Goal: Task Accomplishment & Management: Manage account settings

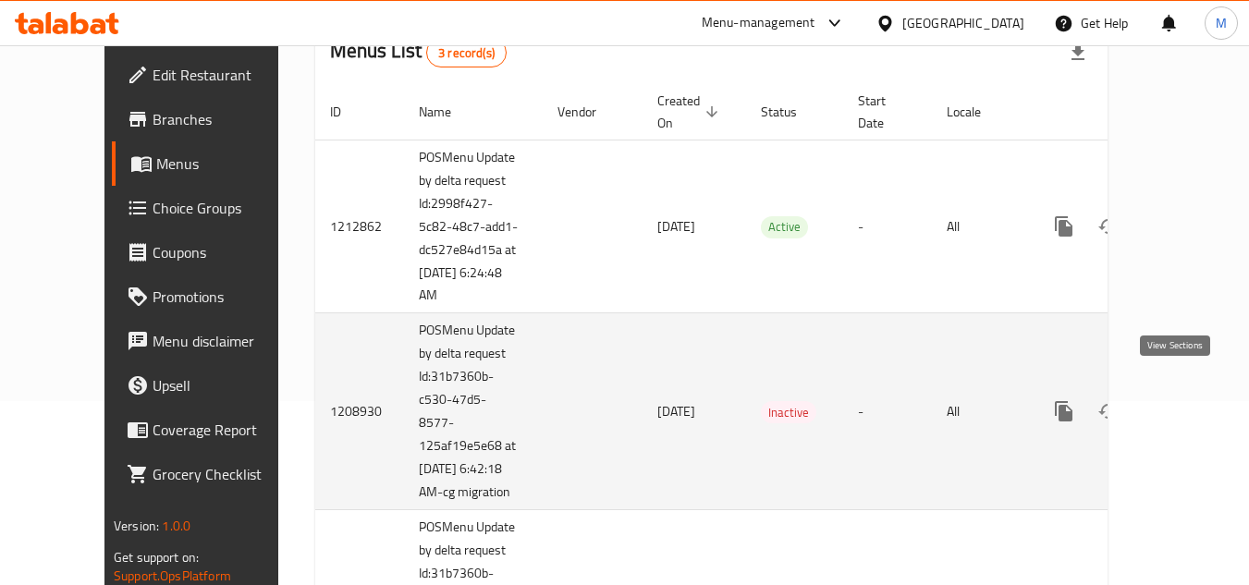
scroll to position [185, 0]
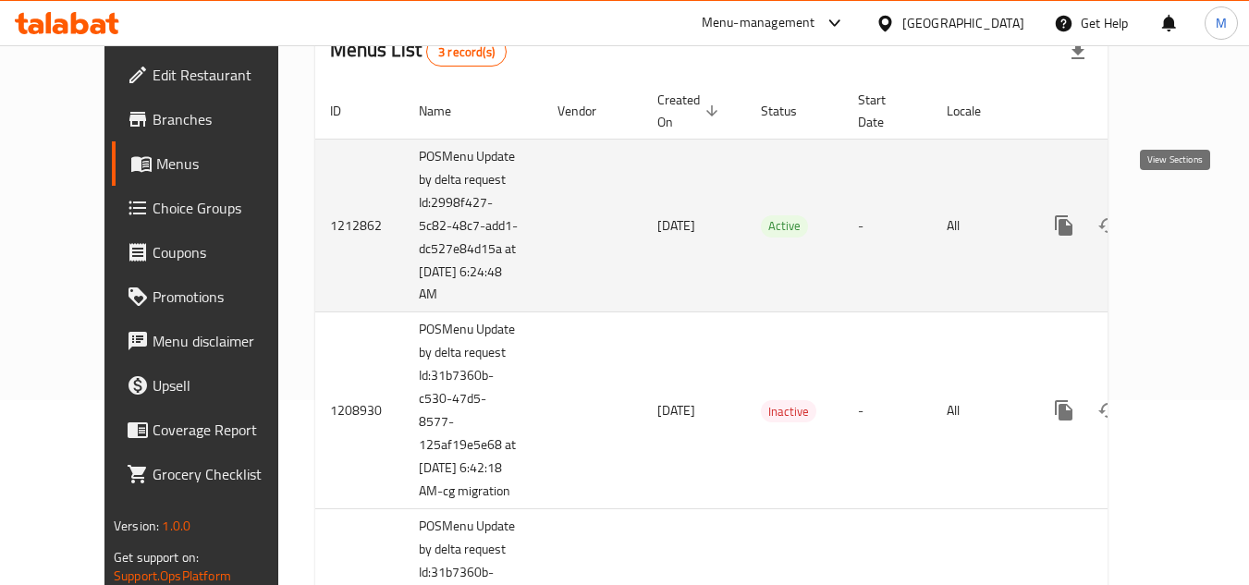
click at [1186, 214] on icon "enhanced table" at bounding box center [1197, 225] width 22 height 22
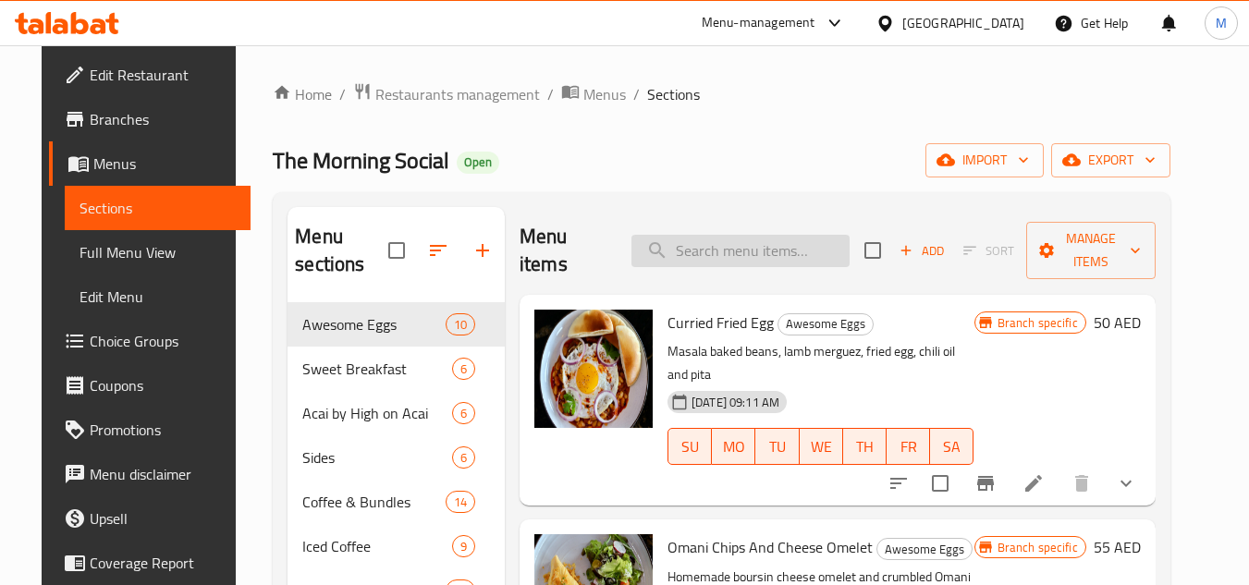
click at [729, 251] on input "search" at bounding box center [740, 251] width 218 height 32
click at [1042, 475] on icon at bounding box center [1033, 483] width 17 height 17
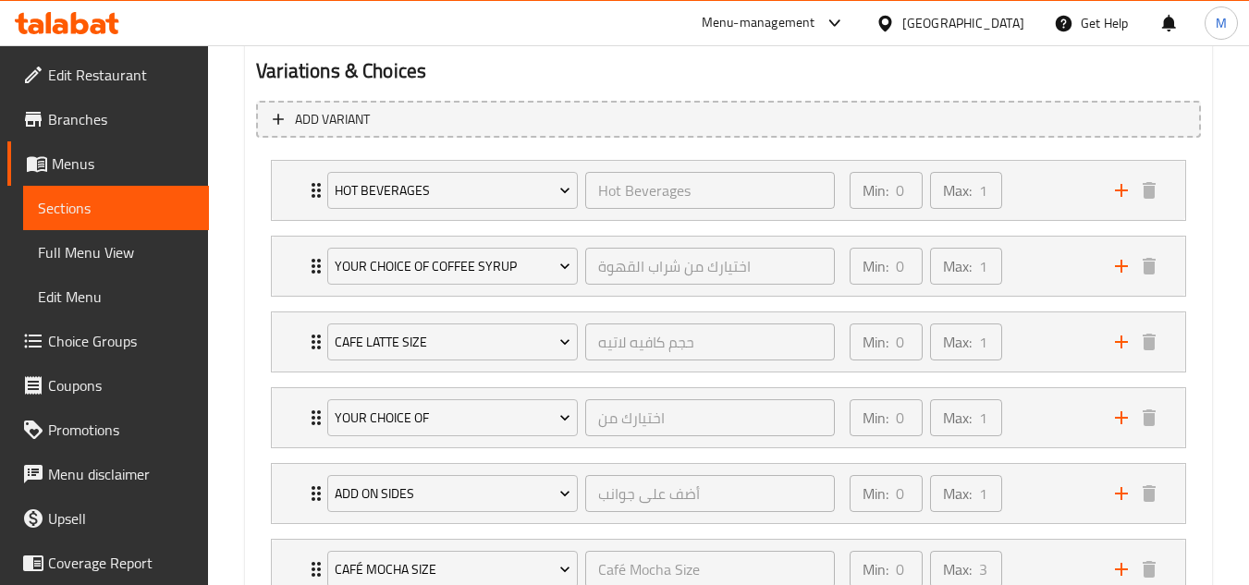
scroll to position [1048, 0]
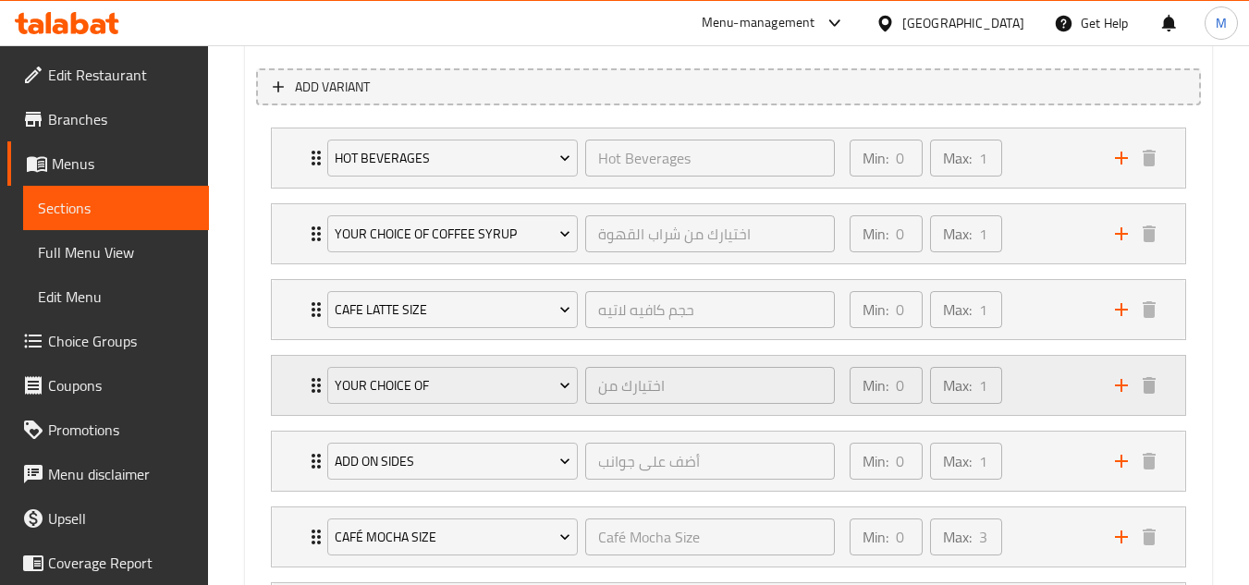
click at [1014, 379] on div "Min: 0 ​ Max: 1 ​" at bounding box center [970, 385] width 265 height 59
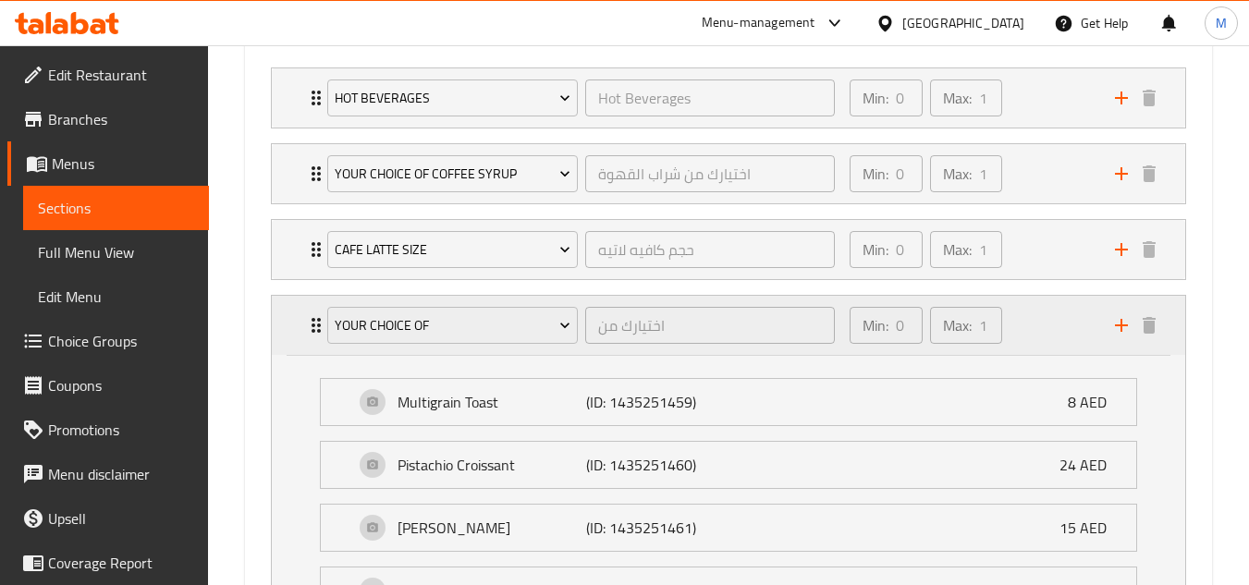
scroll to position [1141, 0]
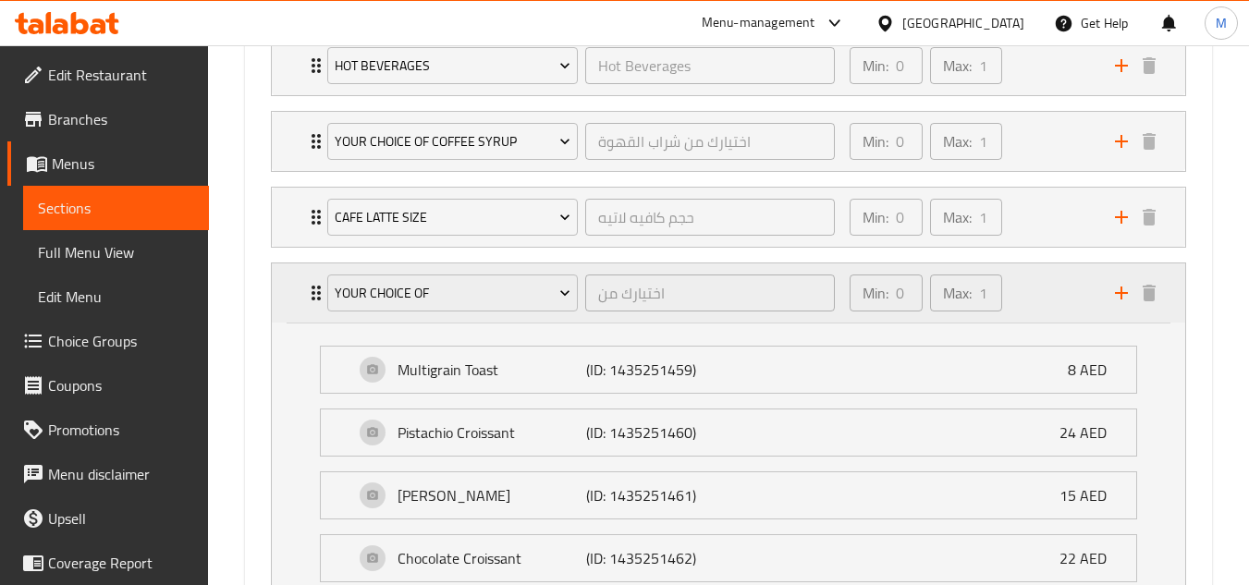
click at [1054, 282] on div "Min: 0 ​ Max: 1 ​" at bounding box center [970, 292] width 265 height 59
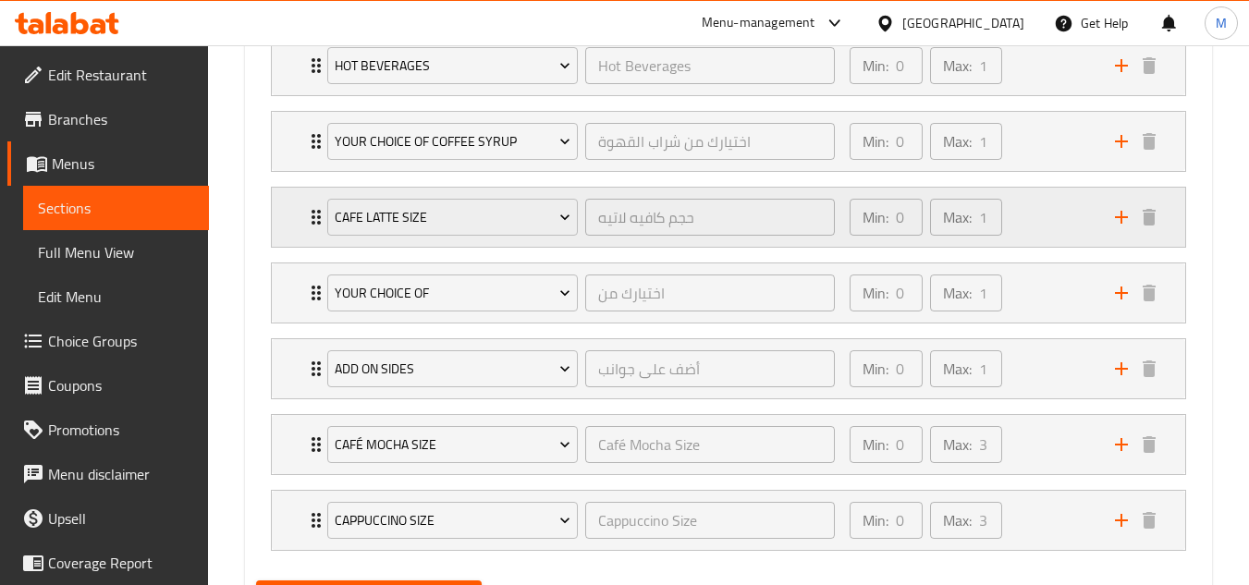
click at [1039, 236] on div "Min: 0 ​ Max: 1 ​" at bounding box center [970, 217] width 265 height 59
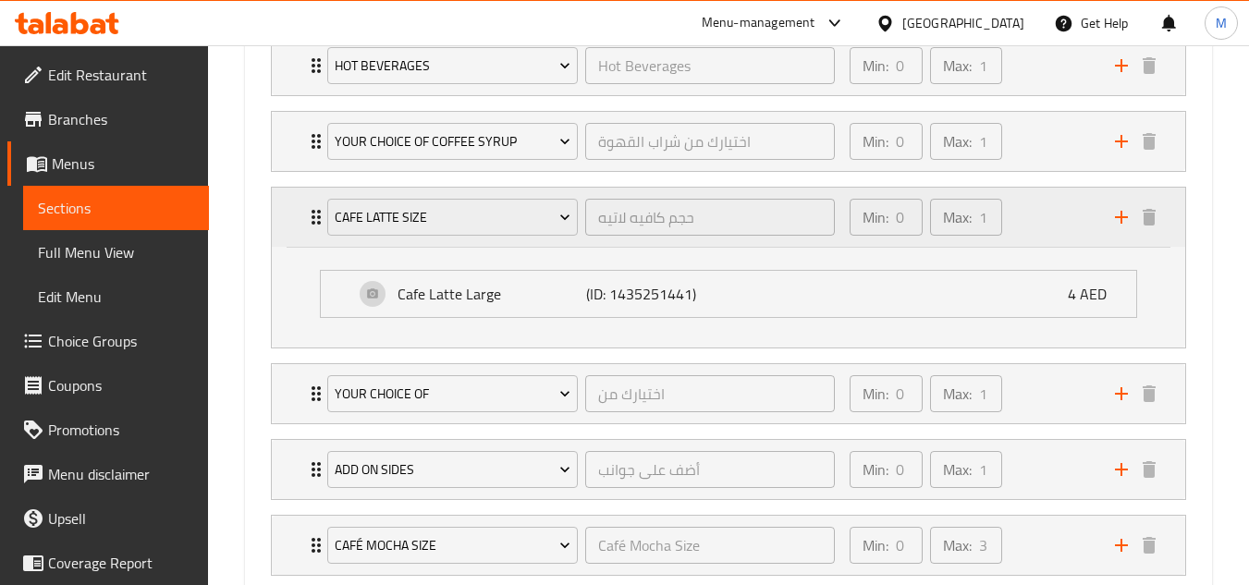
click at [1039, 236] on div "Min: 0 ​ Max: 1 ​" at bounding box center [970, 217] width 265 height 59
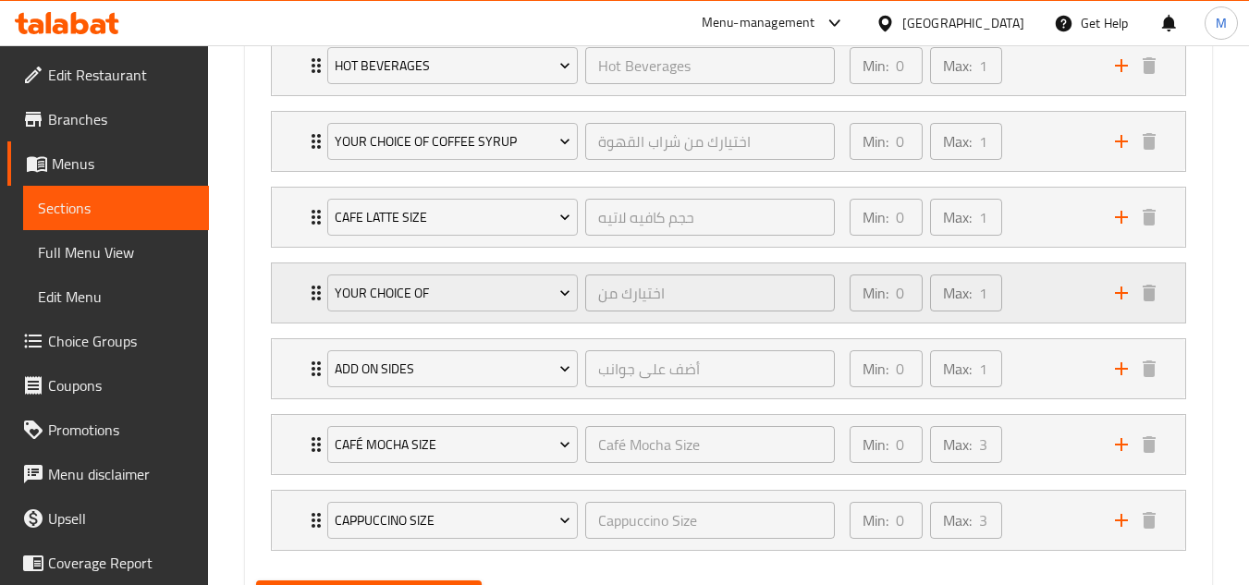
click at [1051, 279] on div "Min: 0 ​ Max: 1 ​" at bounding box center [970, 292] width 265 height 59
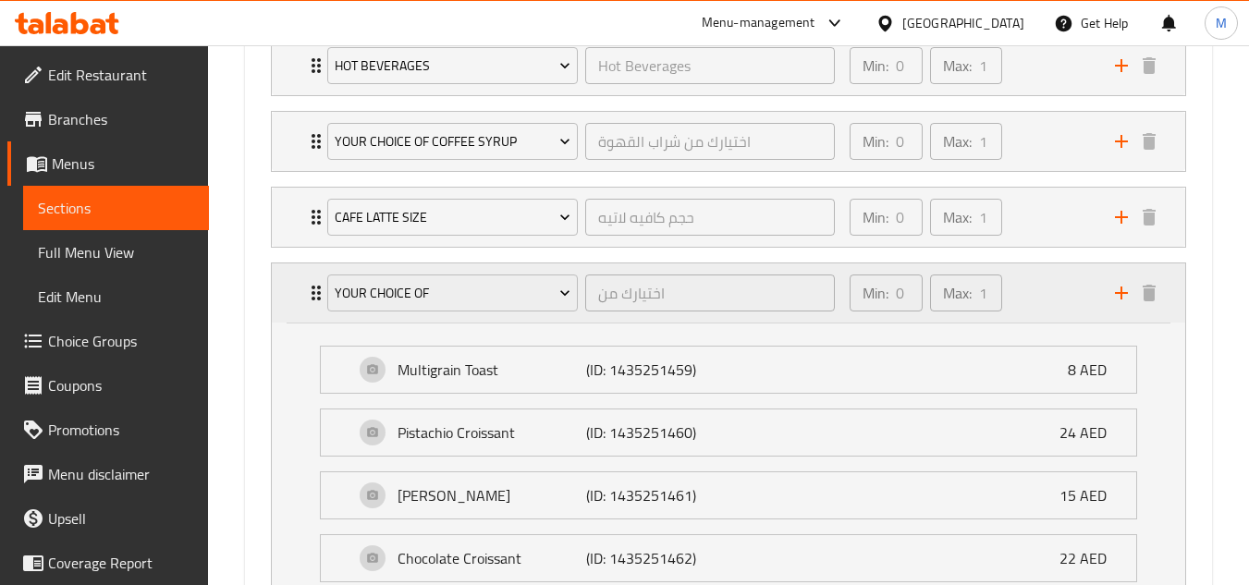
click at [1051, 279] on div "Min: 0 ​ Max: 1 ​" at bounding box center [970, 292] width 265 height 59
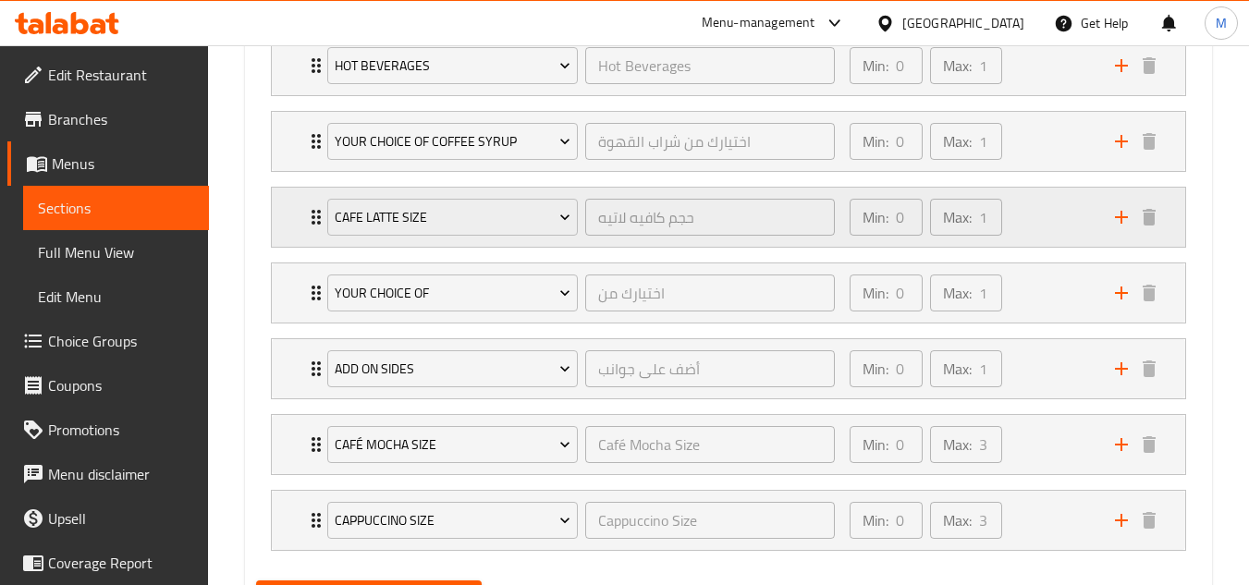
scroll to position [1048, 0]
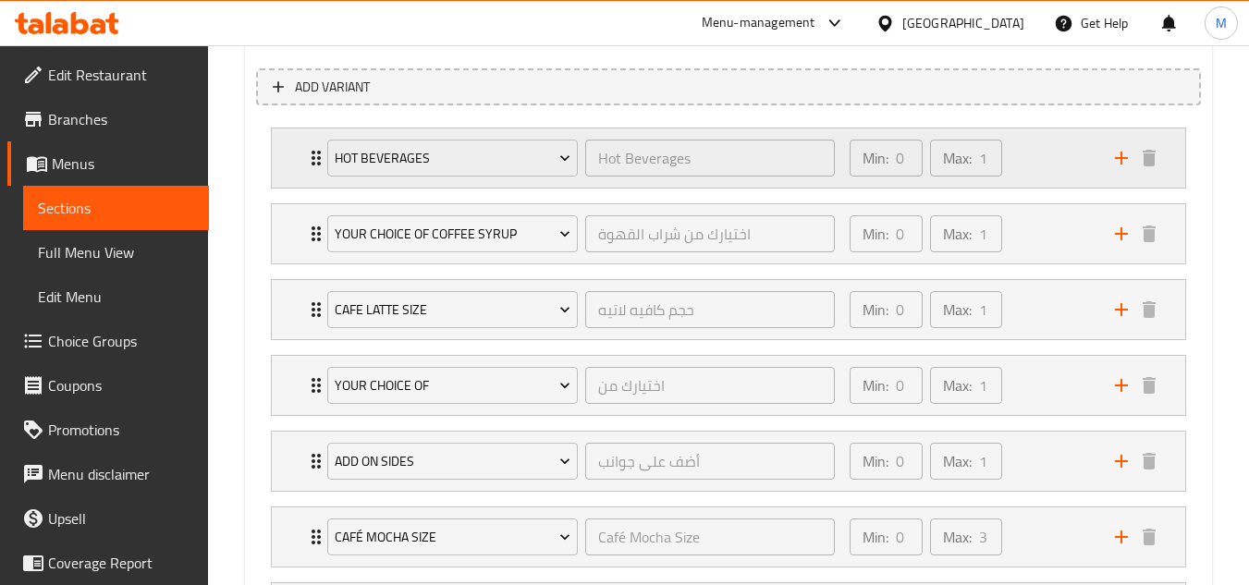
click at [1033, 157] on div "Min: 0 ​ Max: 1 ​" at bounding box center [970, 158] width 265 height 59
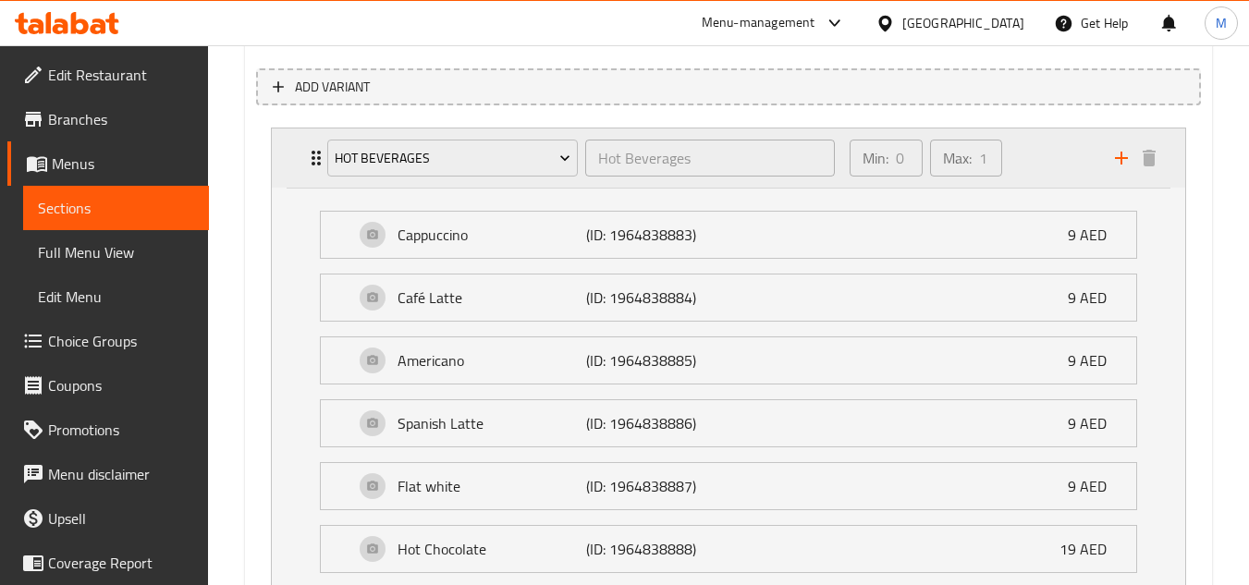
click at [582, 156] on div "Hot Beverages ​" at bounding box center [710, 158] width 258 height 44
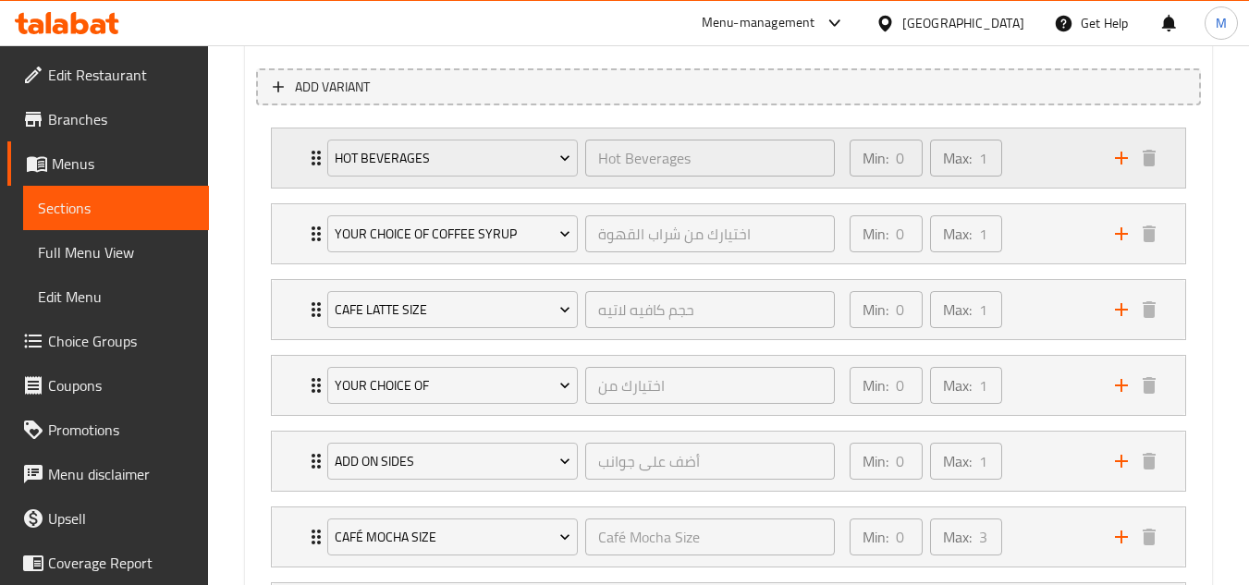
click at [1030, 152] on div "Min: 0 ​ Max: 1 ​" at bounding box center [970, 158] width 265 height 59
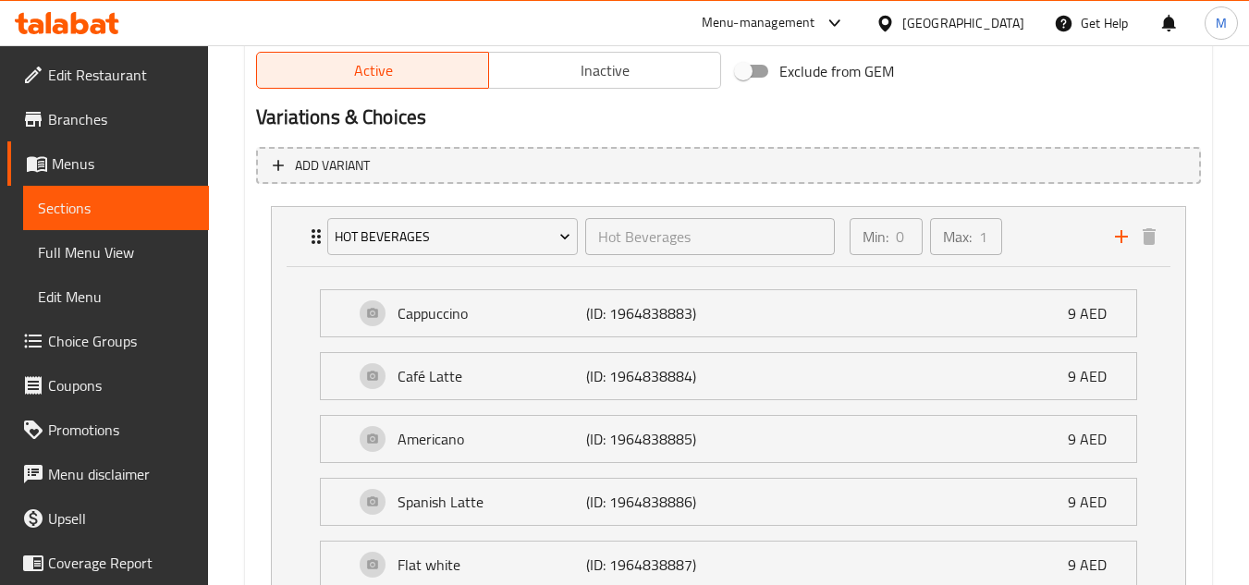
scroll to position [1001, 0]
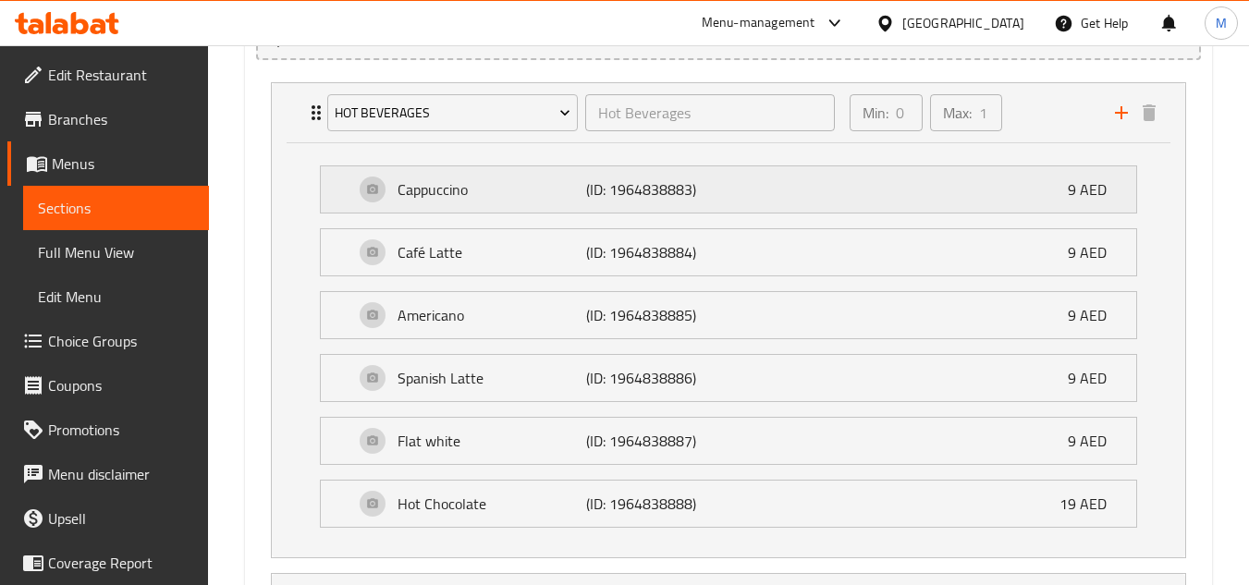
click at [701, 197] on p "(ID: 1964838883)" at bounding box center [649, 189] width 126 height 22
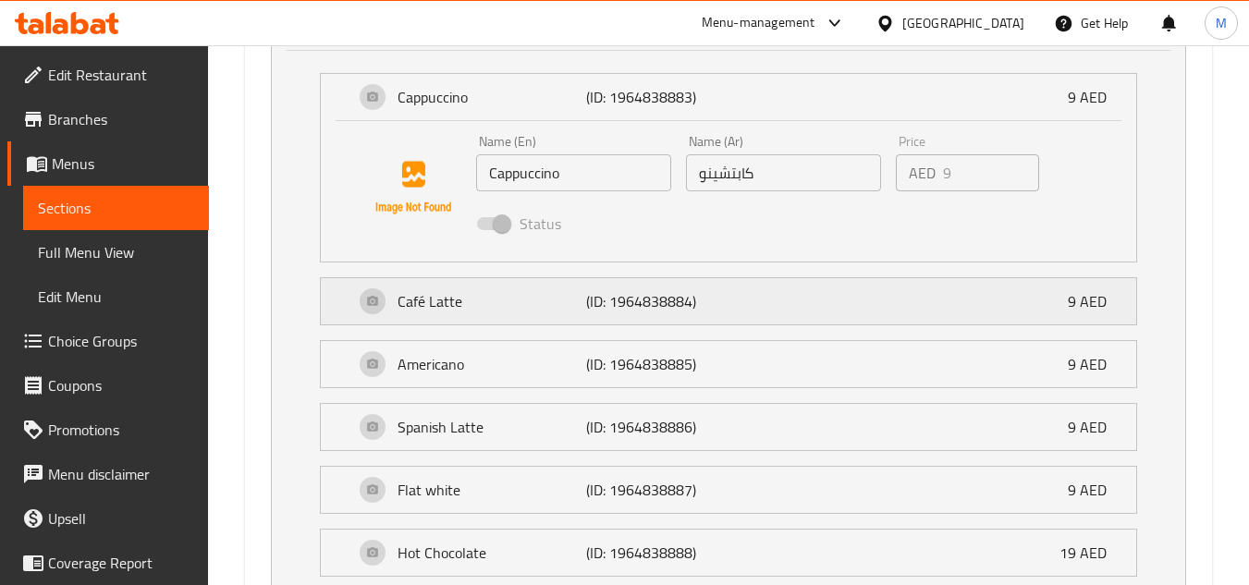
click at [701, 294] on p "(ID: 1964838884)" at bounding box center [649, 301] width 126 height 22
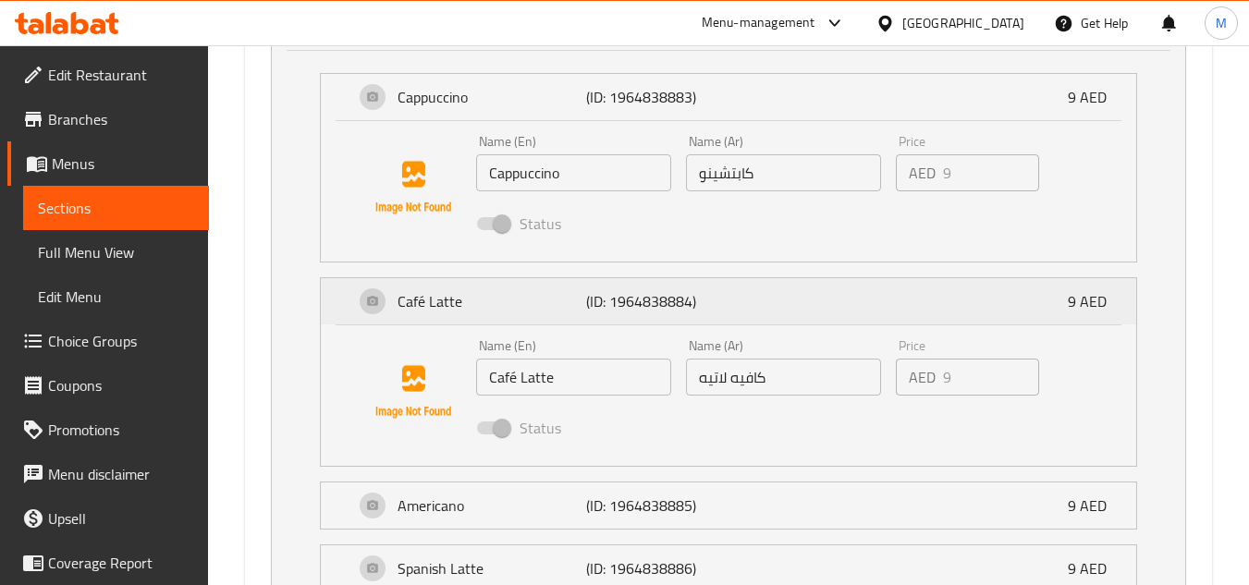
scroll to position [1463, 0]
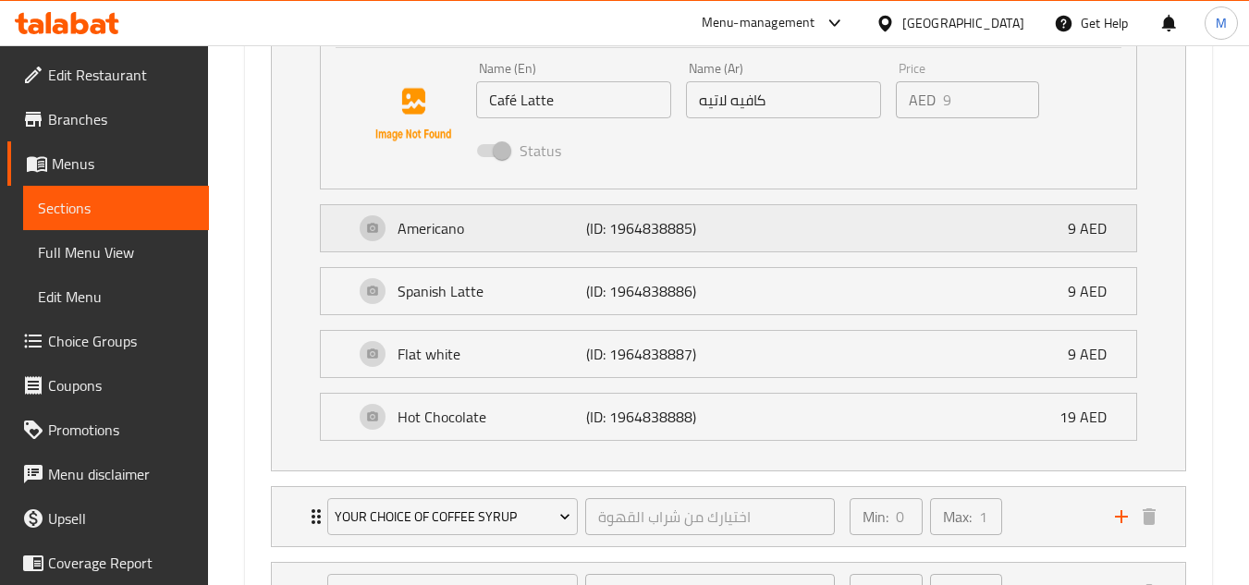
click at [719, 226] on div "Americano (ID: 1964838885) 9 AED" at bounding box center [734, 228] width 760 height 46
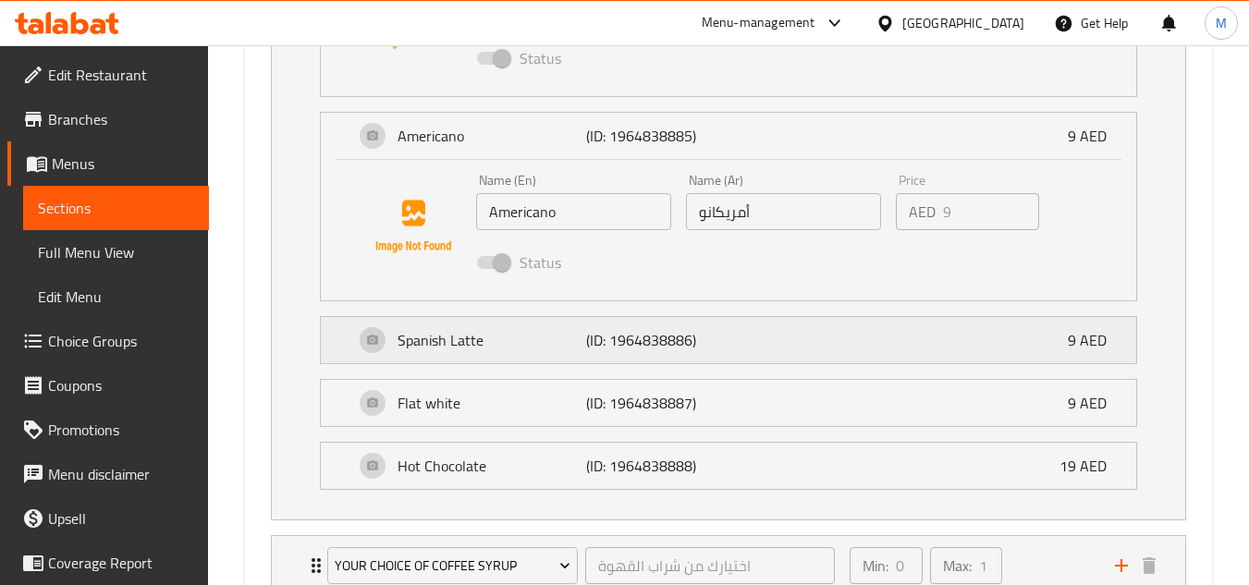
click at [728, 340] on div "Spanish Latte (ID: 1964838886) 9 AED" at bounding box center [734, 340] width 760 height 46
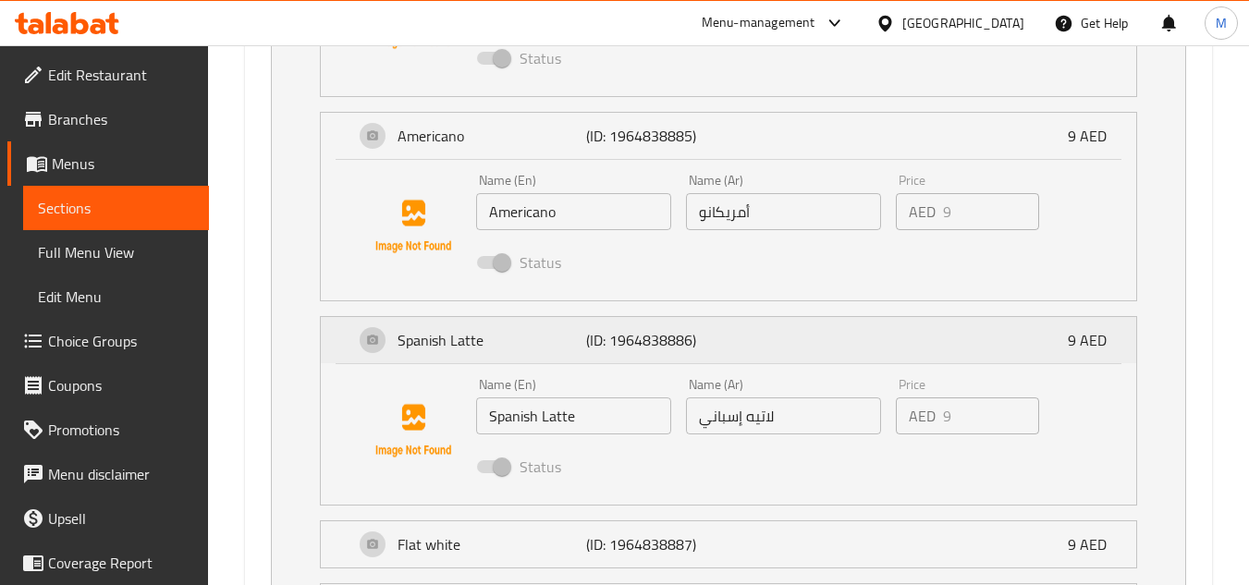
scroll to position [1833, 0]
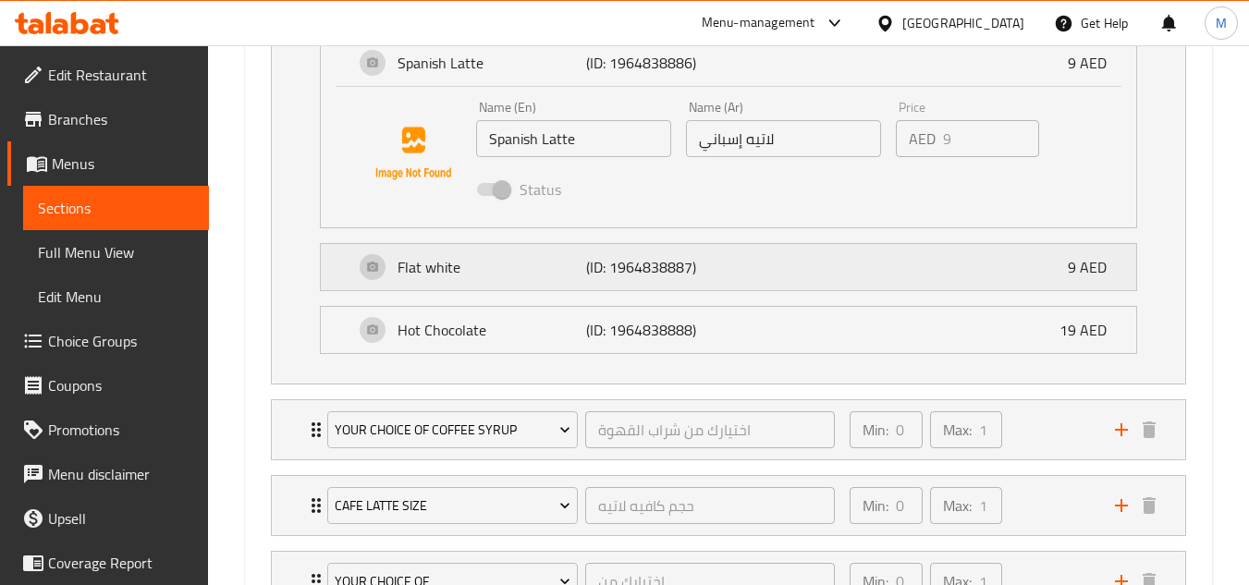
click at [730, 277] on div "Flat white (ID: 1964838887) 9 AED" at bounding box center [734, 267] width 760 height 46
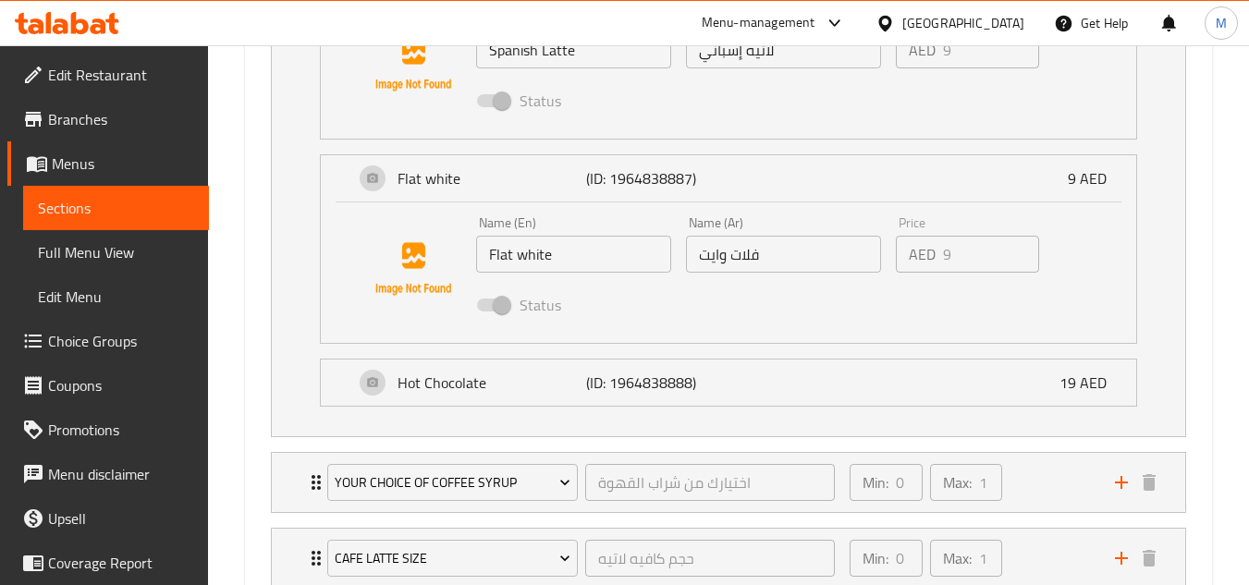
scroll to position [2018, 0]
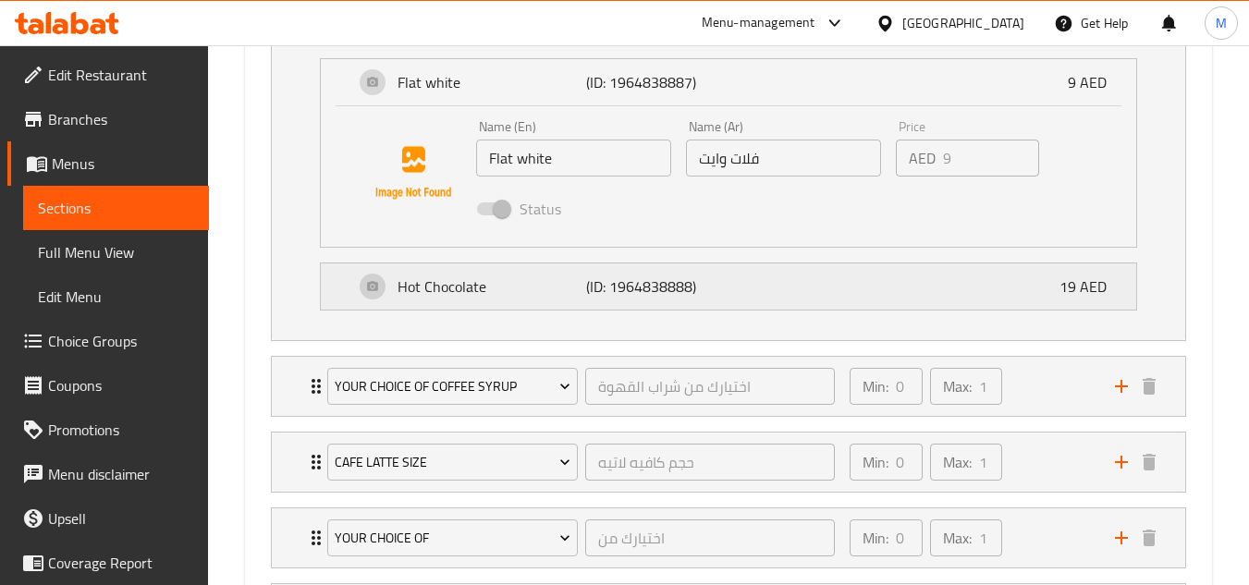
click at [737, 306] on div "Hot Chocolate (ID: 1964838888) 19 AED" at bounding box center [734, 286] width 760 height 46
click at [741, 288] on div "Hot Chocolate (ID: 1964838888) 19 AED" at bounding box center [734, 286] width 760 height 46
click at [739, 288] on div "Hot Chocolate (ID: 1964838888) 19 AED" at bounding box center [734, 286] width 760 height 46
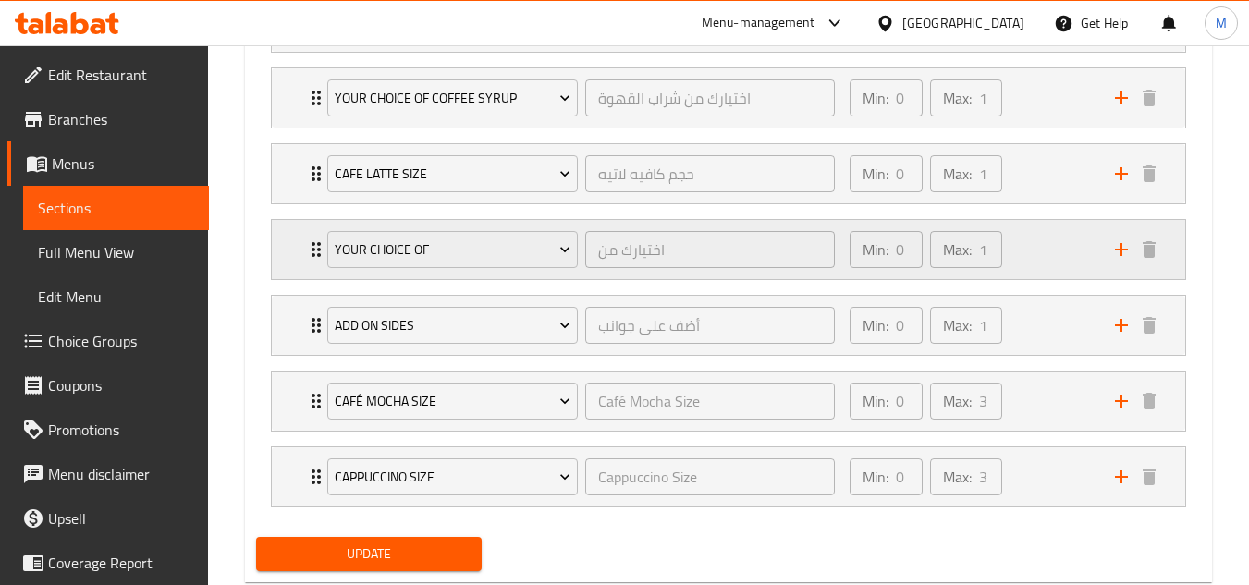
scroll to position [2480, 0]
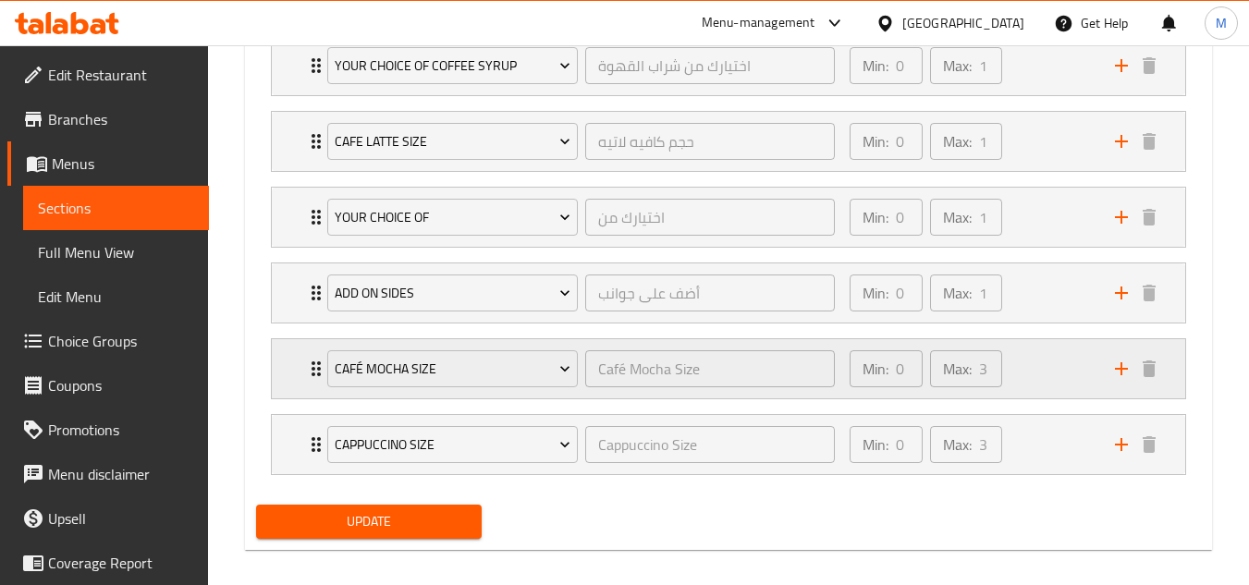
click at [1059, 366] on div "Min: 0 ​ Max: 3 ​" at bounding box center [970, 368] width 265 height 59
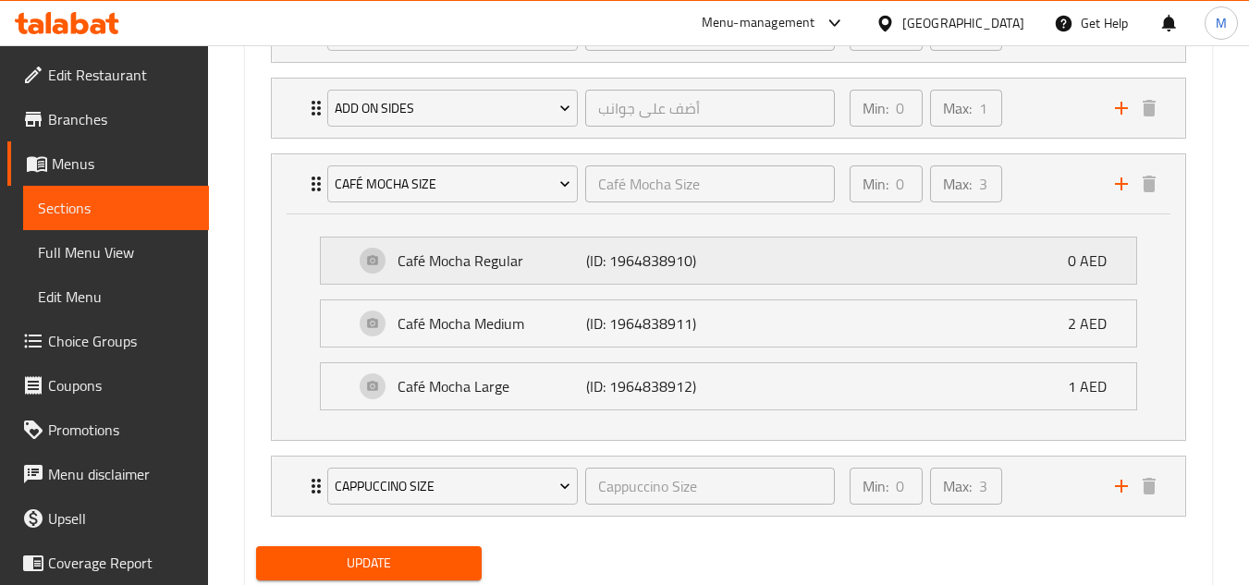
click at [770, 278] on div "Café Mocha Regular (ID: 1964838910) 0 AED" at bounding box center [734, 261] width 760 height 46
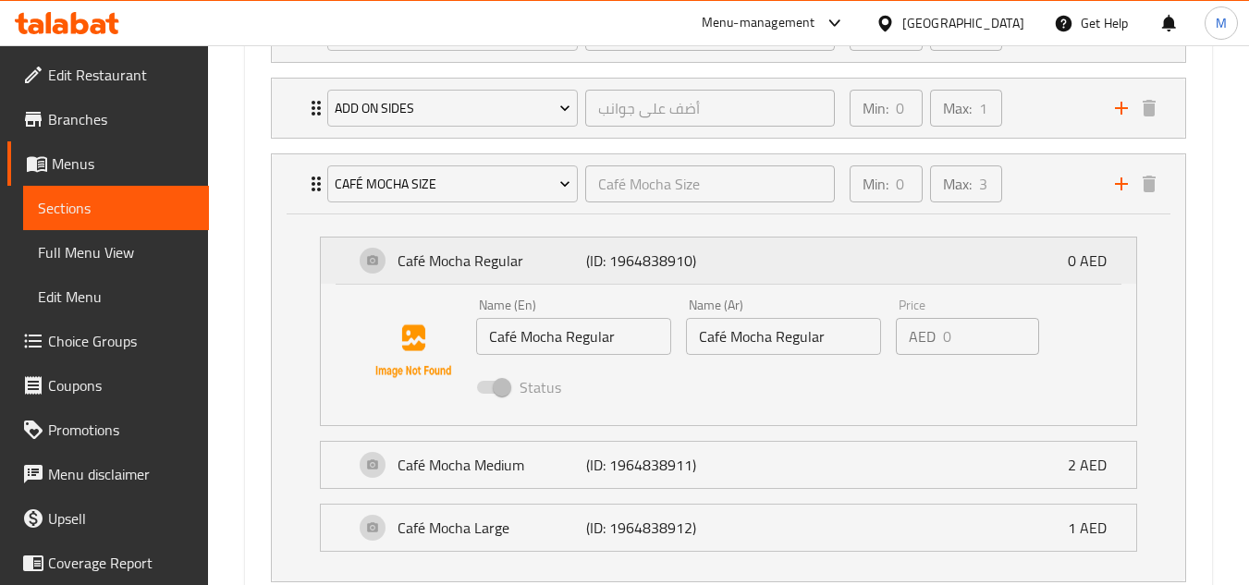
scroll to position [2758, 0]
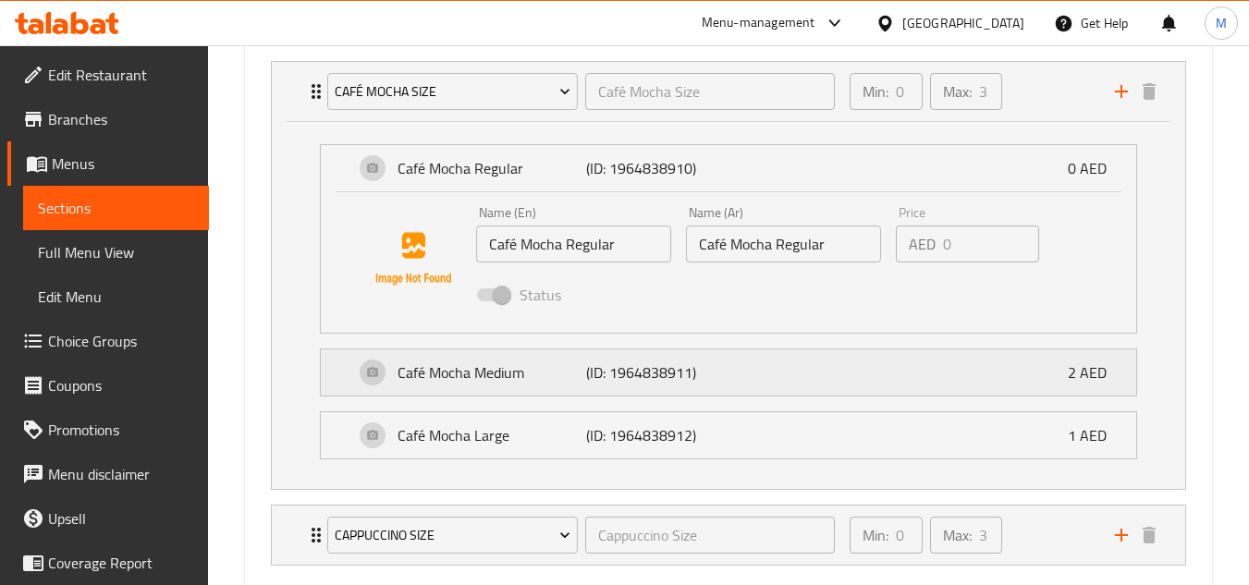
click at [784, 355] on div "Café Mocha Medium (ID: 1964838911) 2 AED" at bounding box center [734, 372] width 760 height 46
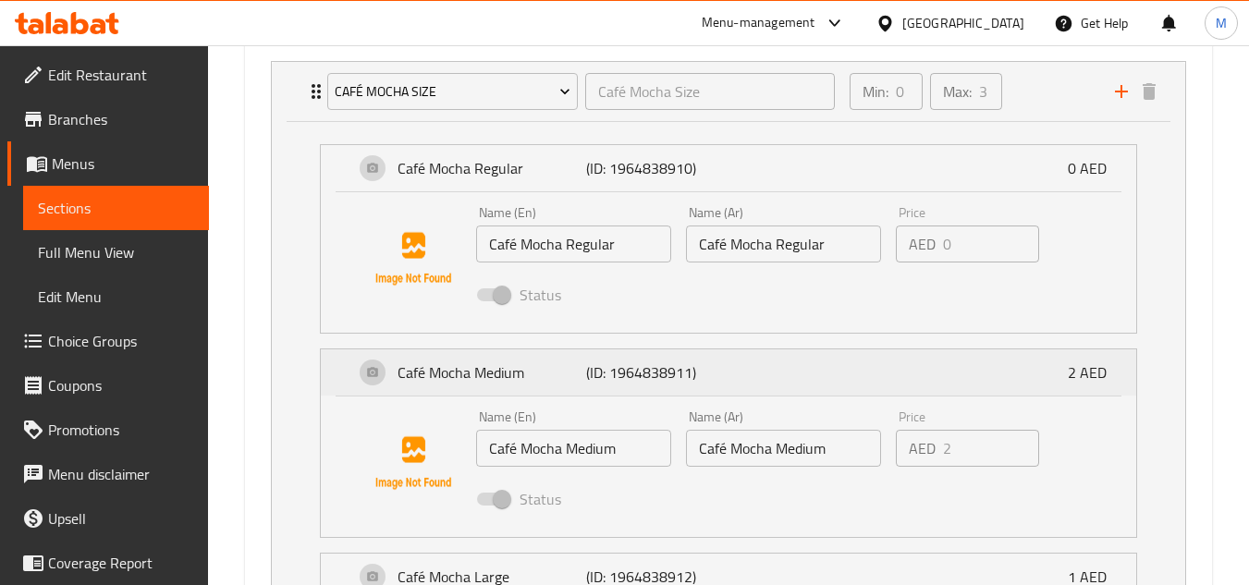
scroll to position [2850, 0]
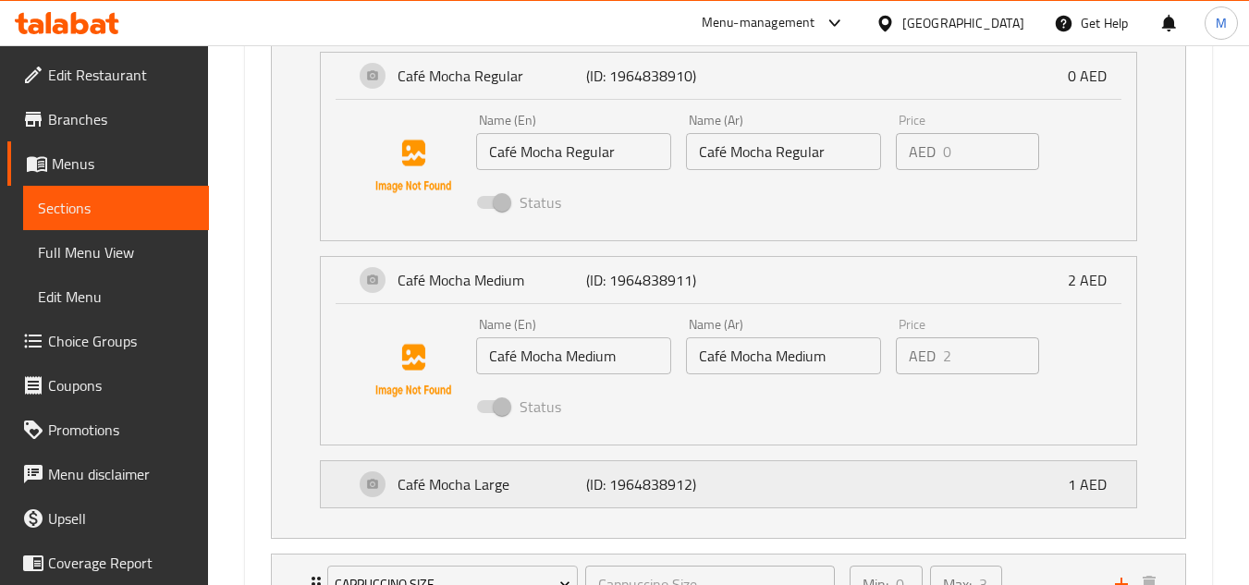
click at [759, 489] on div "Café Mocha Large (ID: 1964838912) 1 AED" at bounding box center [734, 484] width 760 height 46
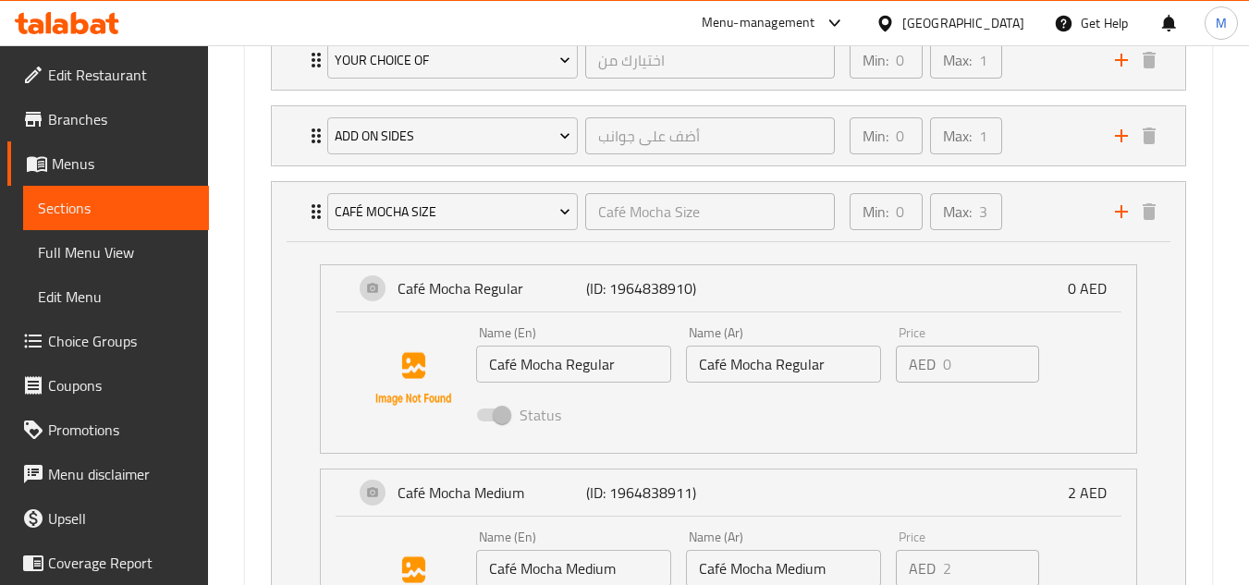
scroll to position [2665, 0]
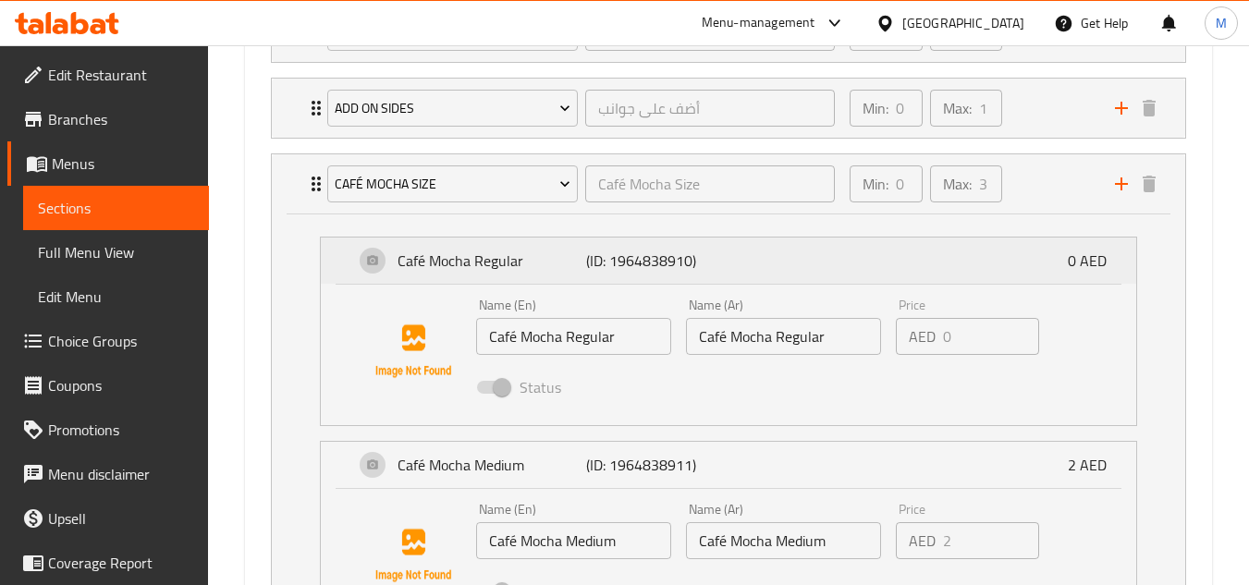
click at [822, 270] on div "Café Mocha Regular (ID: 1964838910) 0 AED" at bounding box center [734, 261] width 760 height 46
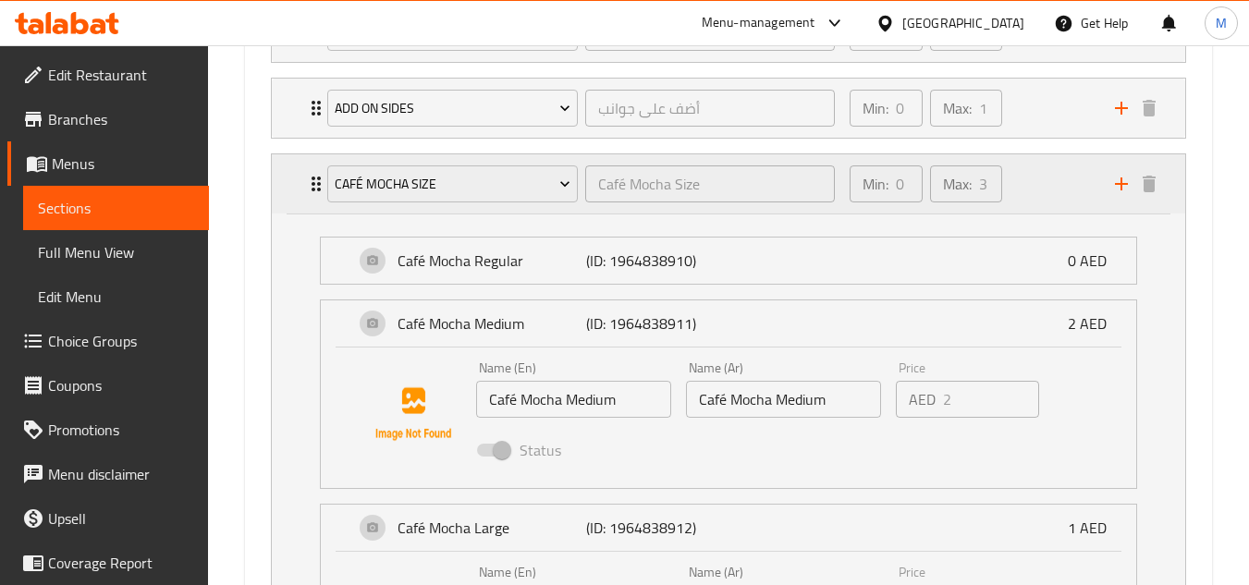
click at [1052, 183] on div "Min: 0 ​ Max: 3 ​" at bounding box center [970, 183] width 265 height 59
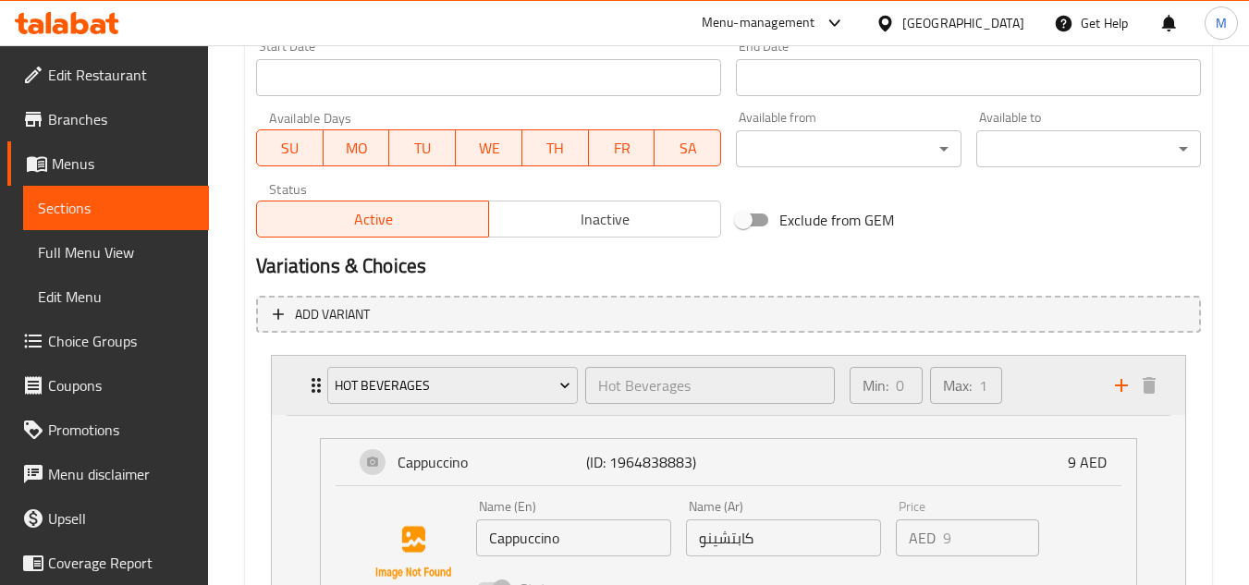
scroll to position [925, 0]
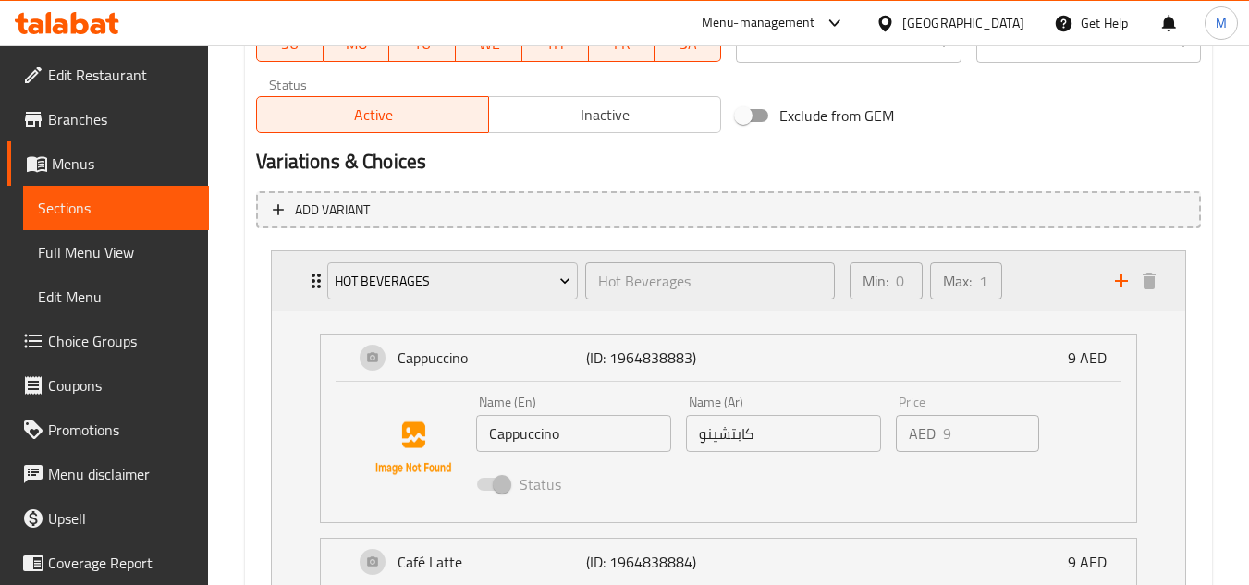
click at [1057, 264] on div "Min: 0 ​ Max: 1 ​" at bounding box center [970, 280] width 265 height 59
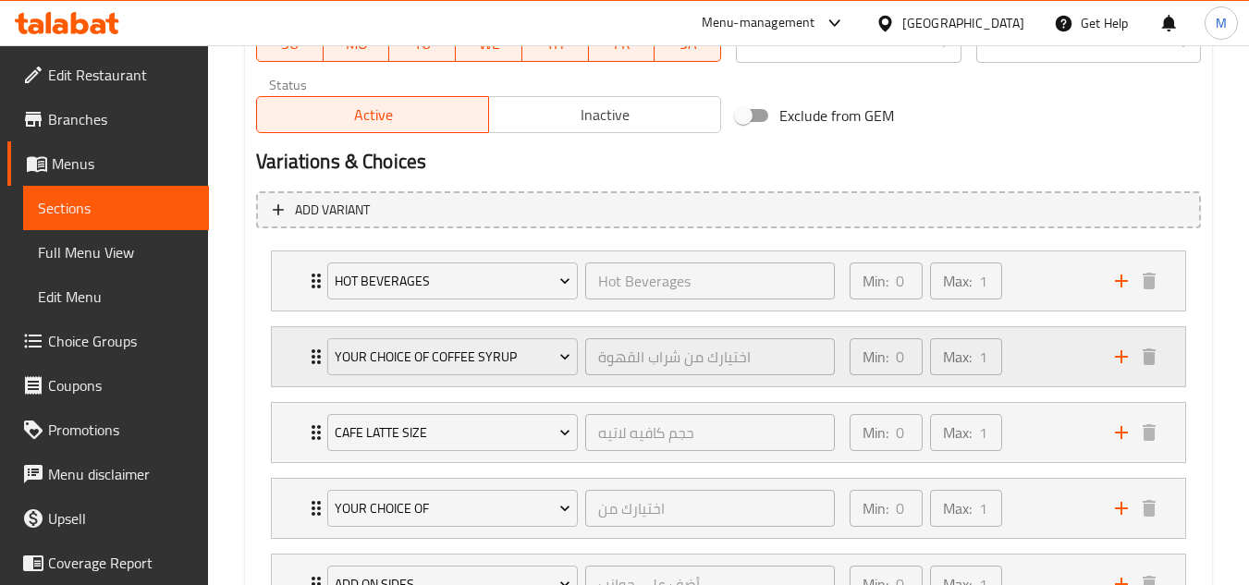
click at [1058, 355] on div "Min: 0 ​ Max: 1 ​" at bounding box center [970, 356] width 265 height 59
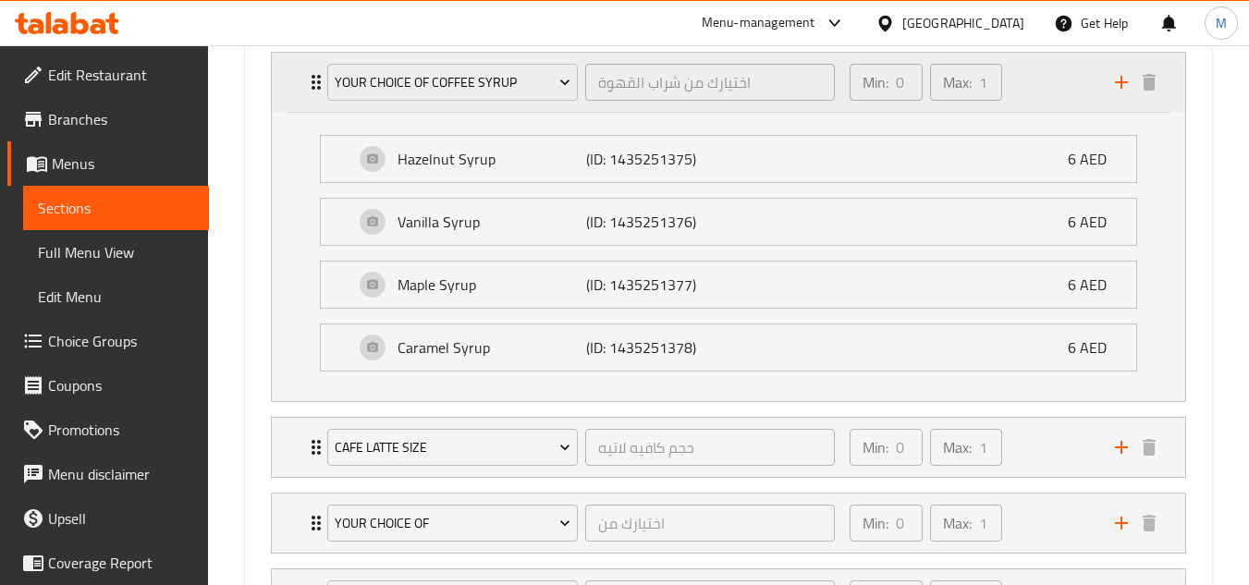
scroll to position [1203, 0]
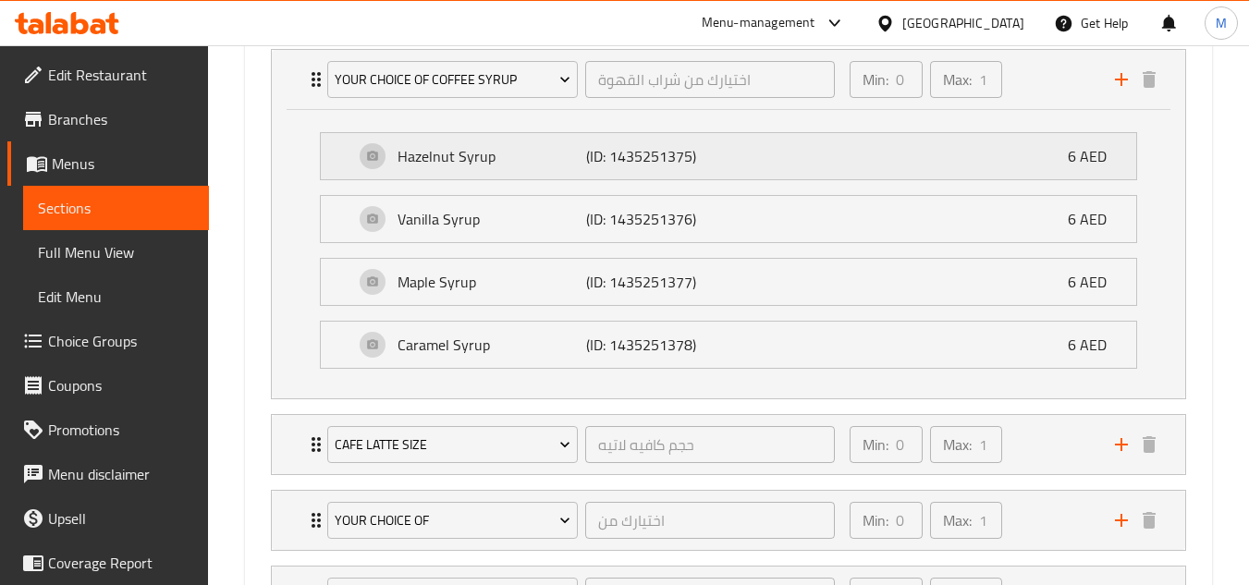
click at [924, 158] on div "Hazelnut Syrup (ID: 1435251375) 6 AED" at bounding box center [734, 156] width 760 height 46
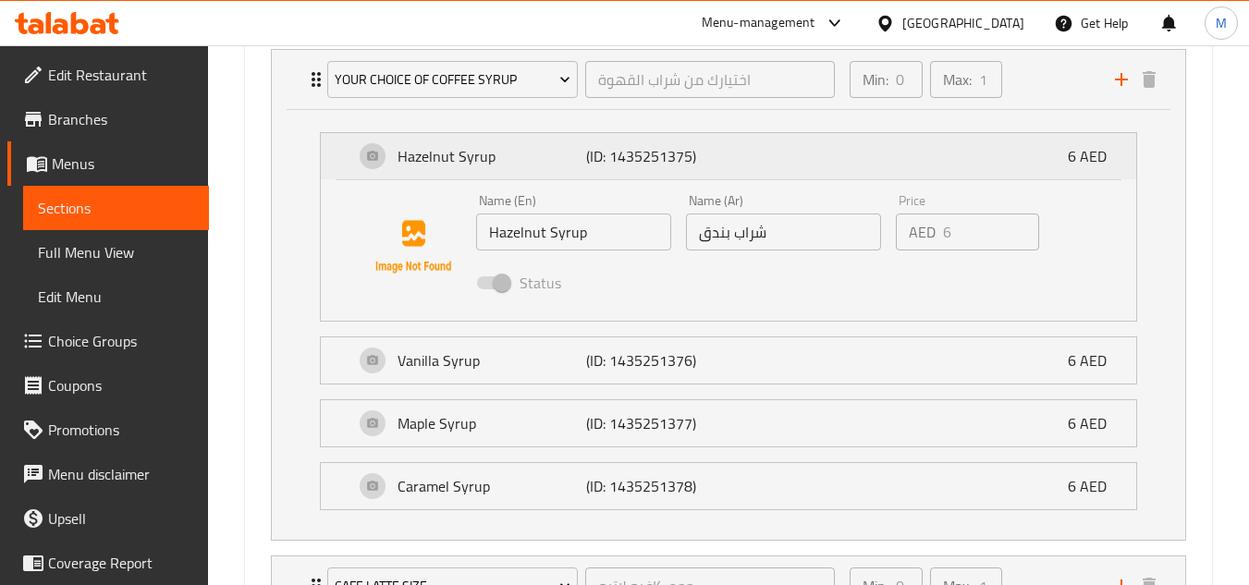
click at [926, 151] on div "Hazelnut Syrup (ID: 1435251375) 6 AED" at bounding box center [734, 156] width 760 height 46
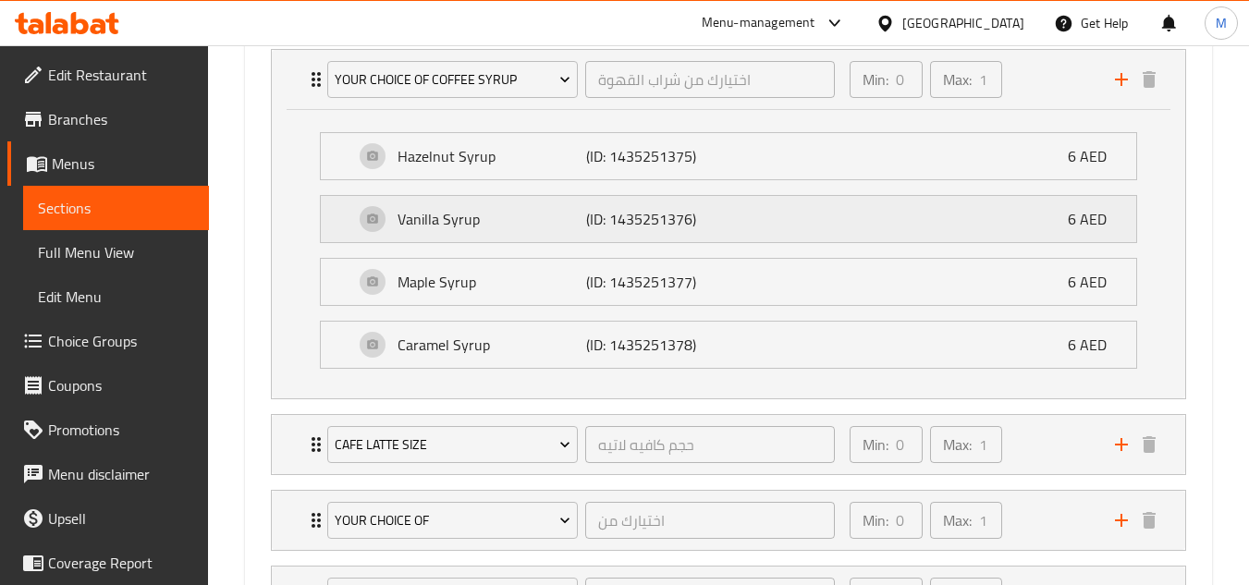
click at [948, 200] on div "Vanilla Syrup (ID: 1435251376) 6 AED" at bounding box center [734, 219] width 760 height 46
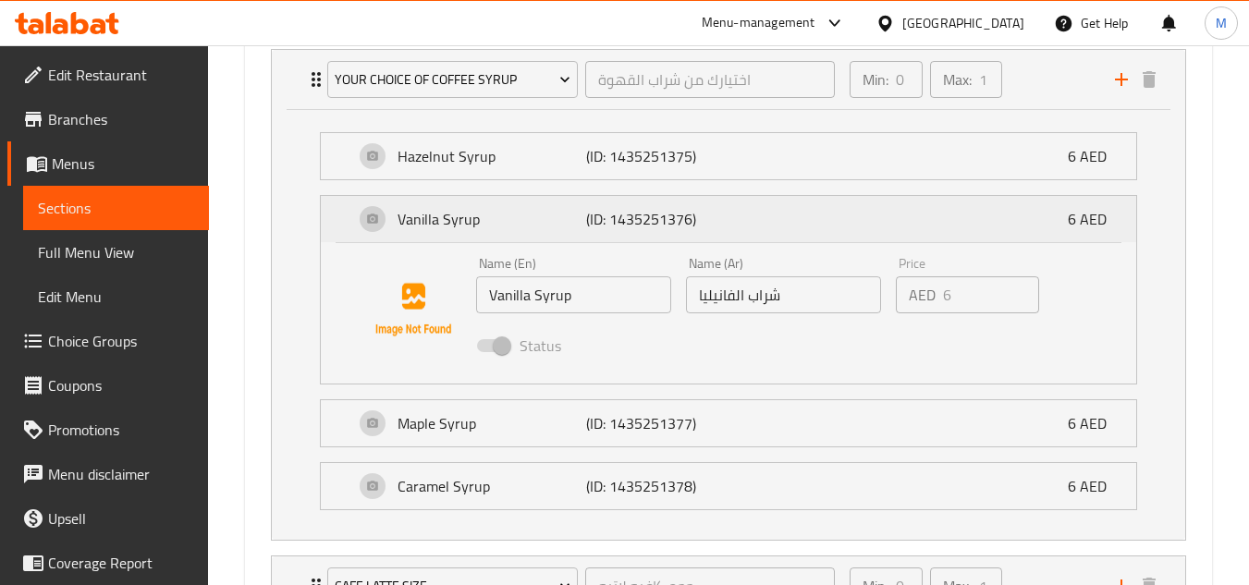
click at [948, 200] on div "Vanilla Syrup (ID: 1435251376) 6 AED" at bounding box center [734, 219] width 760 height 46
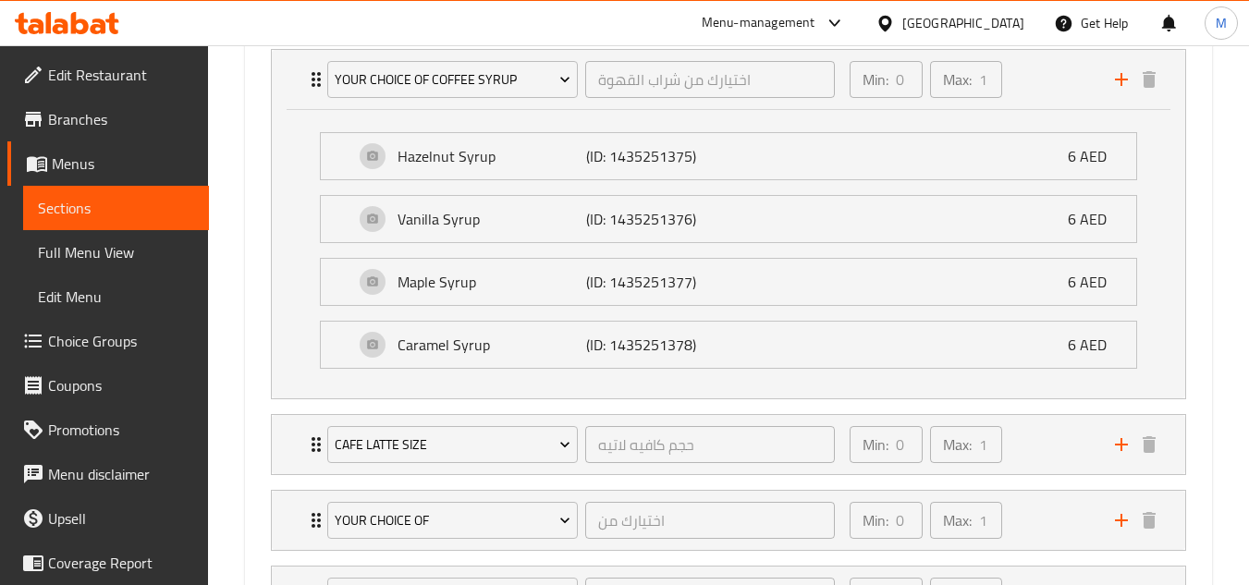
click at [950, 314] on li "Caramel Syrup (ID: 1435251378) 6 AED Name (En) Caramel Syrup Name (En) Name (Ar…" at bounding box center [728, 344] width 847 height 63
click at [943, 297] on div "Maple Syrup (ID: 1435251377) 6 AED" at bounding box center [734, 282] width 760 height 46
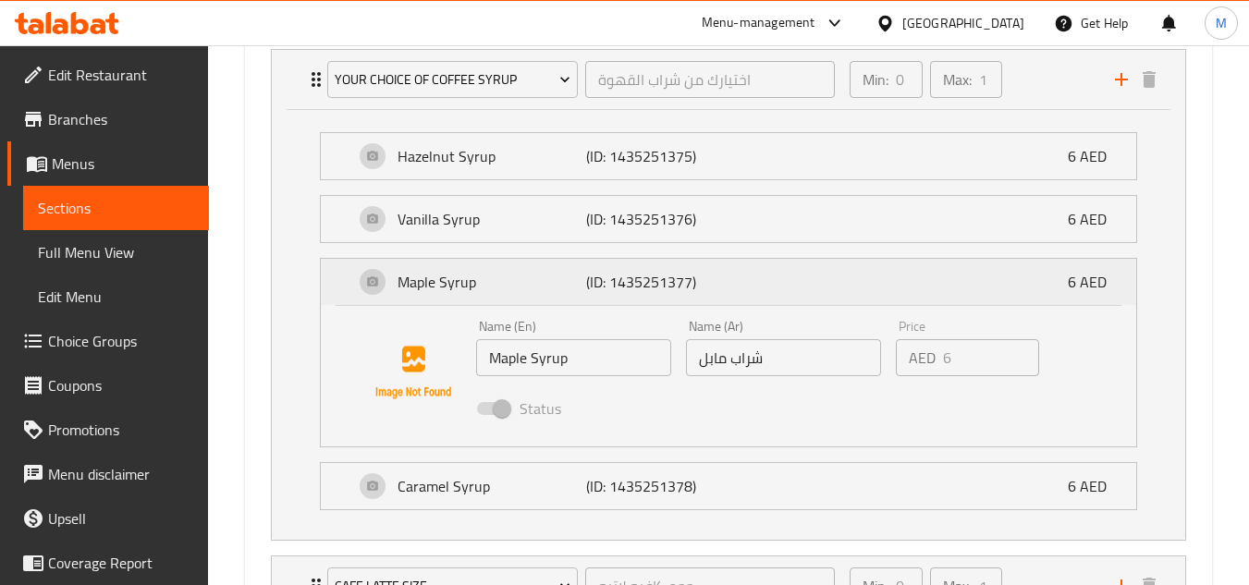
click at [943, 296] on div "Maple Syrup (ID: 1435251377) 6 AED" at bounding box center [734, 282] width 760 height 46
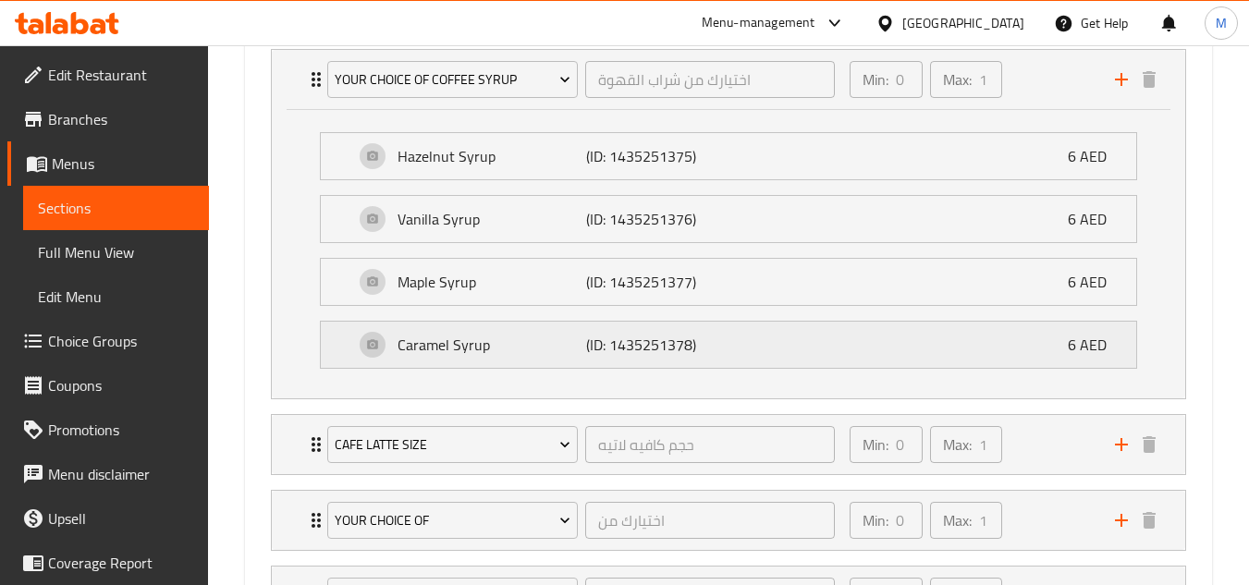
click at [948, 335] on div "Caramel Syrup (ID: 1435251378) 6 AED" at bounding box center [734, 345] width 760 height 46
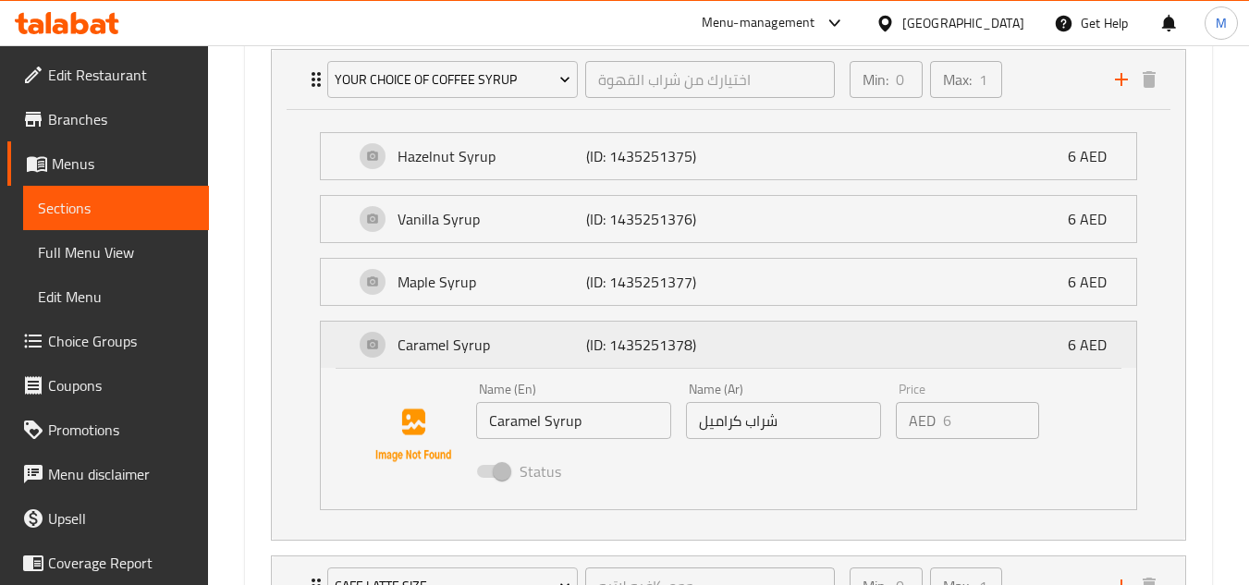
click at [948, 335] on div "Caramel Syrup (ID: 1435251378) 6 AED" at bounding box center [734, 345] width 760 height 46
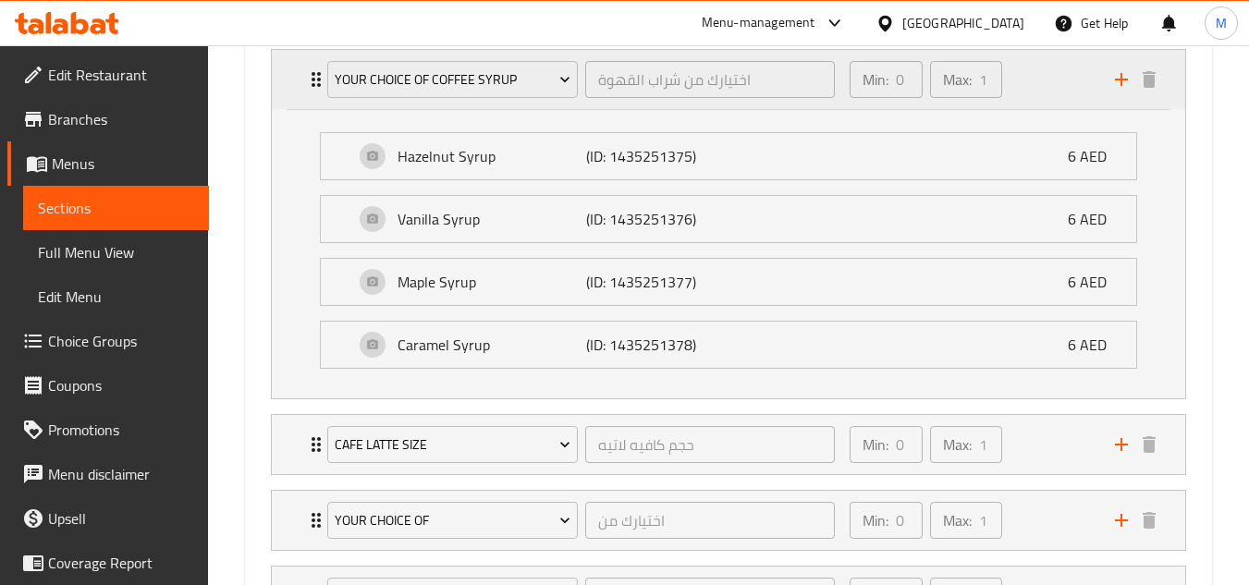
click at [1038, 104] on div "Min: 0 ​ Max: 1 ​" at bounding box center [970, 79] width 265 height 59
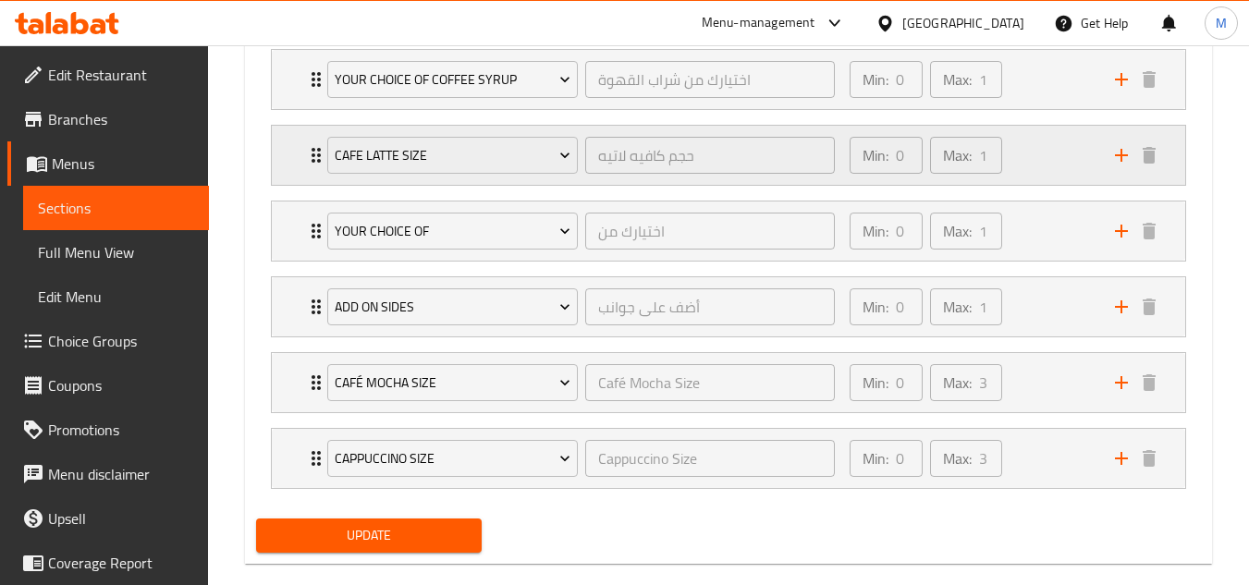
click at [1033, 146] on div "Min: 0 ​ Max: 1 ​" at bounding box center [970, 155] width 265 height 59
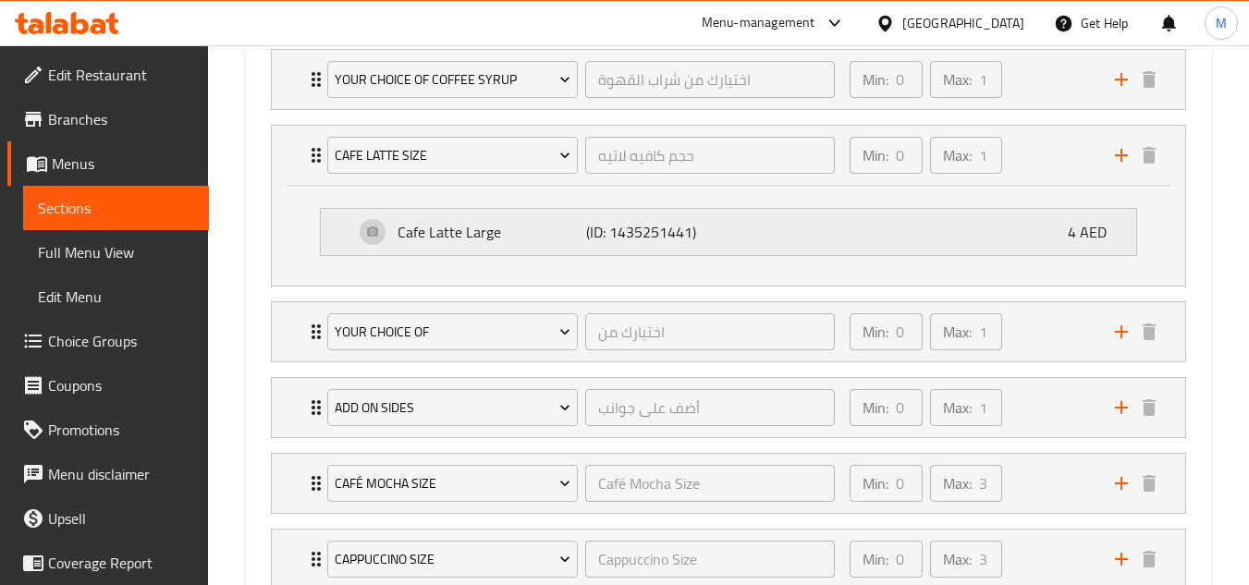
click at [973, 232] on div "Cafe Latte Large (ID: 1435251441) 4 AED" at bounding box center [734, 232] width 760 height 46
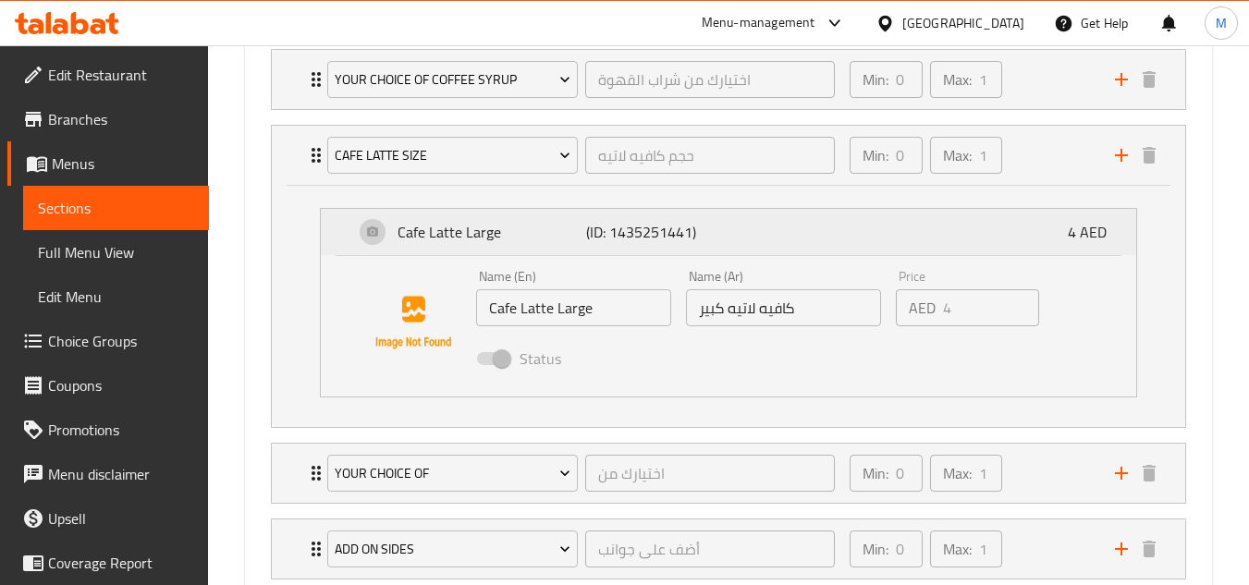
click at [973, 232] on div "Cafe Latte Large (ID: 1435251441) 4 AED" at bounding box center [734, 232] width 760 height 46
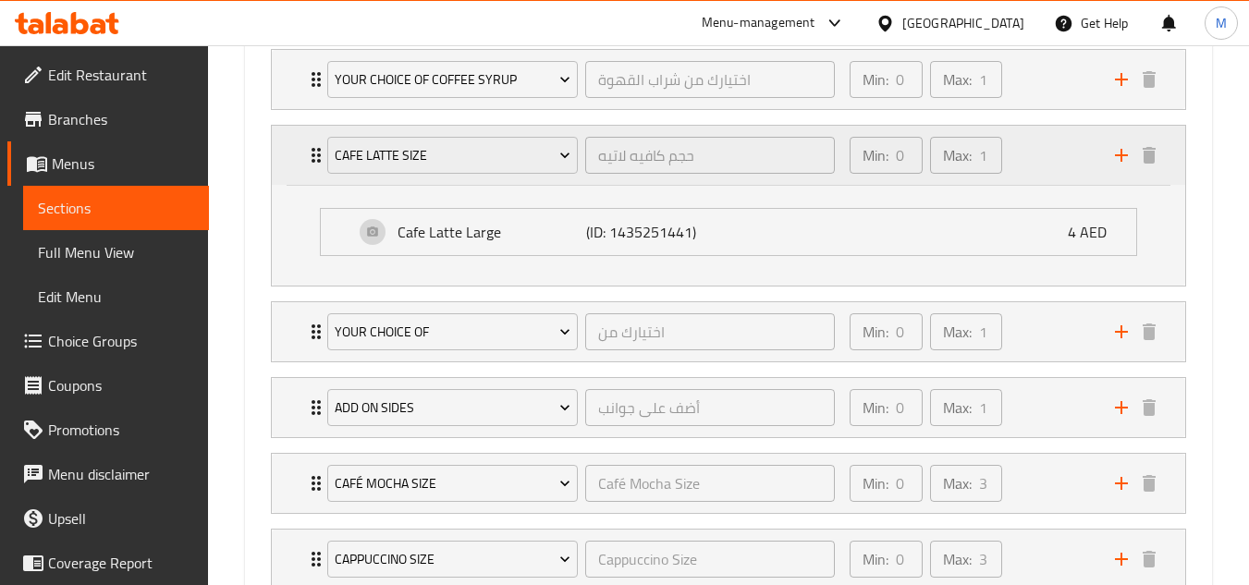
click at [1021, 168] on div "Min: 0 ​ Max: 1 ​" at bounding box center [970, 155] width 265 height 59
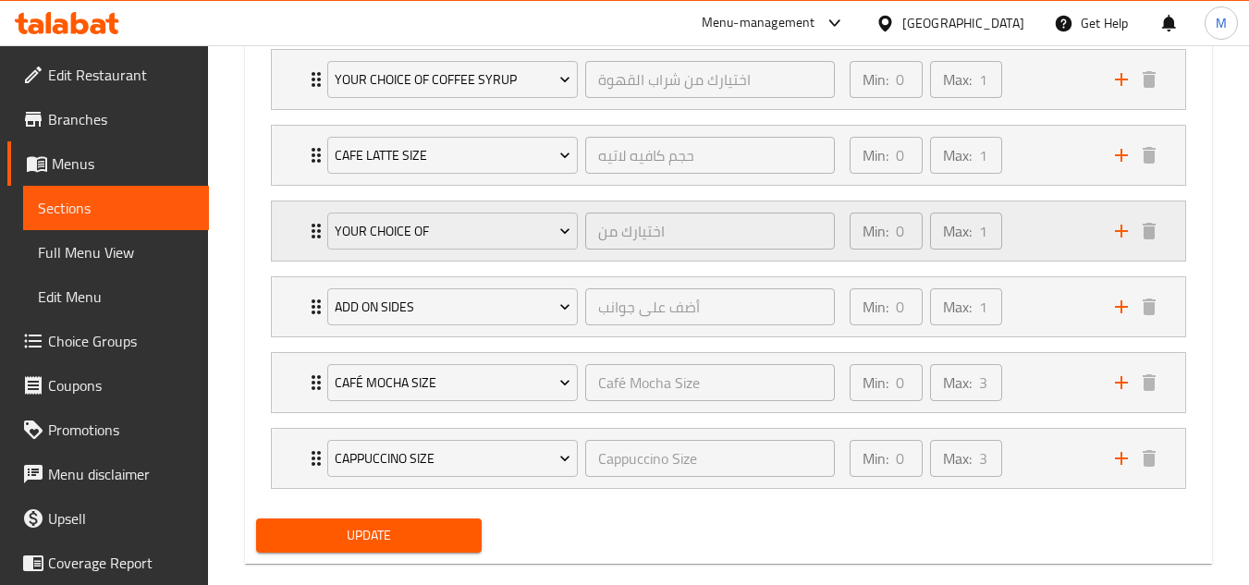
click at [1043, 224] on div "Min: 0 ​ Max: 1 ​" at bounding box center [970, 231] width 265 height 59
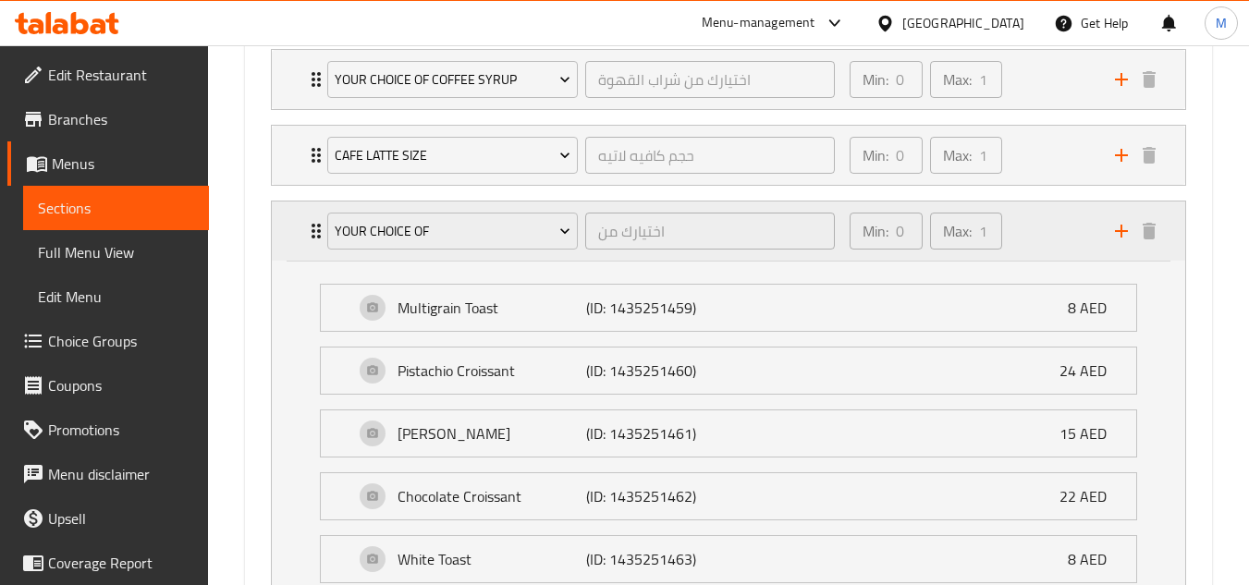
scroll to position [1018, 0]
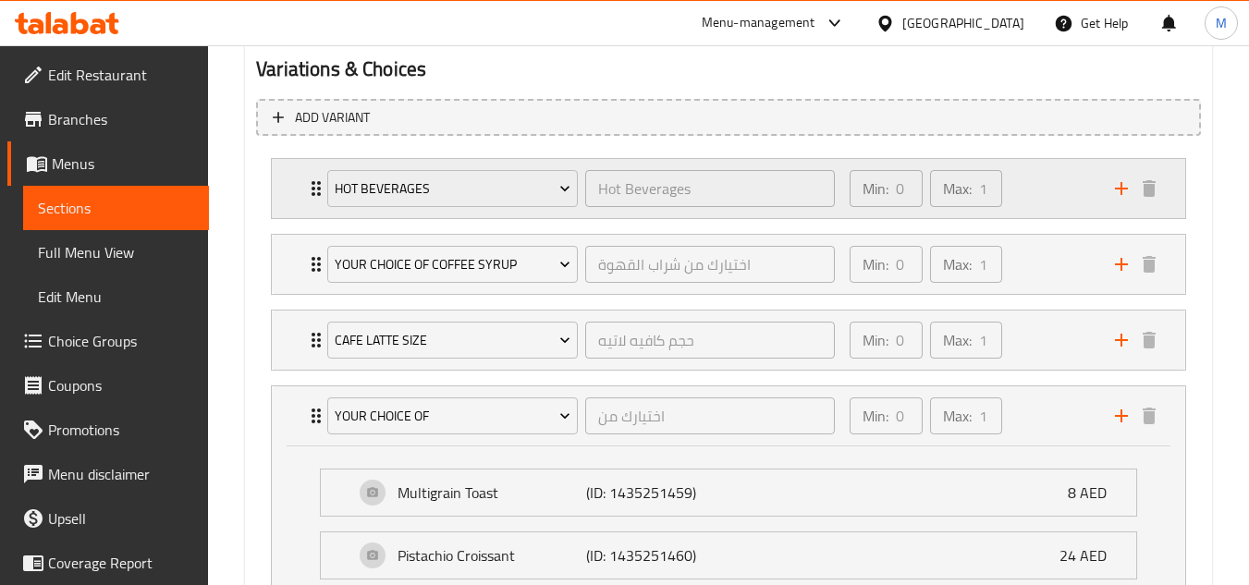
click at [1028, 183] on div "Min: 0 ​ Max: 1 ​" at bounding box center [970, 188] width 265 height 59
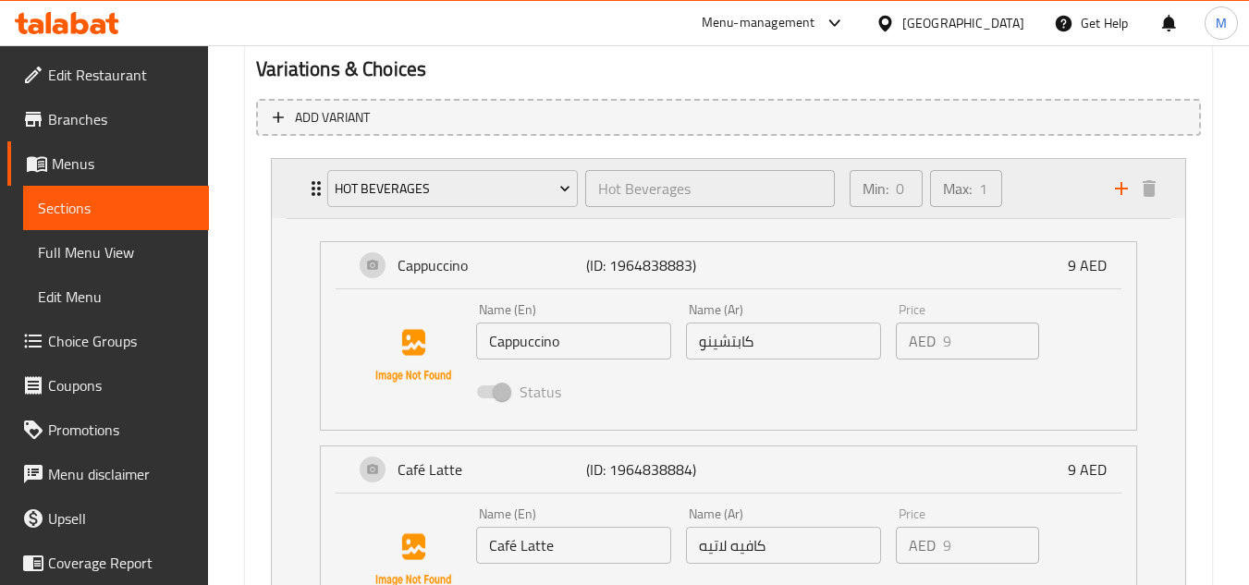
click at [1022, 201] on div "Min: 0 ​ Max: 1 ​" at bounding box center [970, 188] width 265 height 59
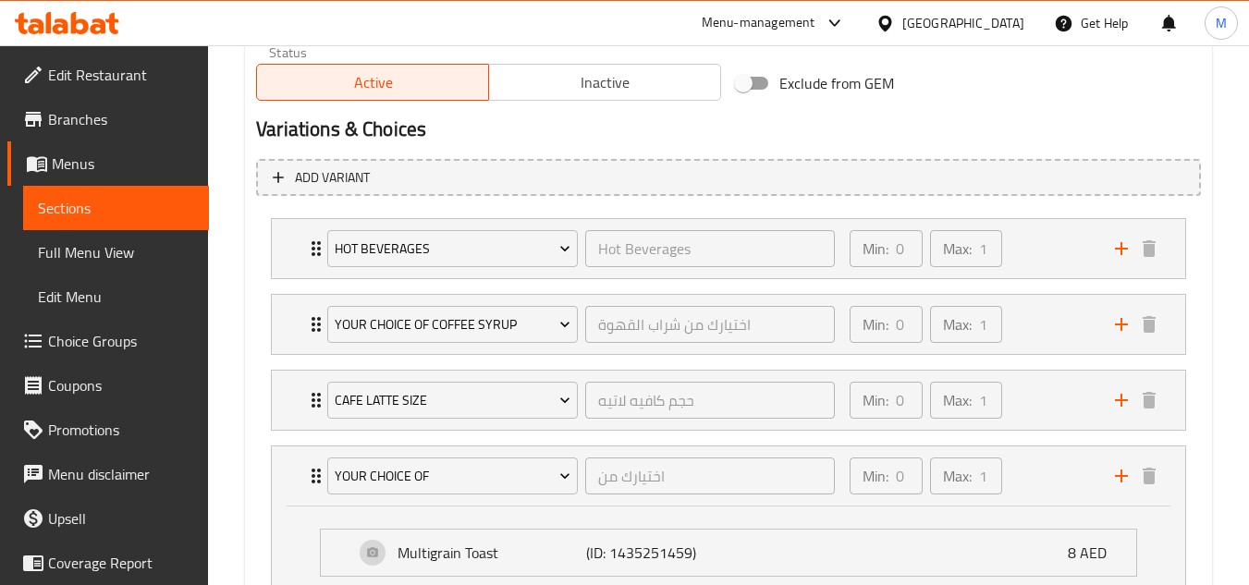
scroll to position [925, 0]
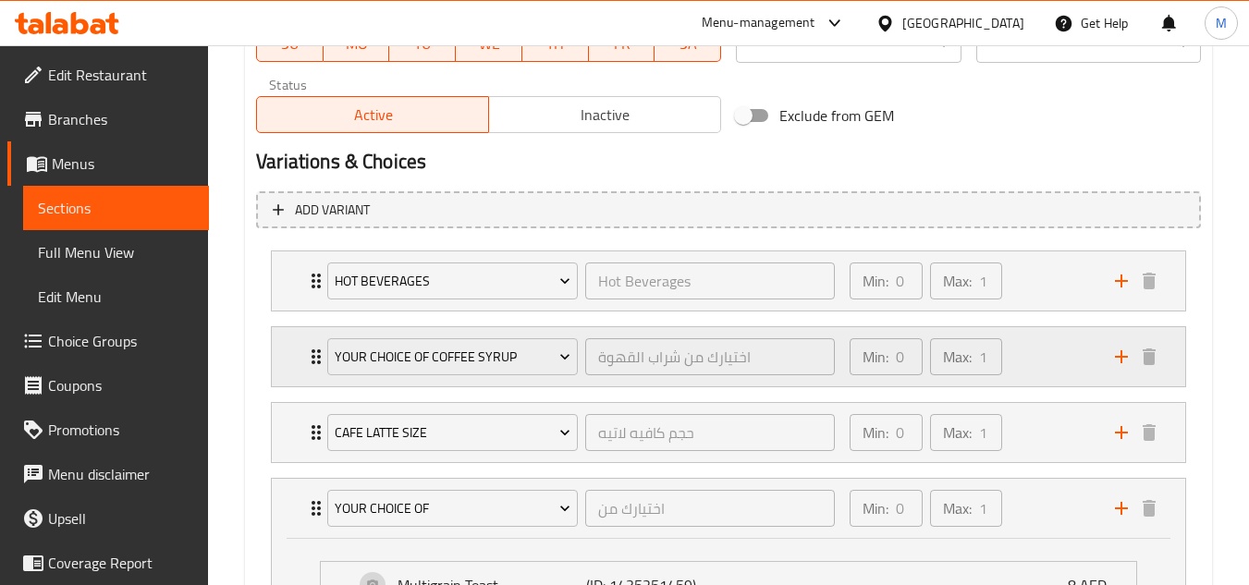
click at [1038, 378] on div "Min: 0 ​ Max: 1 ​" at bounding box center [970, 356] width 265 height 59
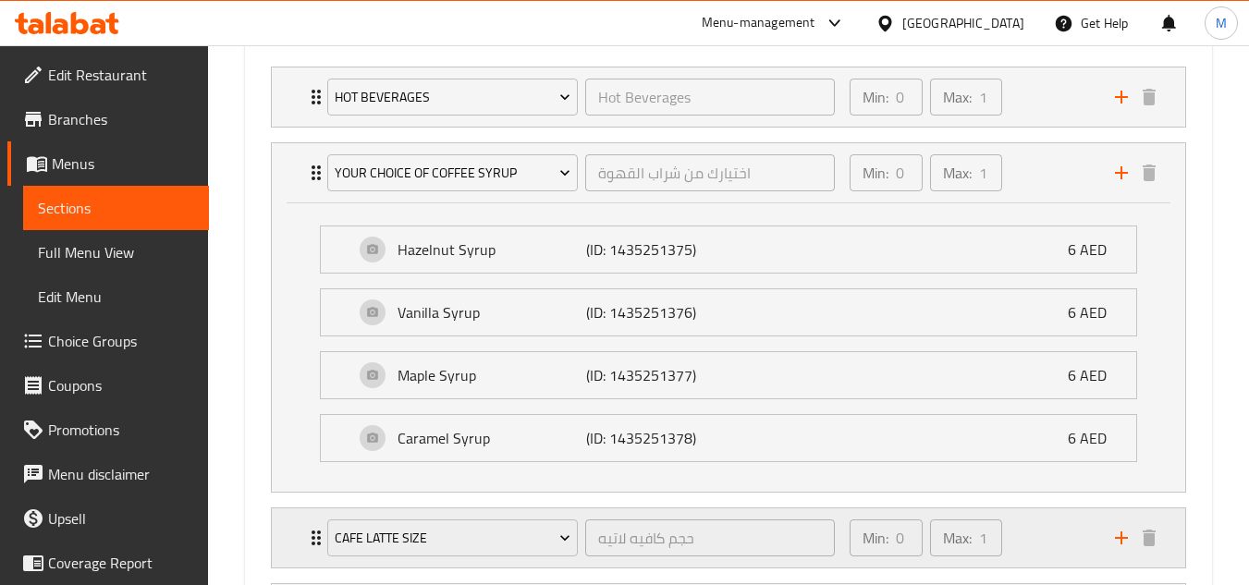
scroll to position [1295, 0]
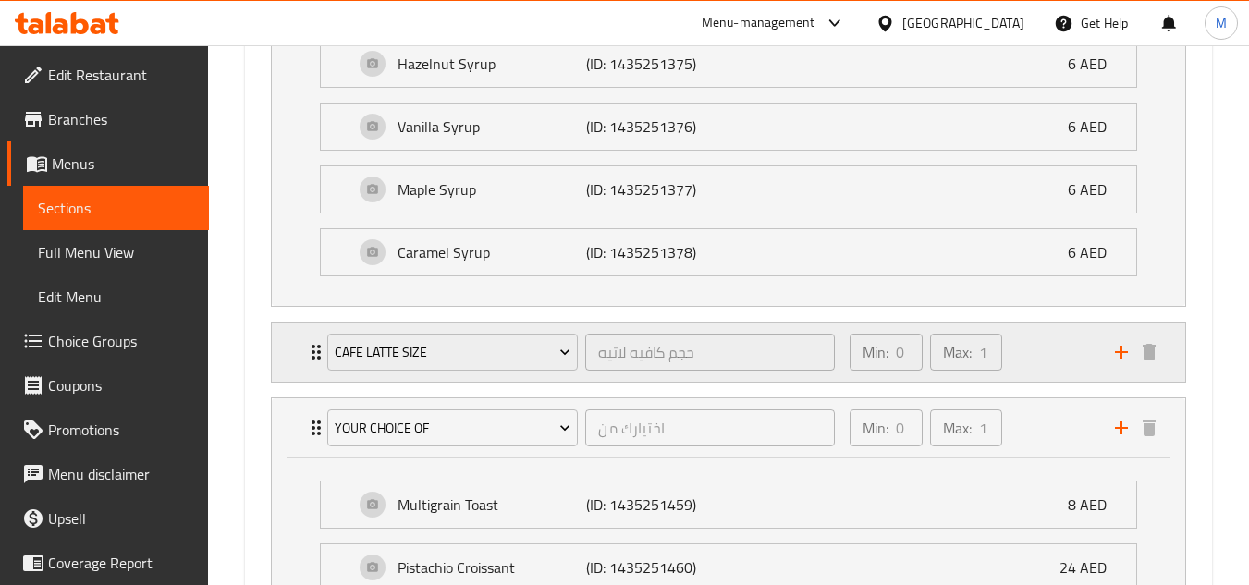
click at [1028, 352] on div "Min: 0 ​ Max: 1 ​" at bounding box center [970, 352] width 265 height 59
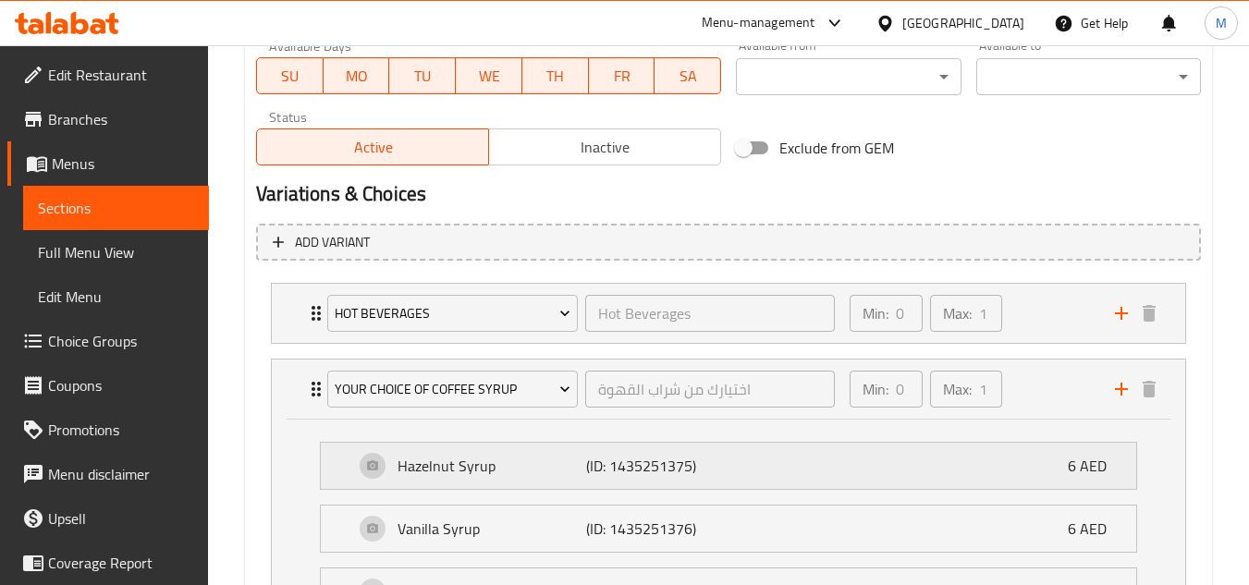
scroll to position [925, 0]
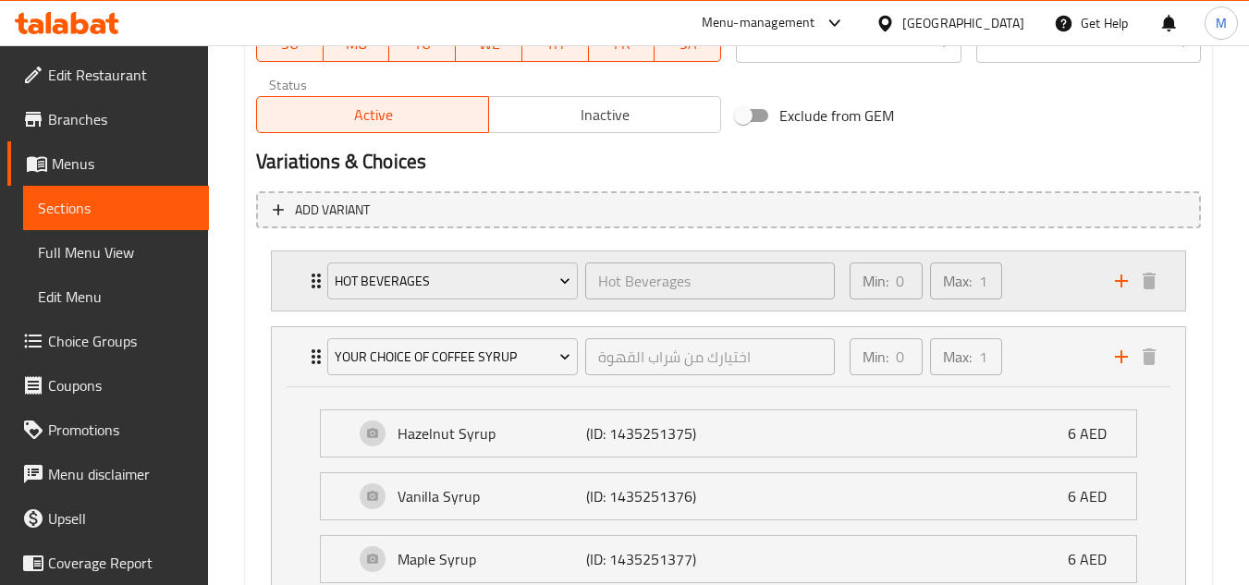
click at [1090, 300] on div "Min: 0 ​ Max: 1 ​" at bounding box center [970, 280] width 265 height 59
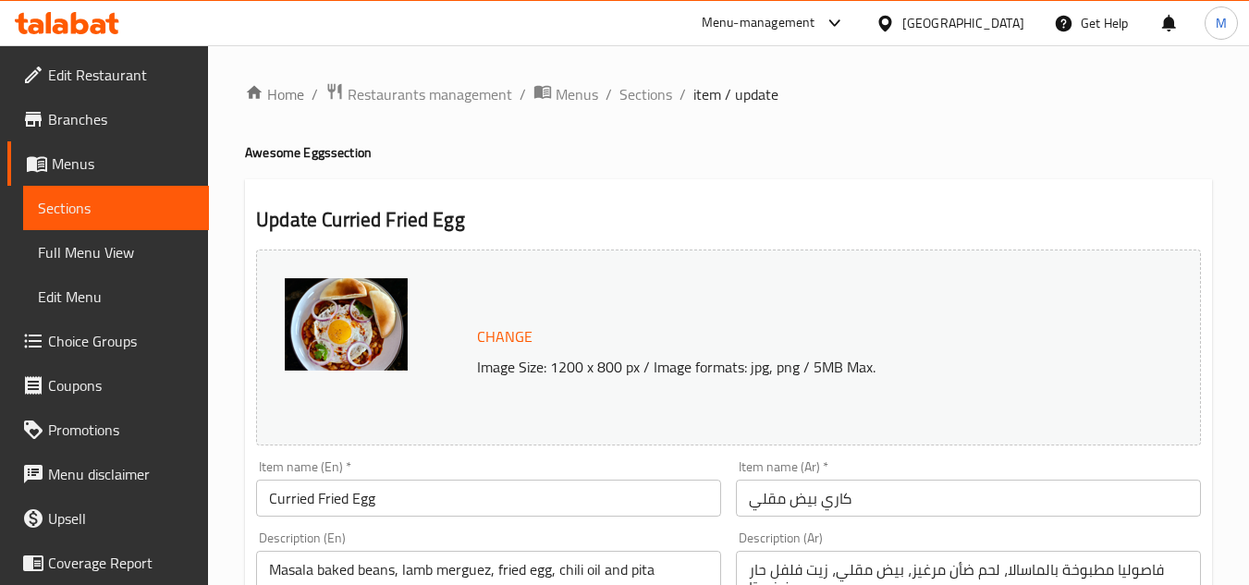
click at [141, 342] on span "Choice Groups" at bounding box center [121, 341] width 146 height 22
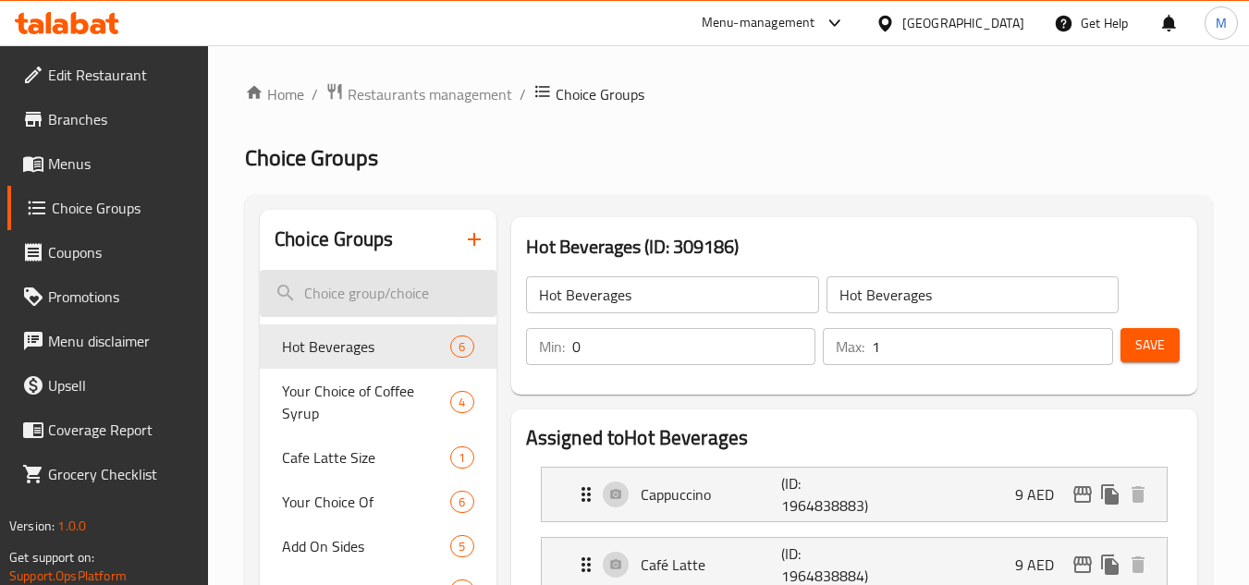
click at [401, 287] on input "search" at bounding box center [378, 293] width 236 height 47
paste input "Hot Beverages"
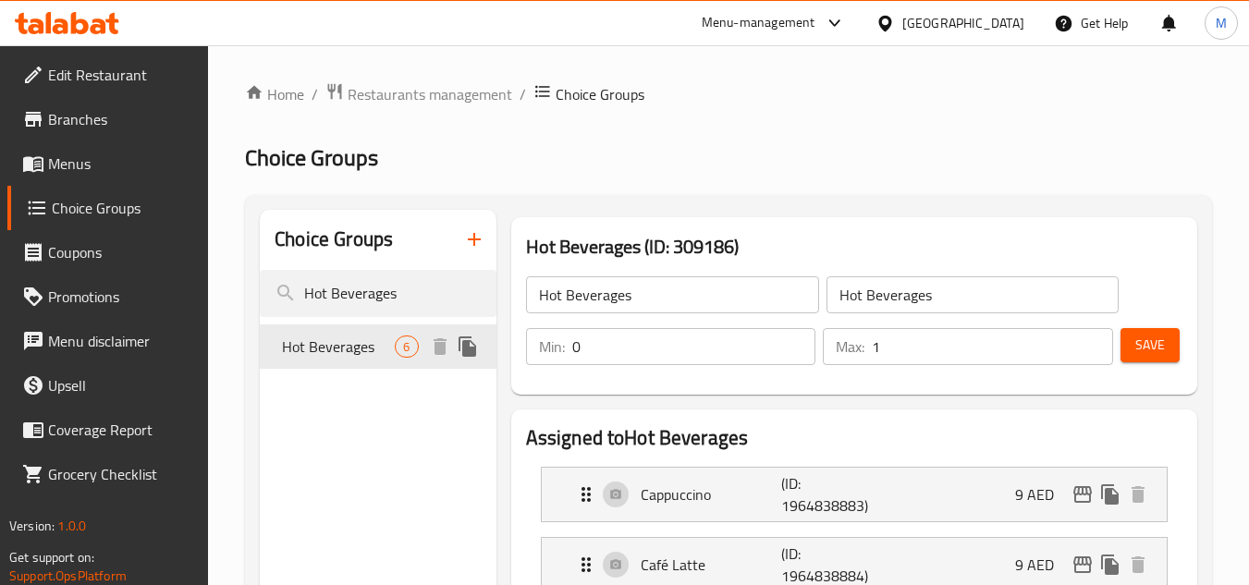
type input "Hot Beverages"
click at [388, 349] on span "Hot Beverages" at bounding box center [338, 347] width 113 height 22
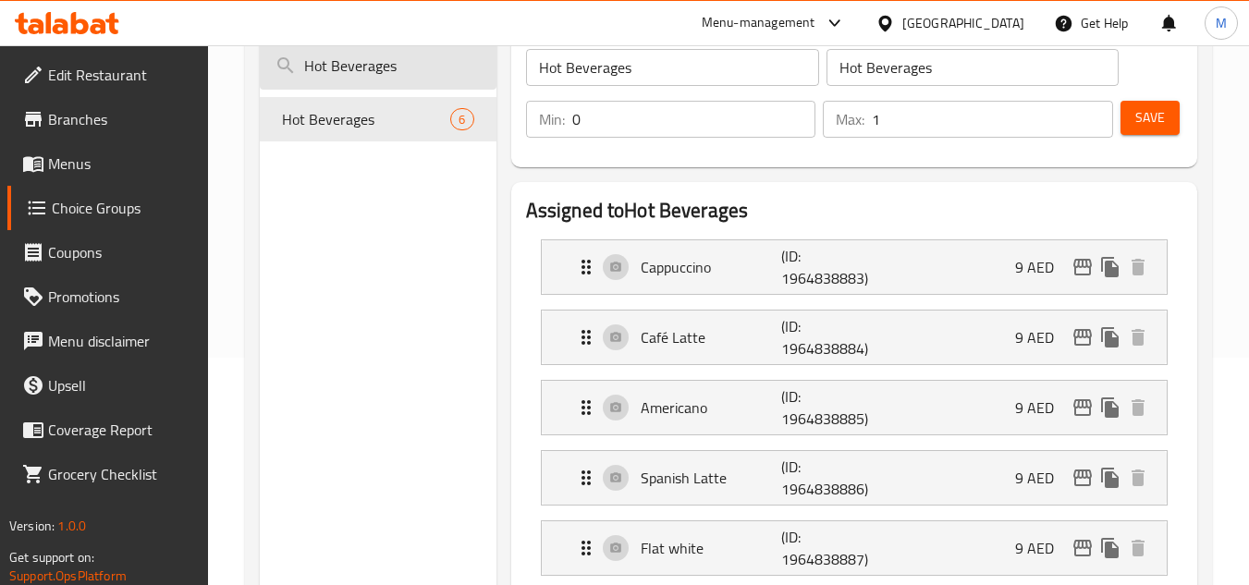
scroll to position [259, 0]
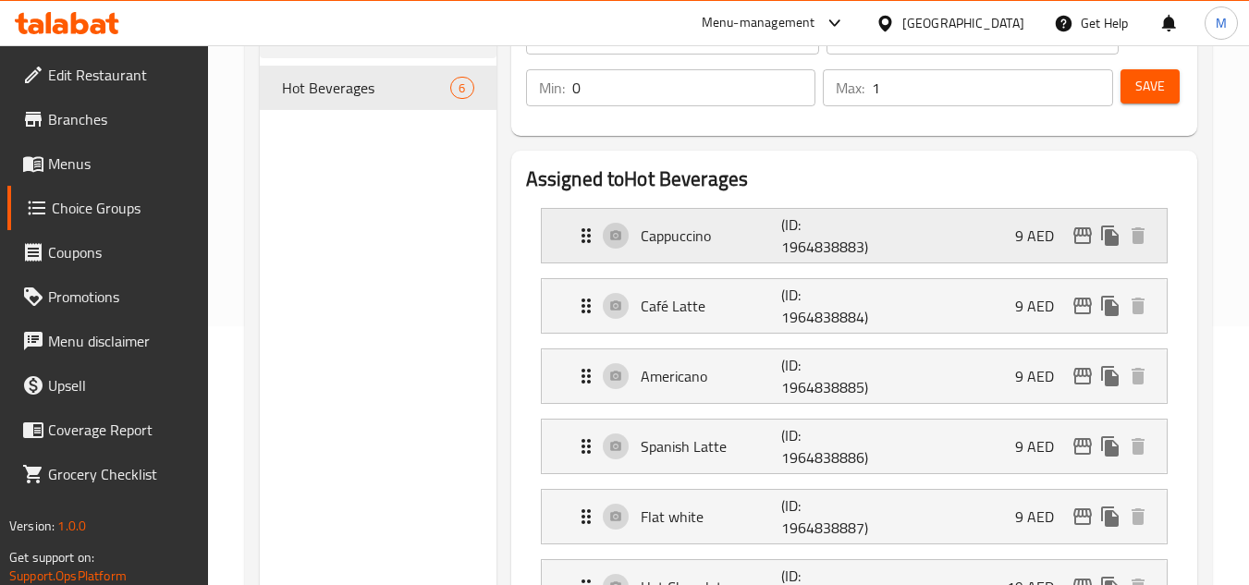
click at [844, 235] on p "(ID: 1964838883)" at bounding box center [828, 236] width 94 height 44
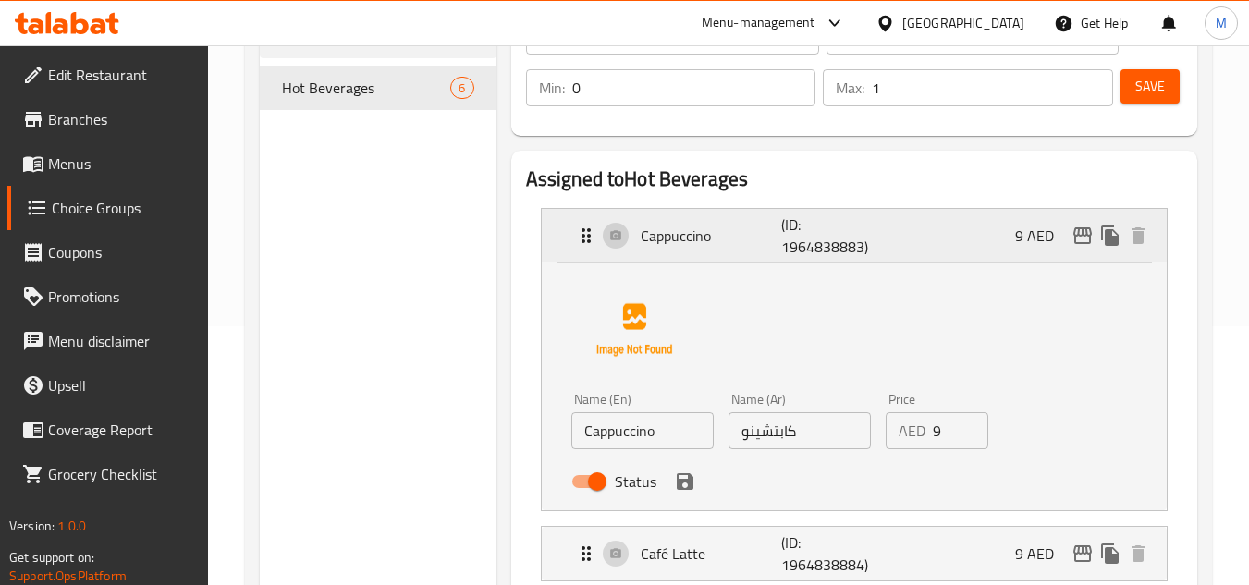
click at [830, 251] on p "(ID: 1964838883)" at bounding box center [828, 236] width 94 height 44
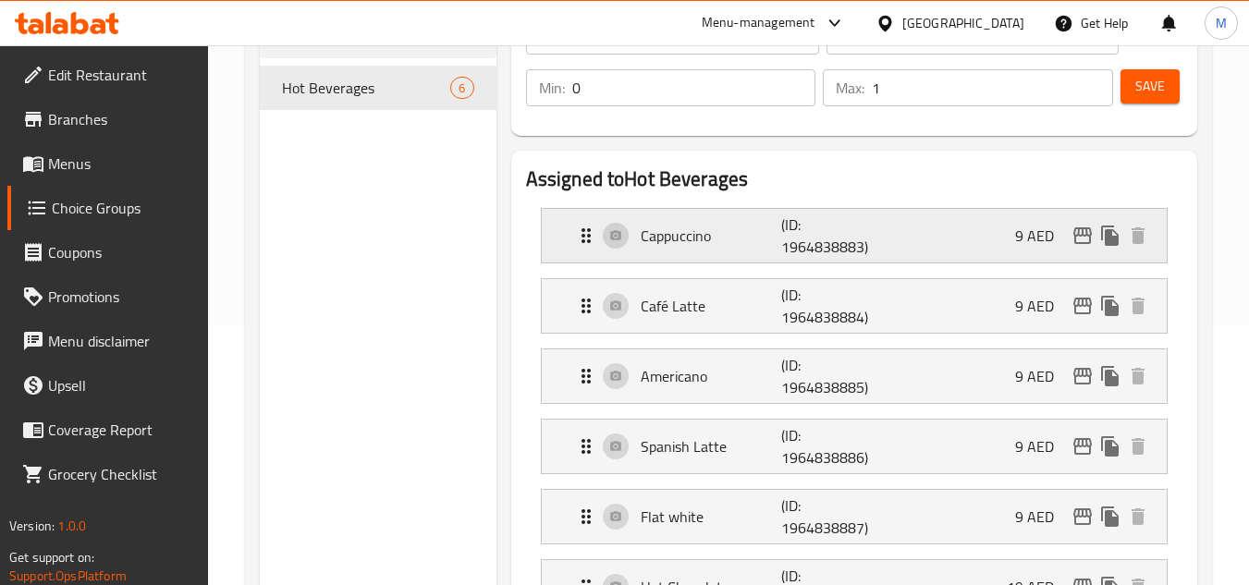
scroll to position [0, 0]
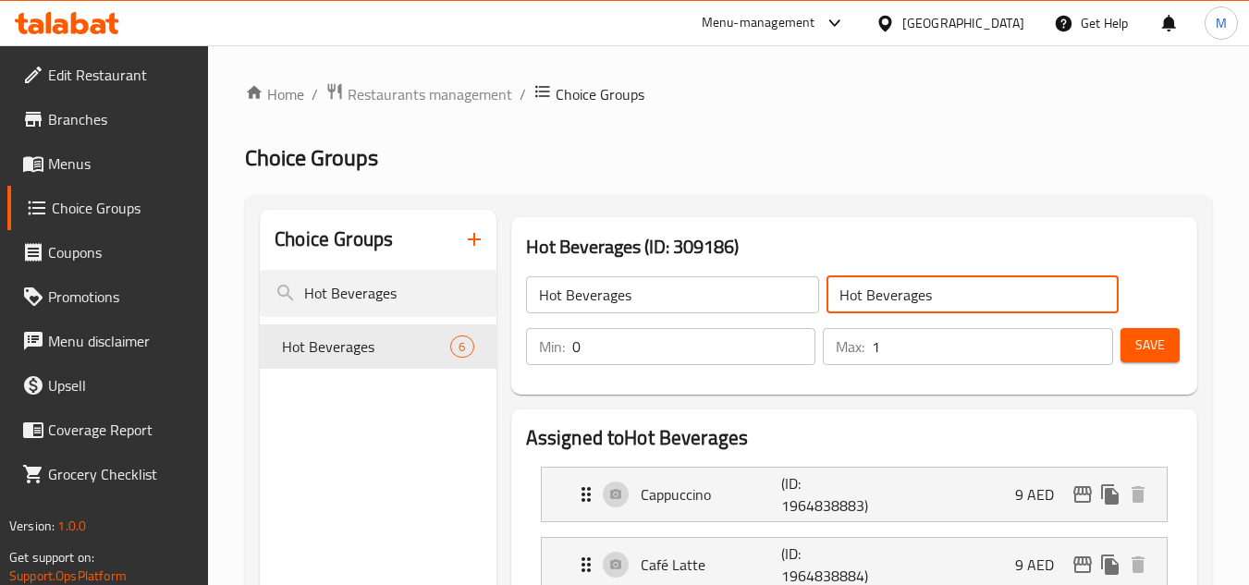
drag, startPoint x: 954, startPoint y: 294, endPoint x: 806, endPoint y: 294, distance: 147.9
click at [806, 294] on div "Hot Beverages ​ Hot Beverages ​" at bounding box center [823, 294] width 616 height 59
type input "l"
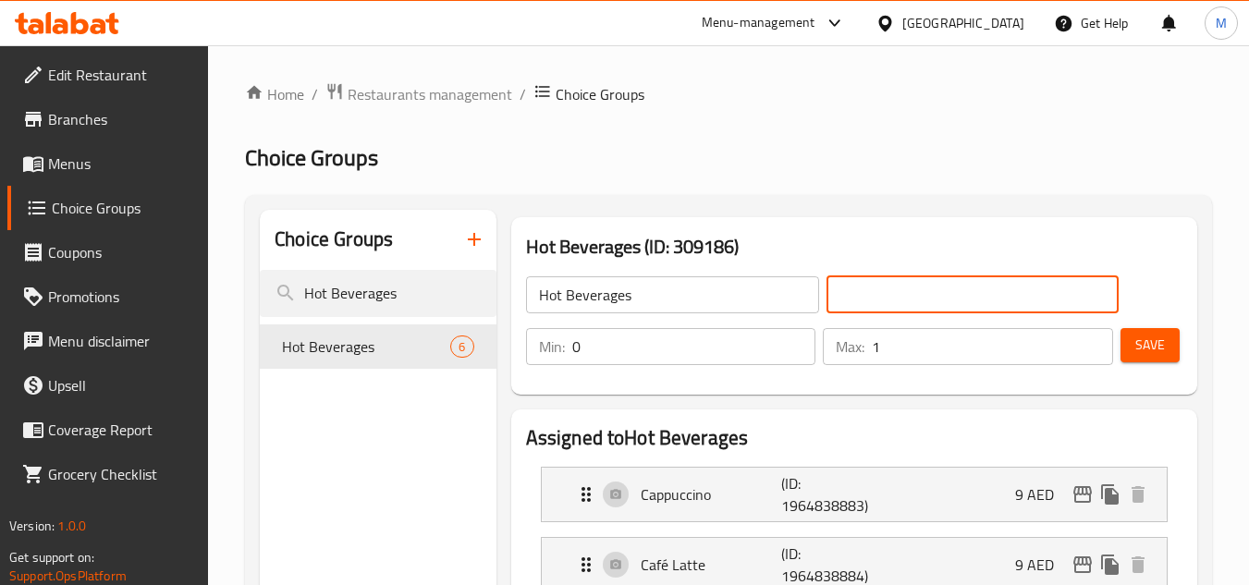
click at [631, 299] on input "Hot Beverages" at bounding box center [672, 294] width 293 height 37
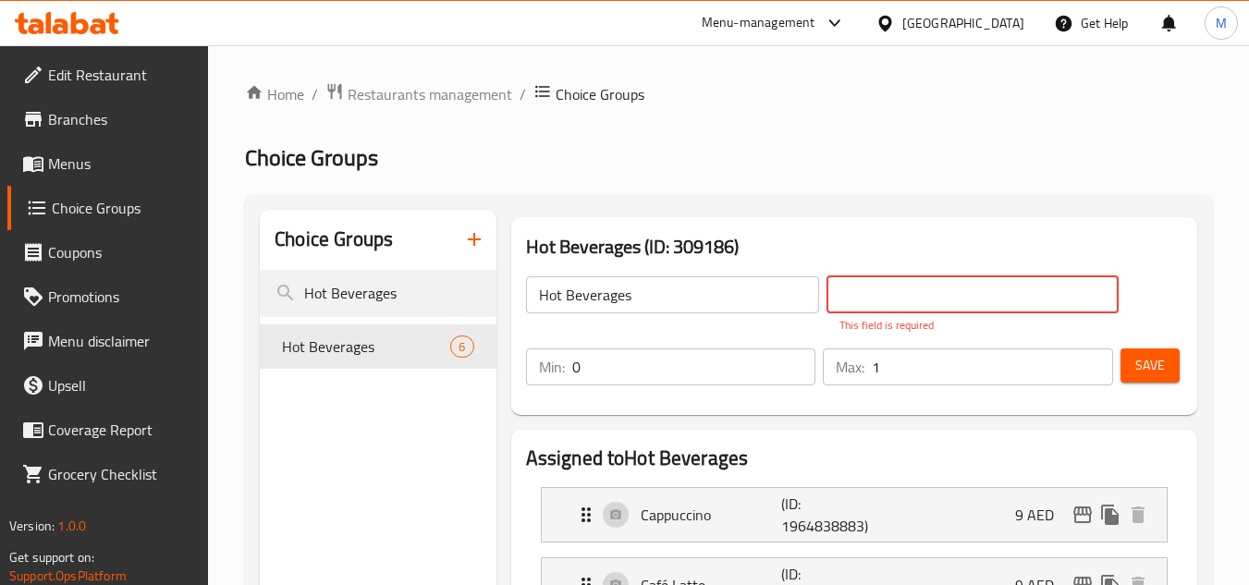
click at [982, 311] on input "text" at bounding box center [972, 294] width 293 height 37
click at [977, 299] on input "text" at bounding box center [972, 294] width 293 height 37
type input "l"
type input "مشروبات ساخنة"
click at [1067, 254] on div "Hot Beverages ​ مشروبات ساخنة ​ This field is required Min: 0 ​ Max: 1 ​ Save" at bounding box center [854, 330] width 671 height 153
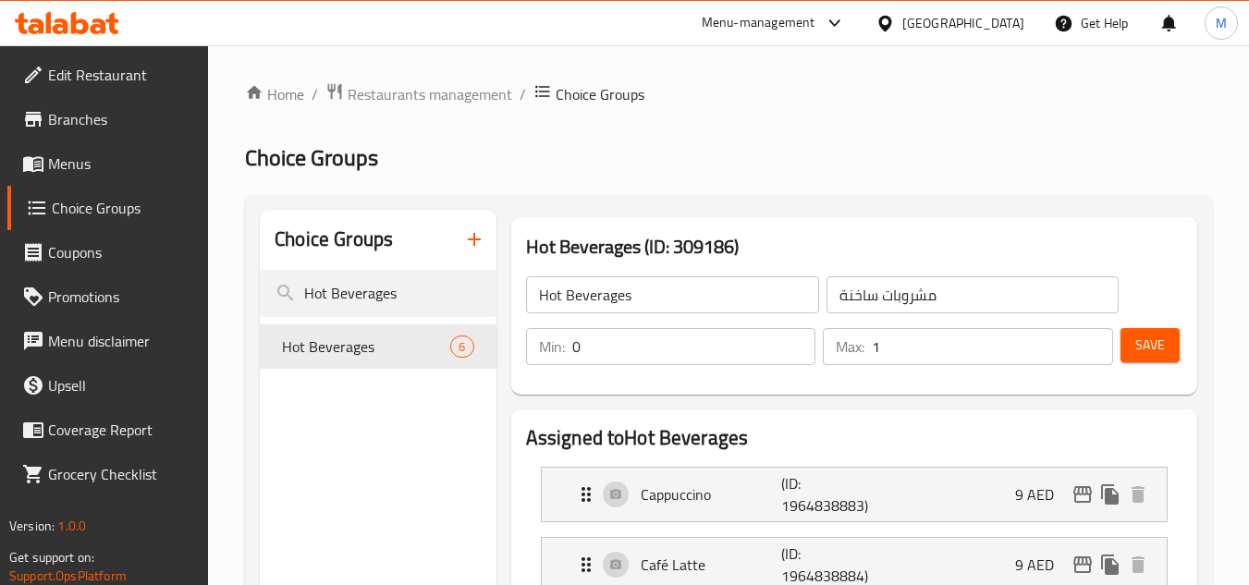
click at [1039, 292] on input "مشروبات ساخنة" at bounding box center [972, 294] width 293 height 37
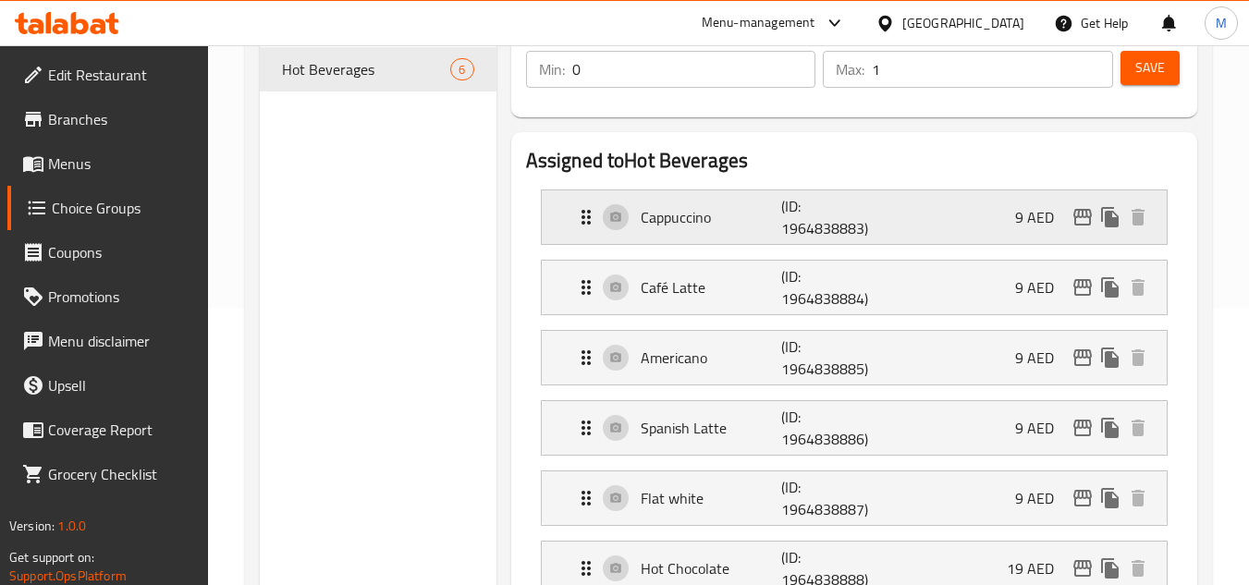
click at [895, 231] on div "Cappuccino (ID: 1964838883) 9 AED" at bounding box center [859, 217] width 569 height 54
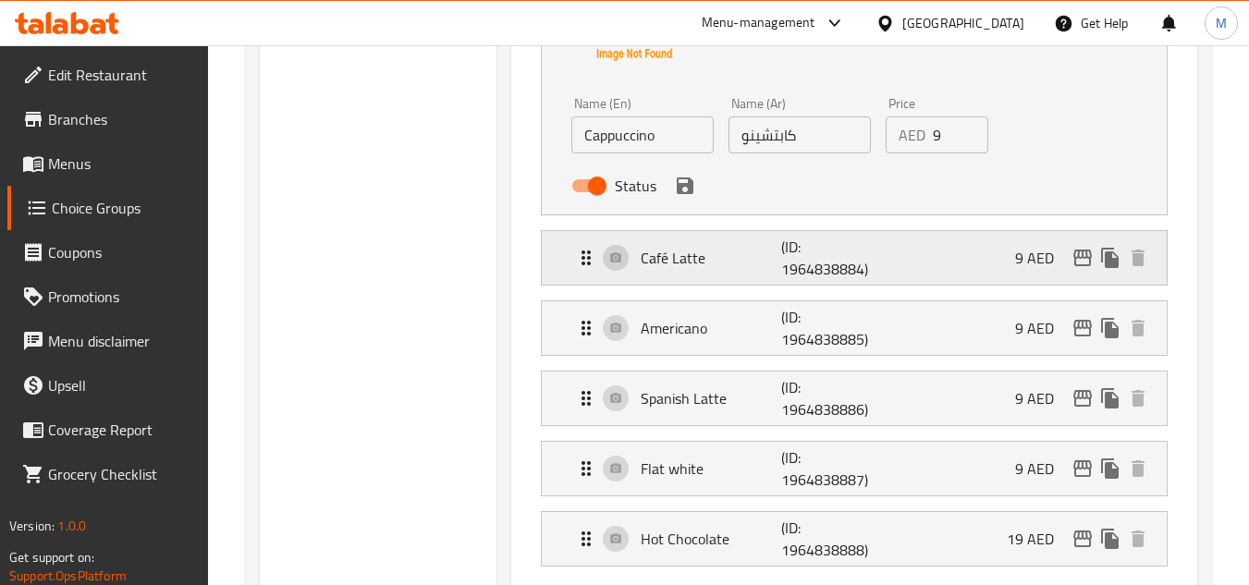
click at [887, 263] on div "Café Latte (ID: 1964838884) 9 AED" at bounding box center [859, 258] width 569 height 54
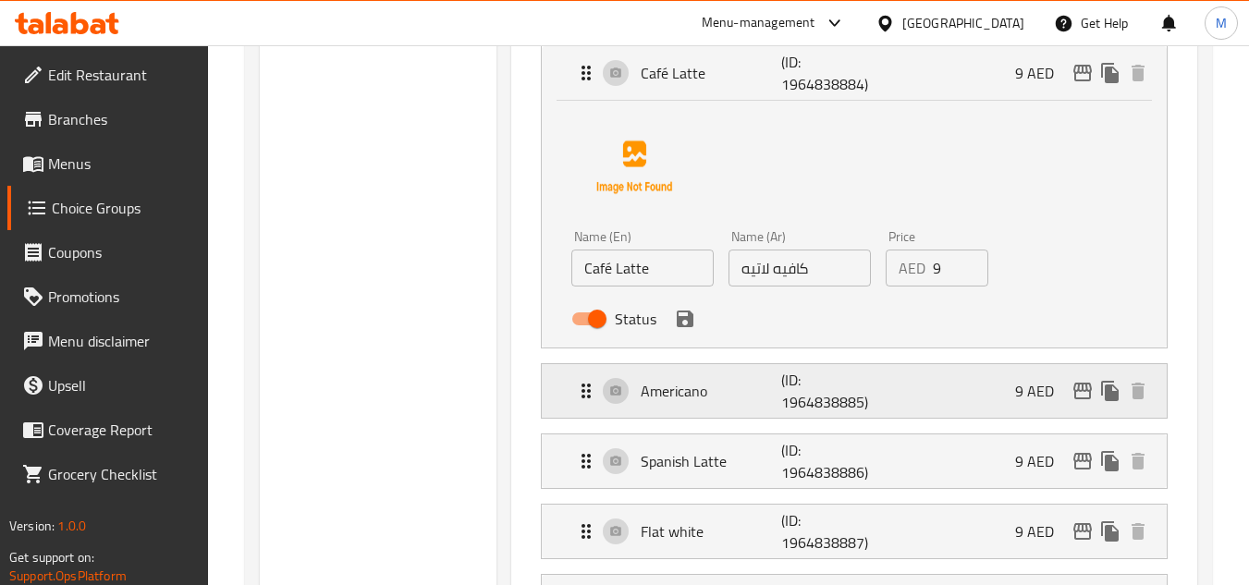
click at [879, 382] on div "Americano (ID: 1964838885) 9 AED" at bounding box center [859, 391] width 569 height 54
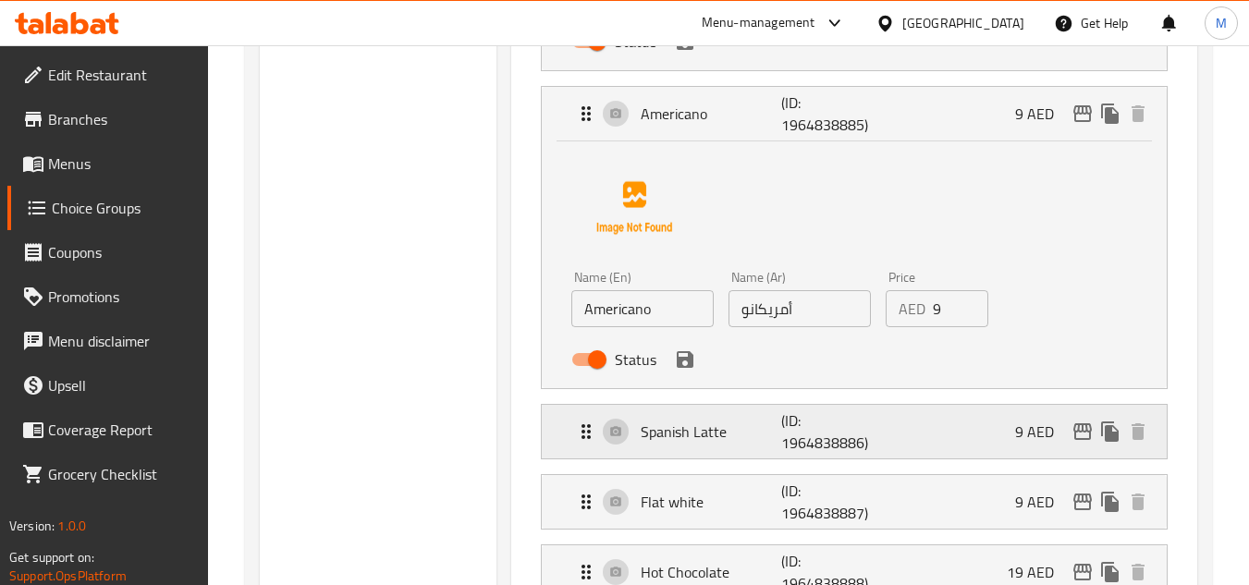
click at [875, 432] on p "(ID: 1964838886)" at bounding box center [828, 432] width 94 height 44
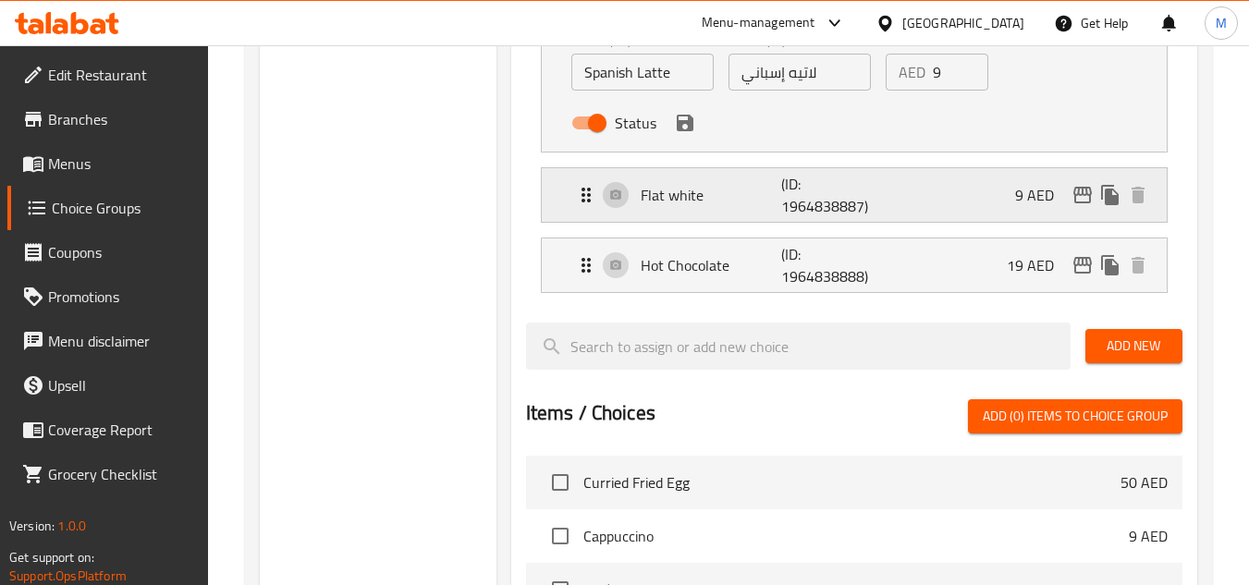
click at [891, 220] on div "Flat white (ID: 1964838887) 9 AED" at bounding box center [859, 195] width 569 height 54
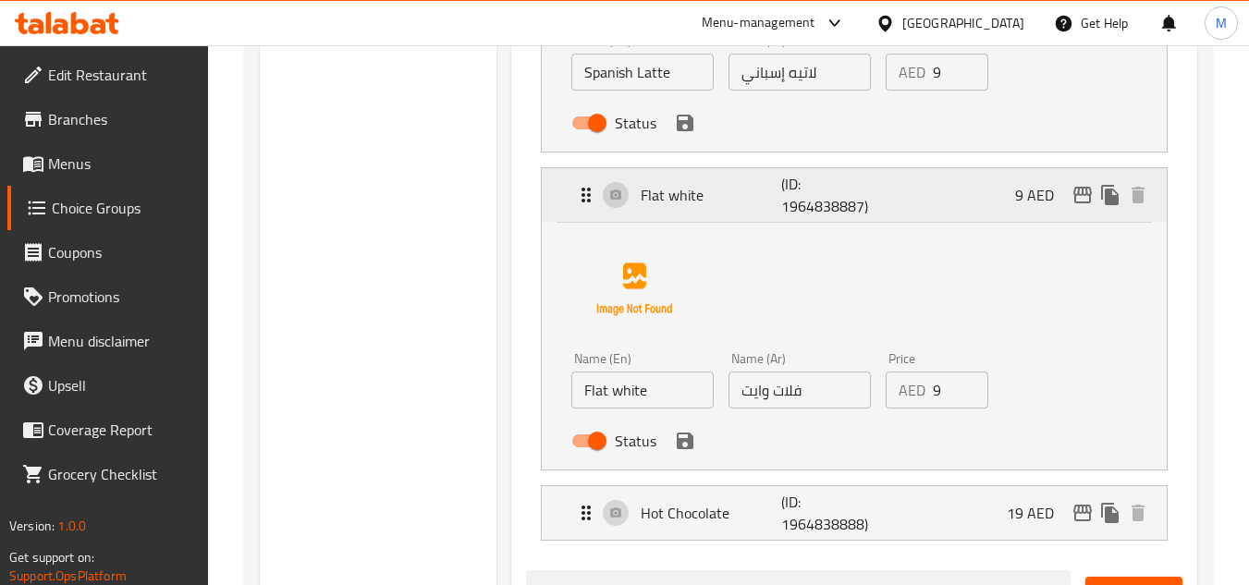
scroll to position [1756, 0]
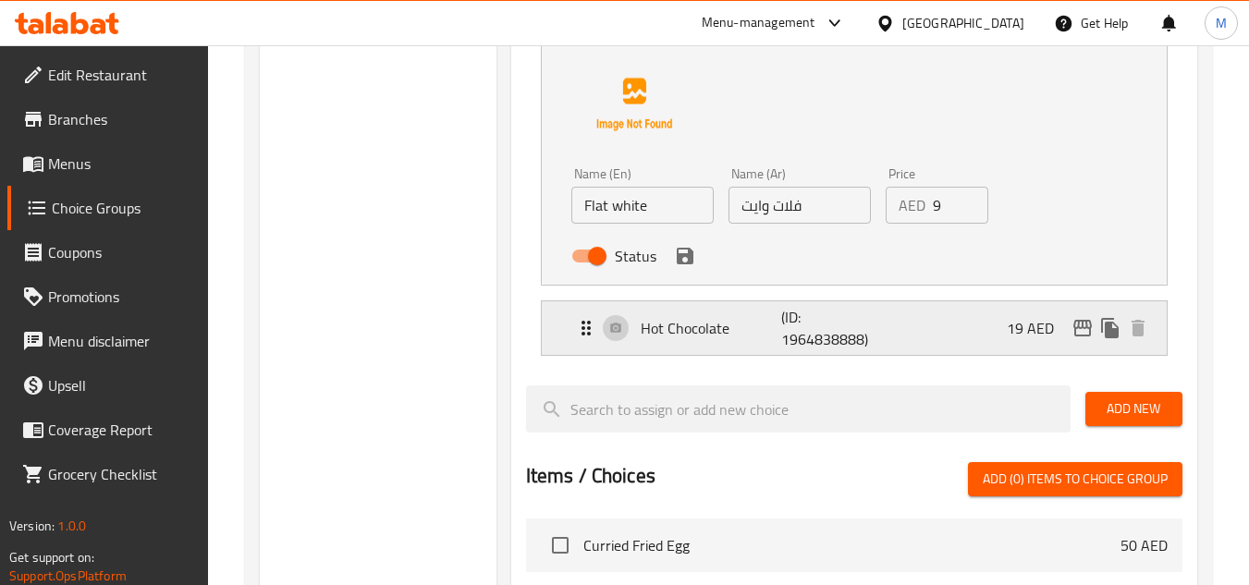
click at [879, 331] on div "Hot Chocolate (ID: 1964838888) 19 AED" at bounding box center [859, 328] width 569 height 54
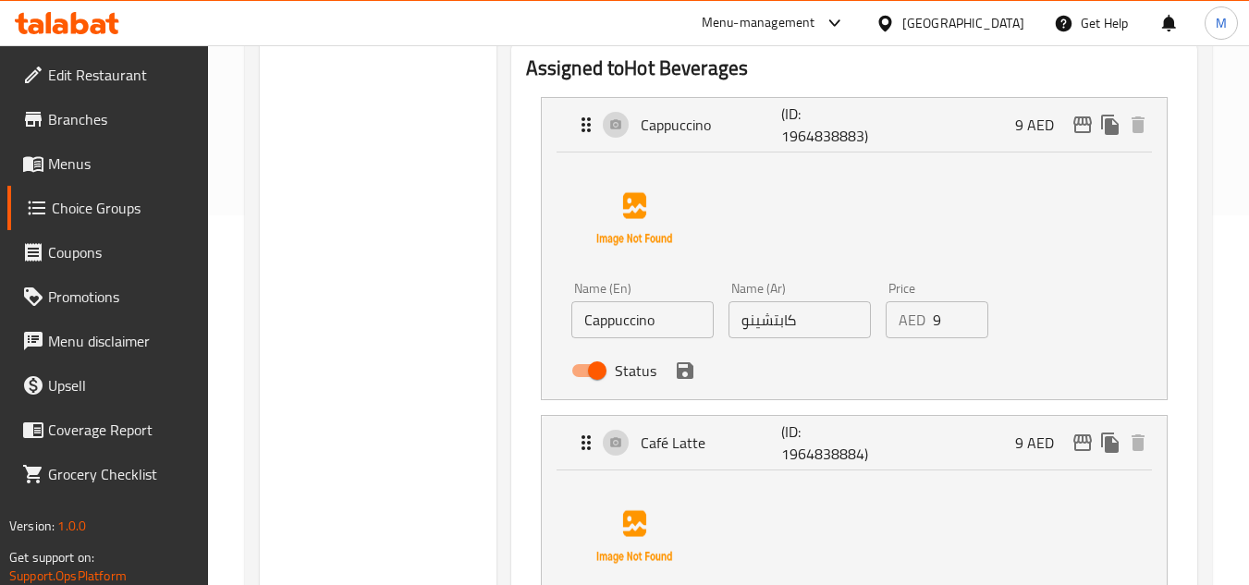
scroll to position [92, 0]
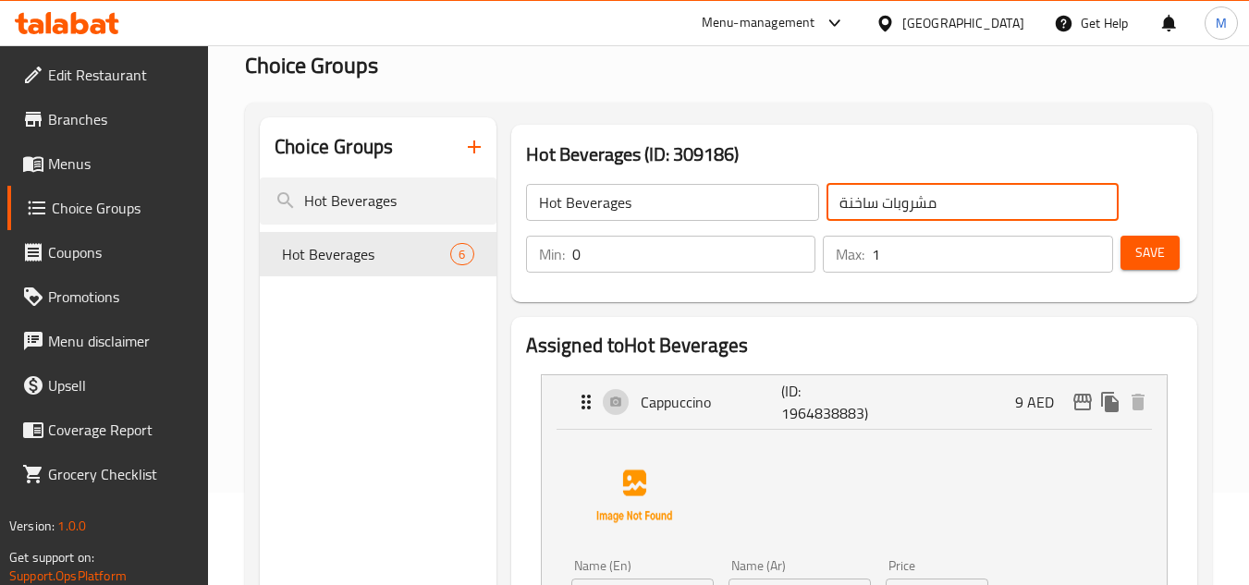
click at [1140, 257] on span "Save" at bounding box center [1150, 252] width 30 height 23
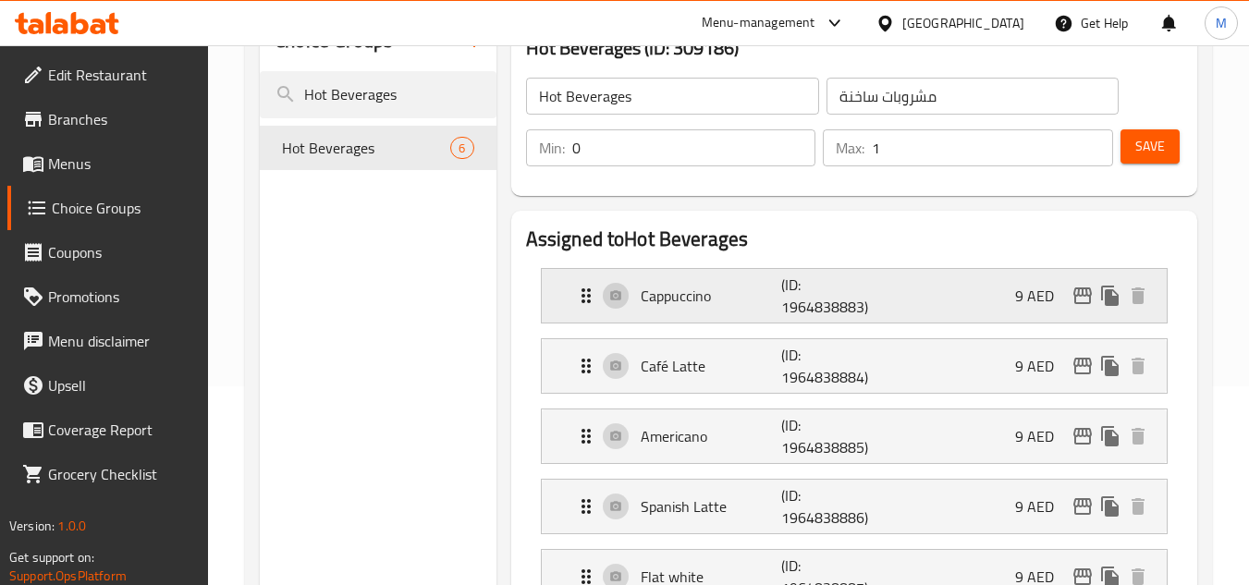
scroll to position [166, 0]
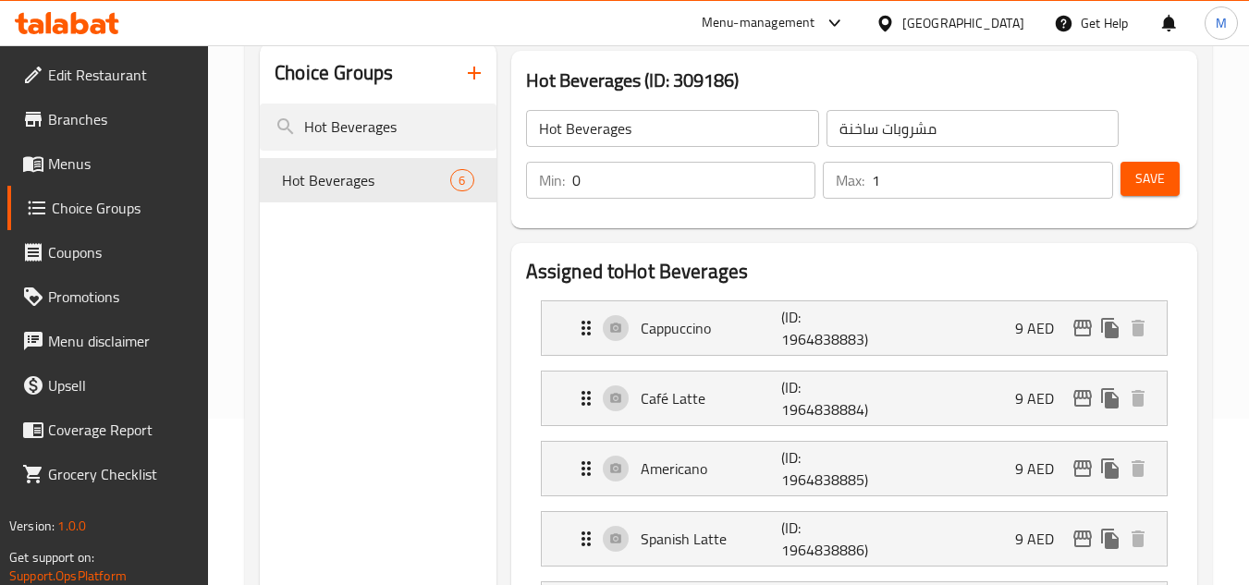
click at [919, 26] on div "[GEOGRAPHIC_DATA]" at bounding box center [963, 23] width 122 height 20
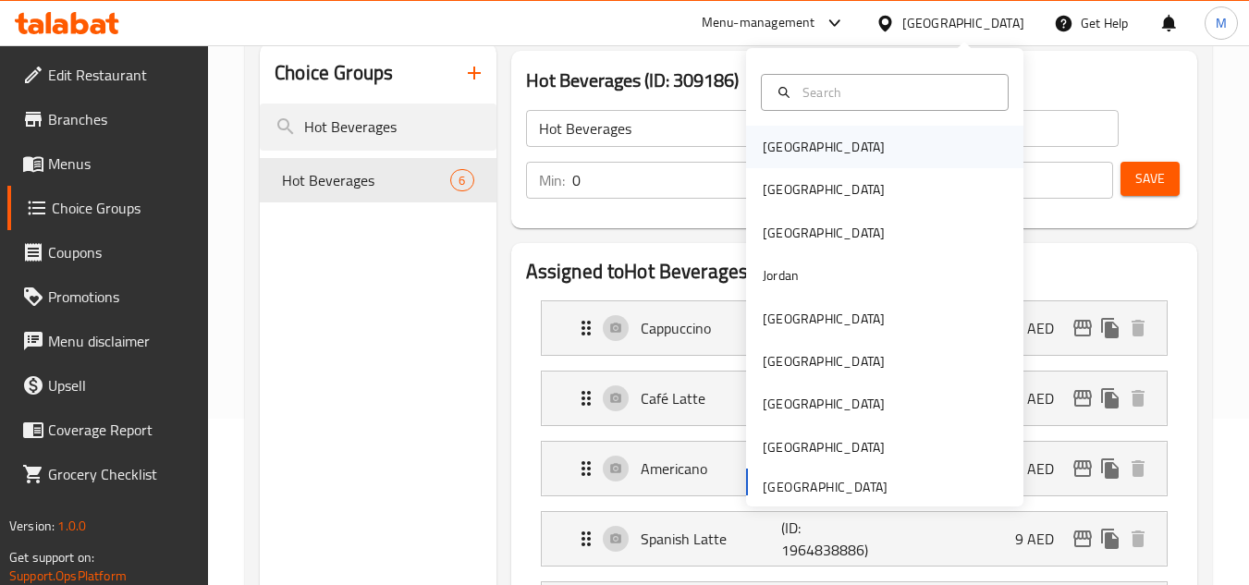
click at [814, 148] on div "Bahrain" at bounding box center [884, 147] width 277 height 43
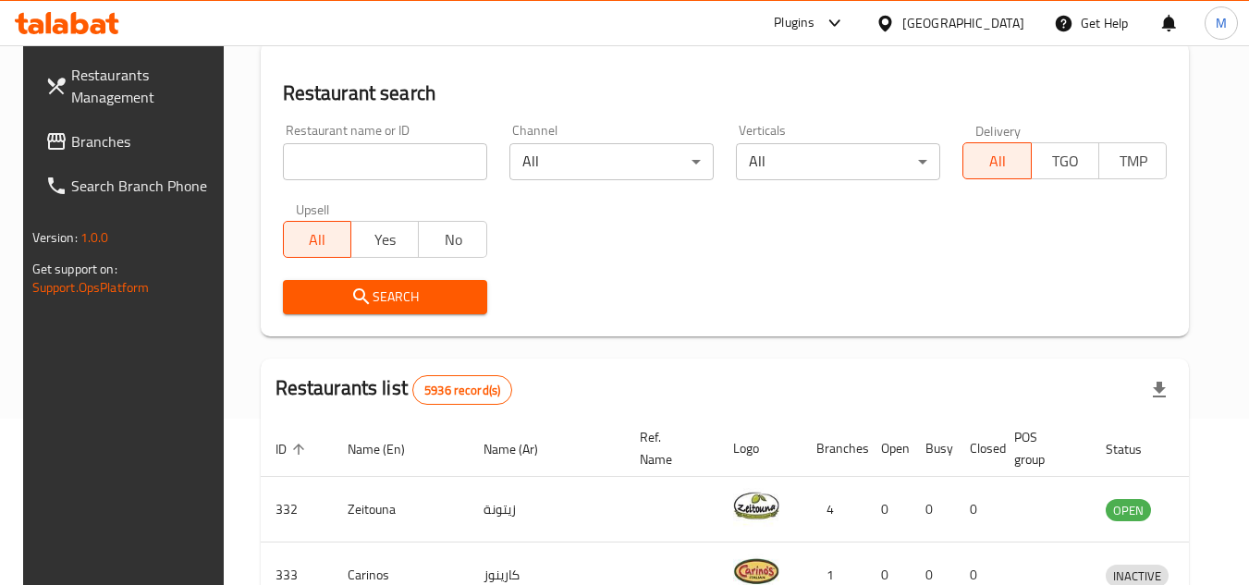
click at [105, 137] on span "Branches" at bounding box center [144, 141] width 146 height 22
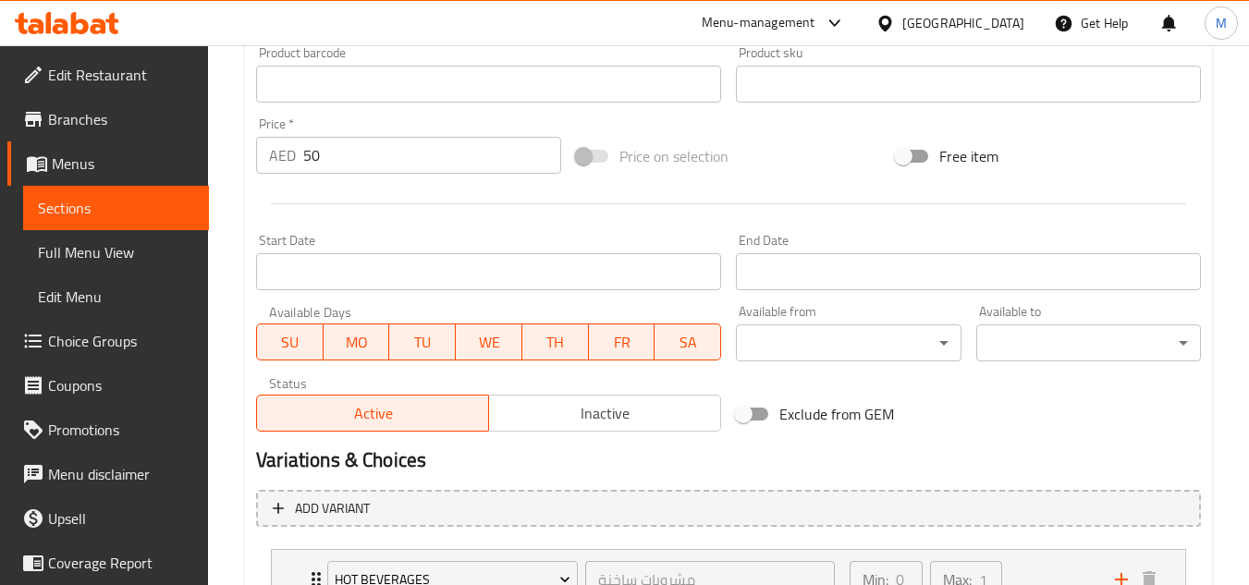
scroll to position [832, 0]
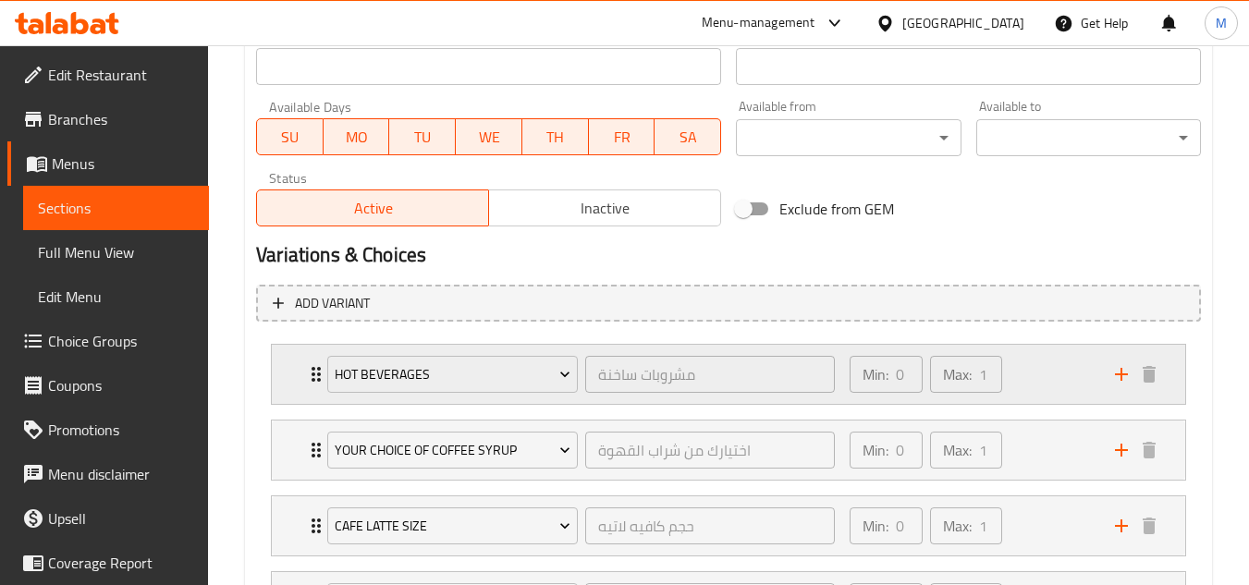
click at [1046, 377] on div "Min: 0 ​ Max: 1 ​" at bounding box center [970, 374] width 265 height 59
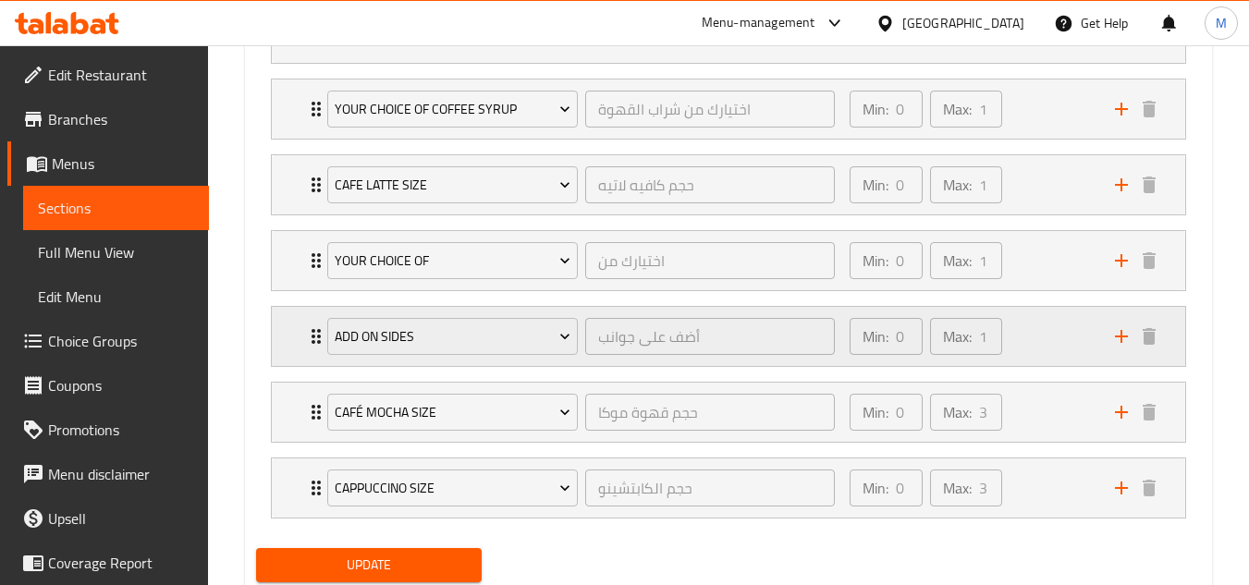
scroll to position [1556, 0]
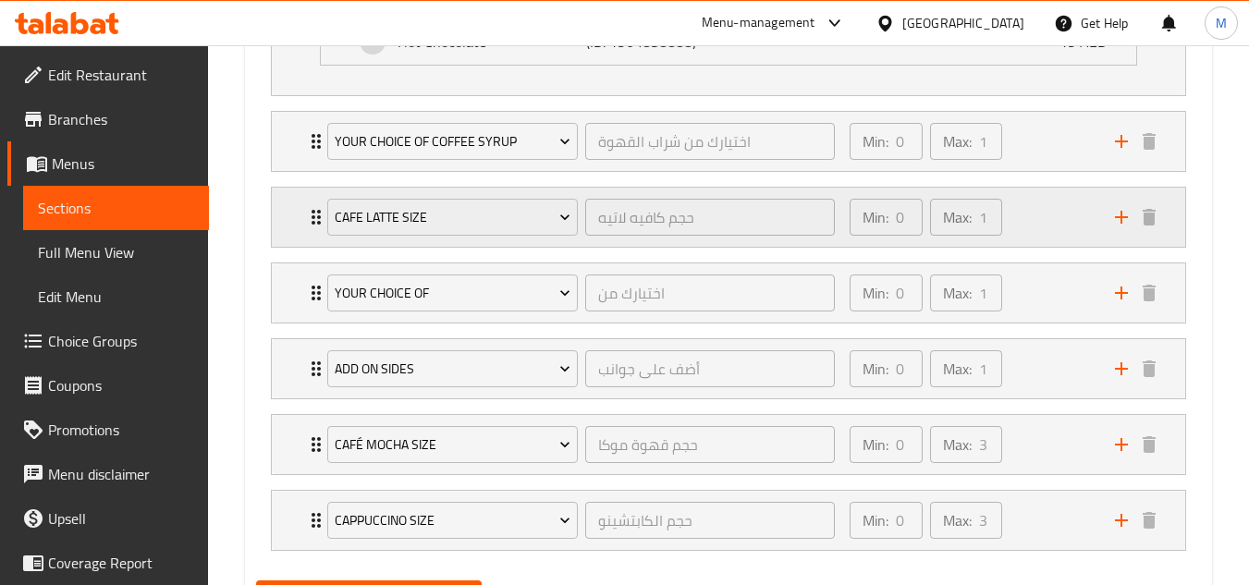
click at [1048, 209] on div "Min: 0 ​ Max: 1 ​" at bounding box center [970, 217] width 265 height 59
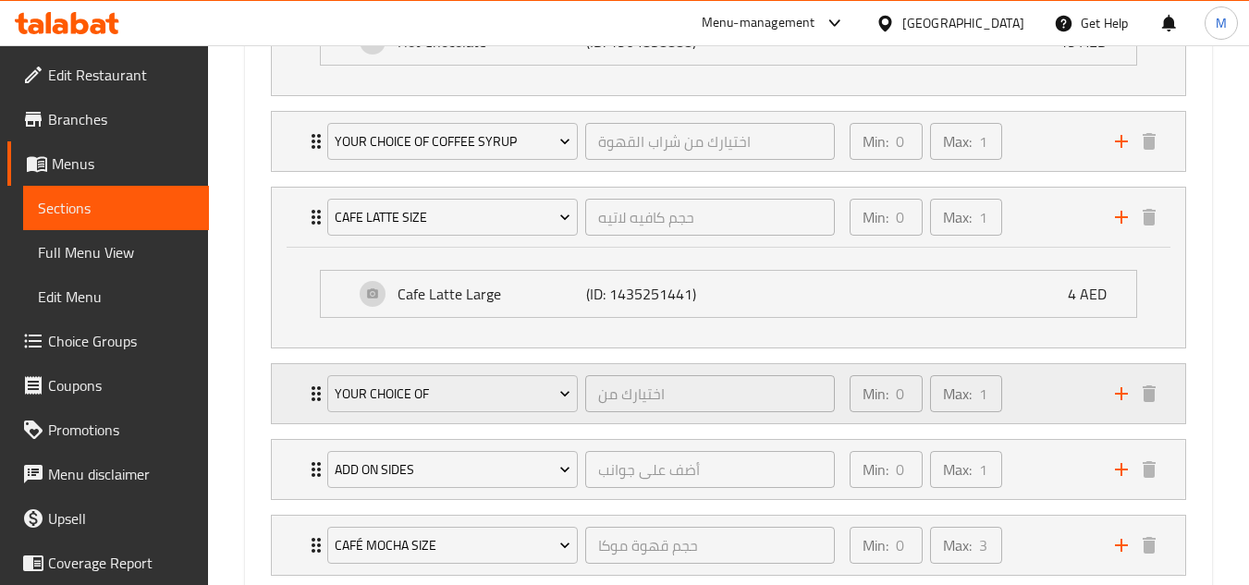
click at [1024, 387] on div "Min: 0 ​ Max: 1 ​" at bounding box center [970, 393] width 265 height 59
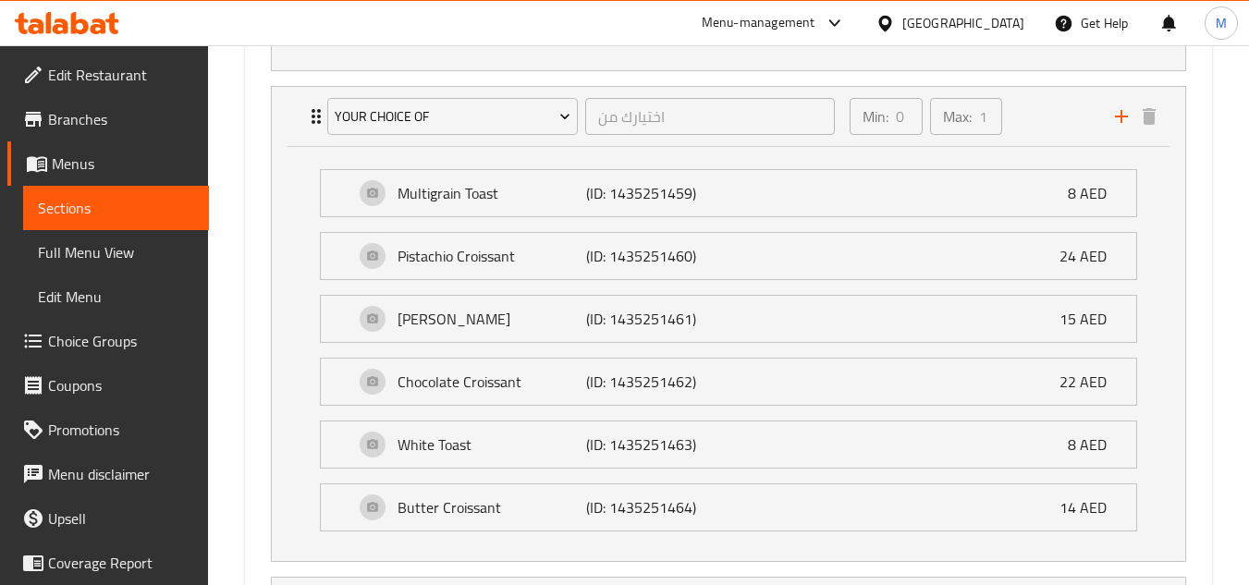
scroll to position [2111, 0]
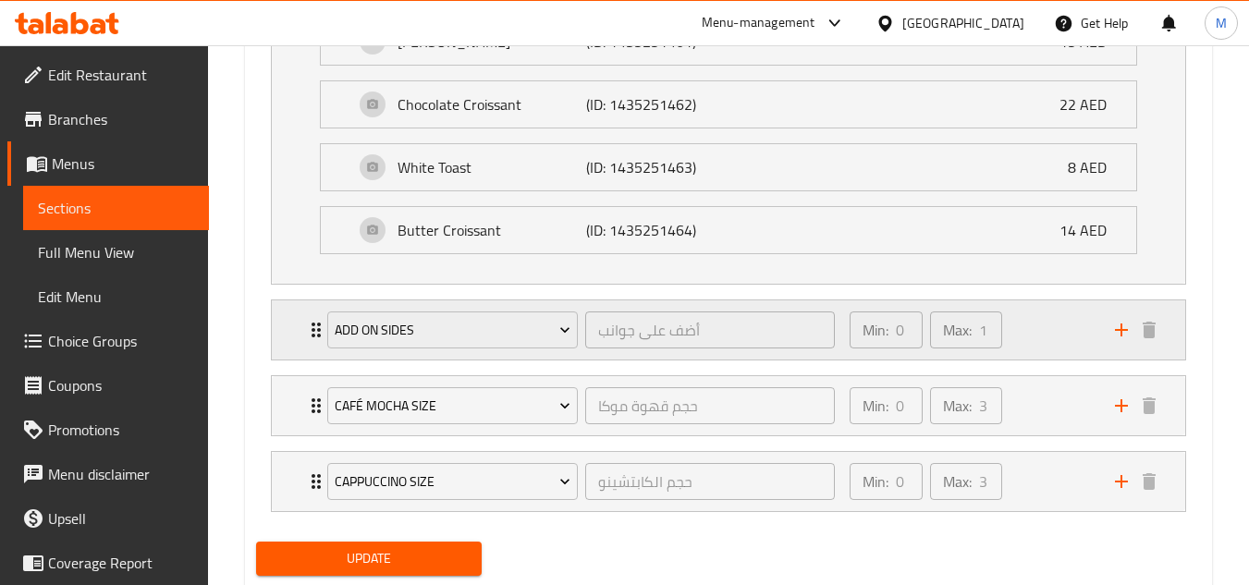
click at [1057, 329] on div "Min: 0 ​ Max: 1 ​" at bounding box center [970, 329] width 265 height 59
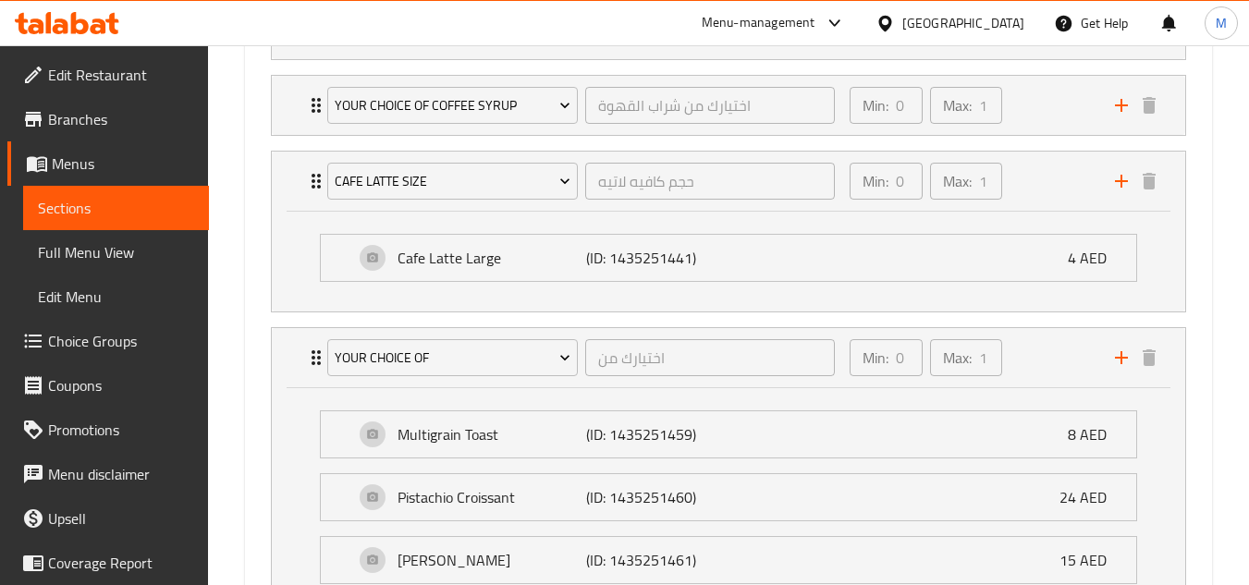
scroll to position [1962, 0]
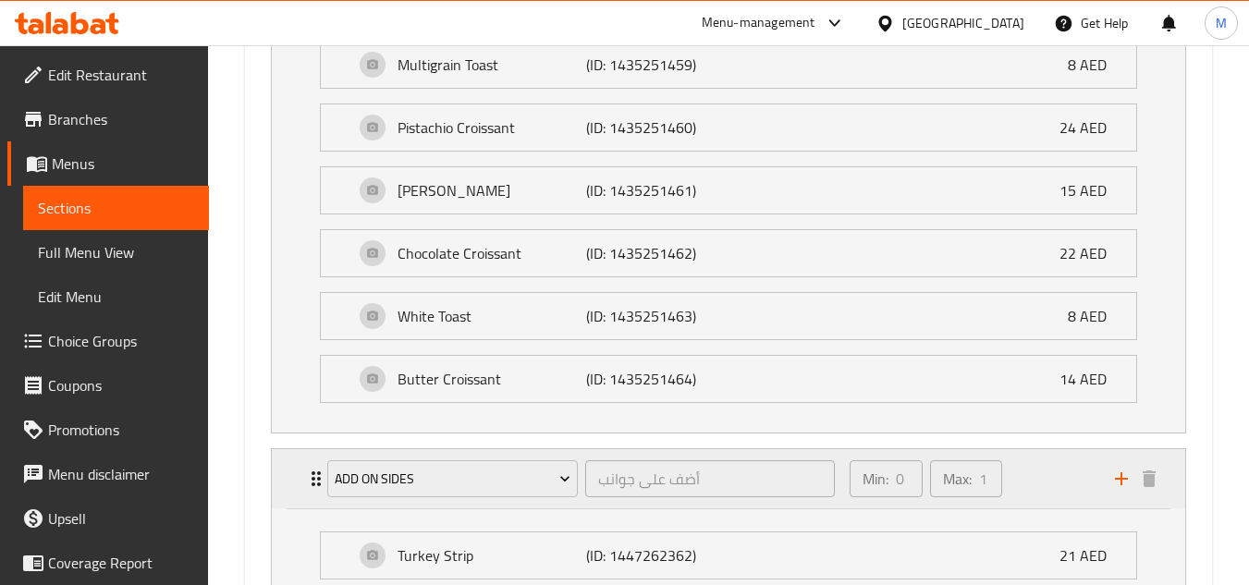
click at [1039, 477] on div "Min: 0 ​ Max: 1 ​" at bounding box center [970, 478] width 265 height 59
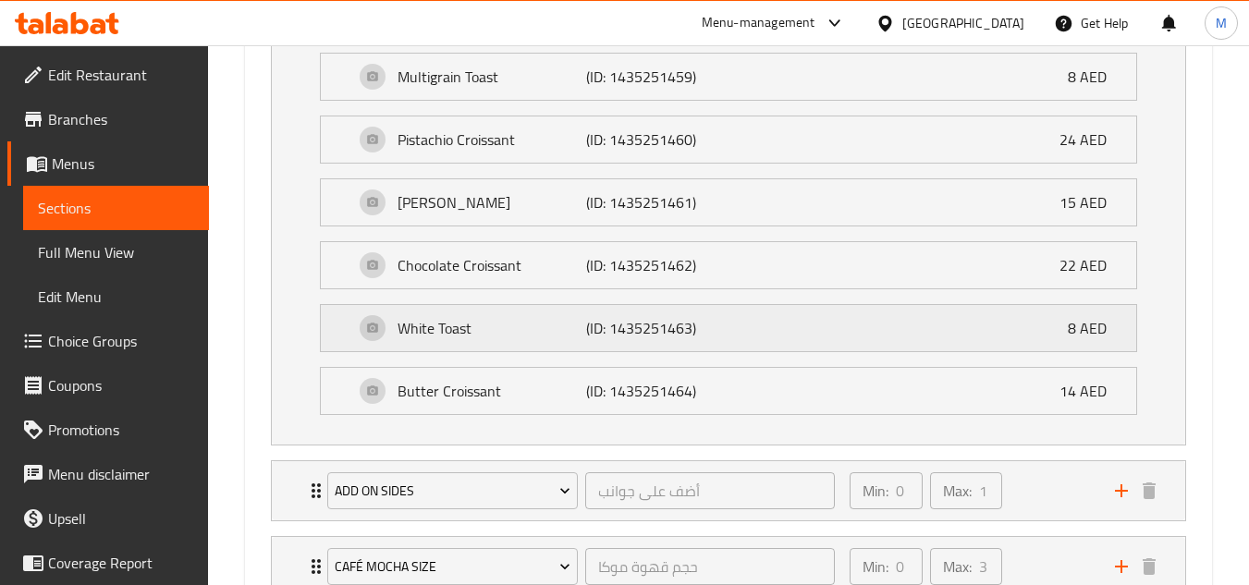
scroll to position [1777, 0]
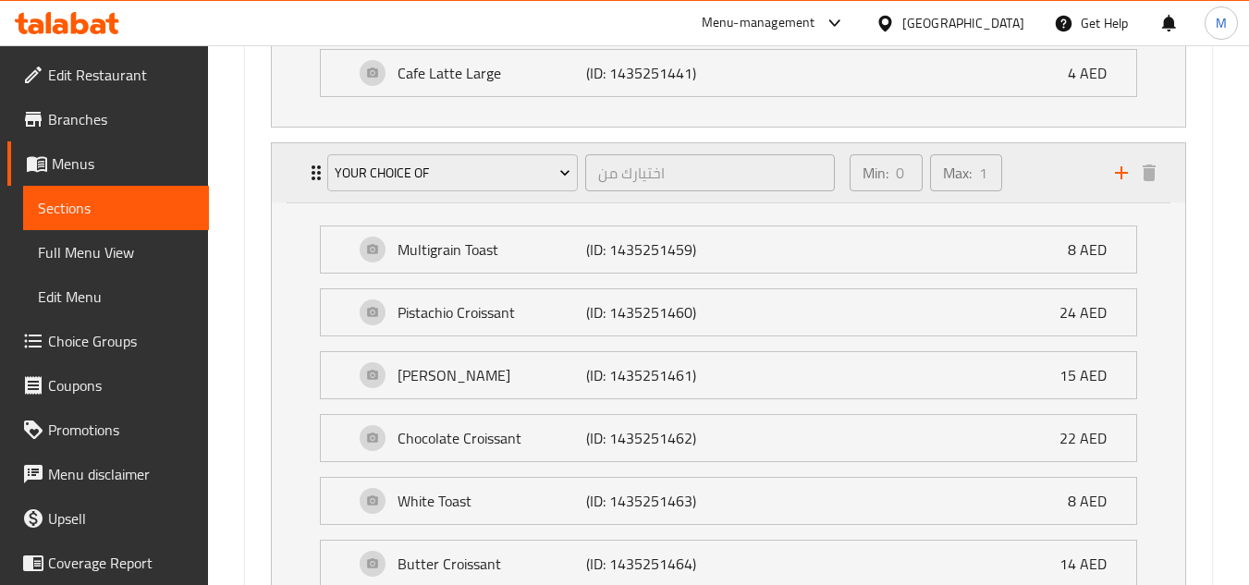
click at [1057, 181] on div "Min: 0 ​ Max: 1 ​" at bounding box center [970, 172] width 265 height 59
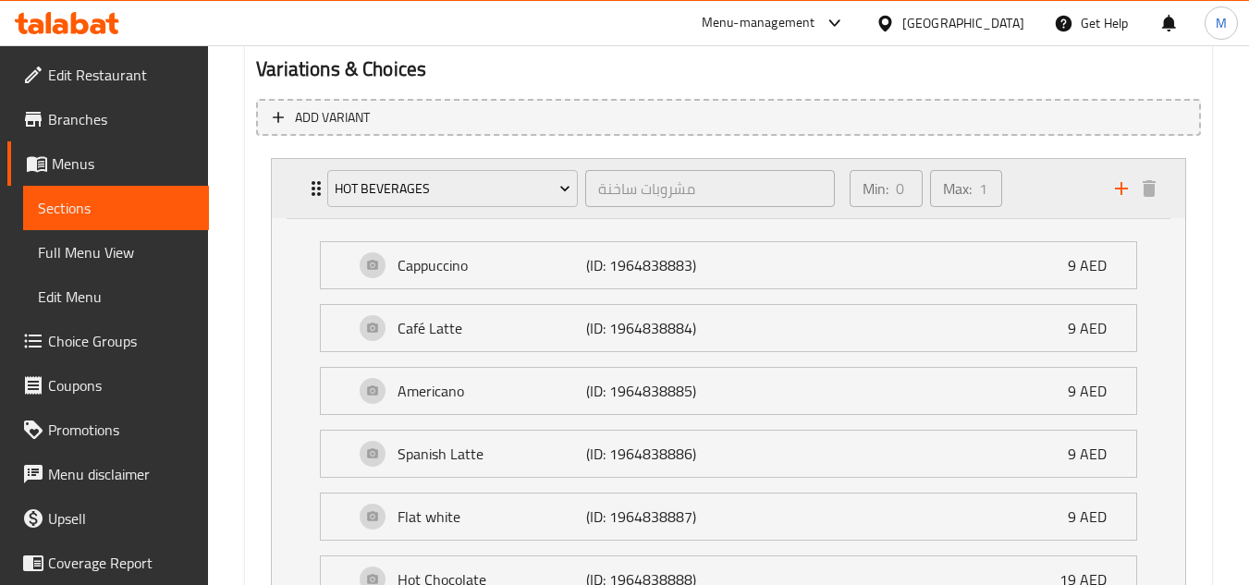
scroll to position [917, 0]
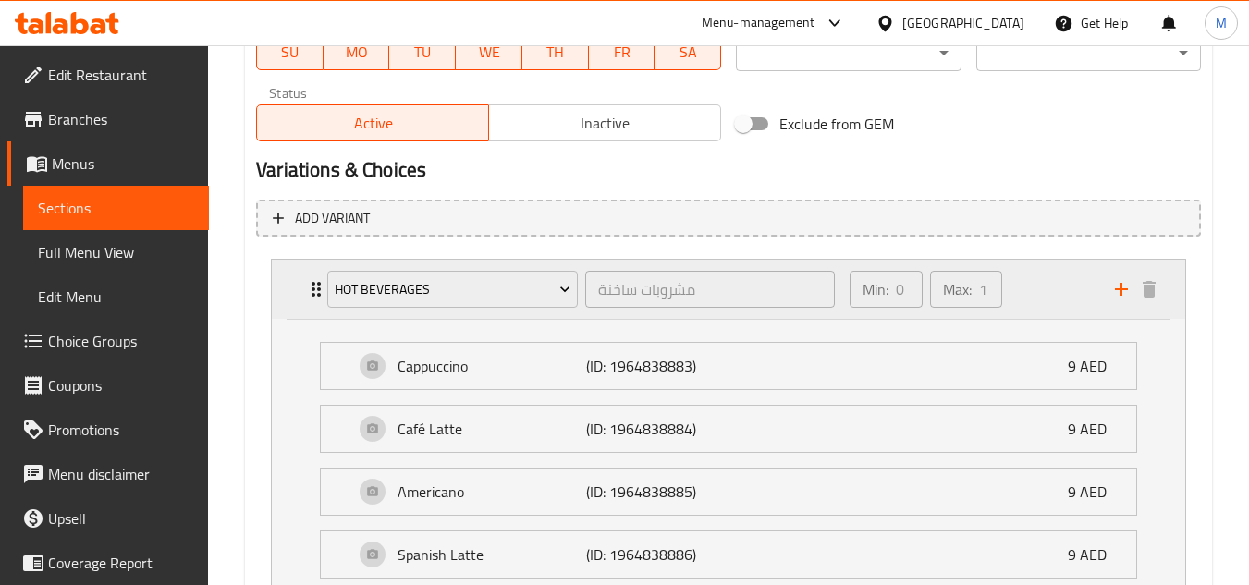
click at [1018, 277] on div "Min: 0 ​ Max: 1 ​" at bounding box center [970, 289] width 265 height 59
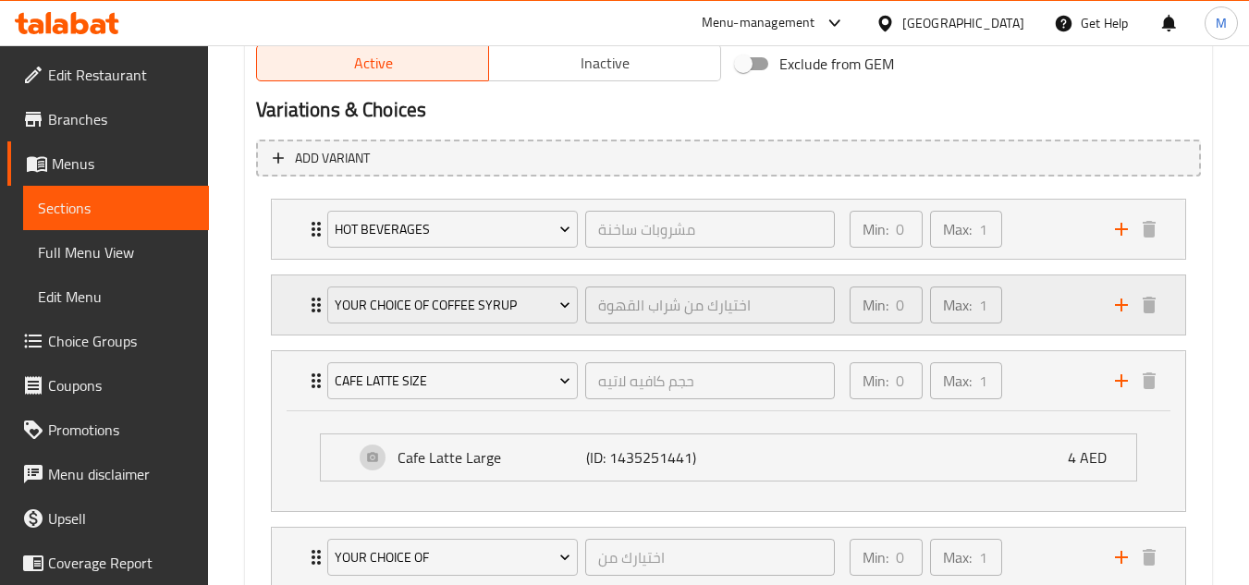
scroll to position [1010, 0]
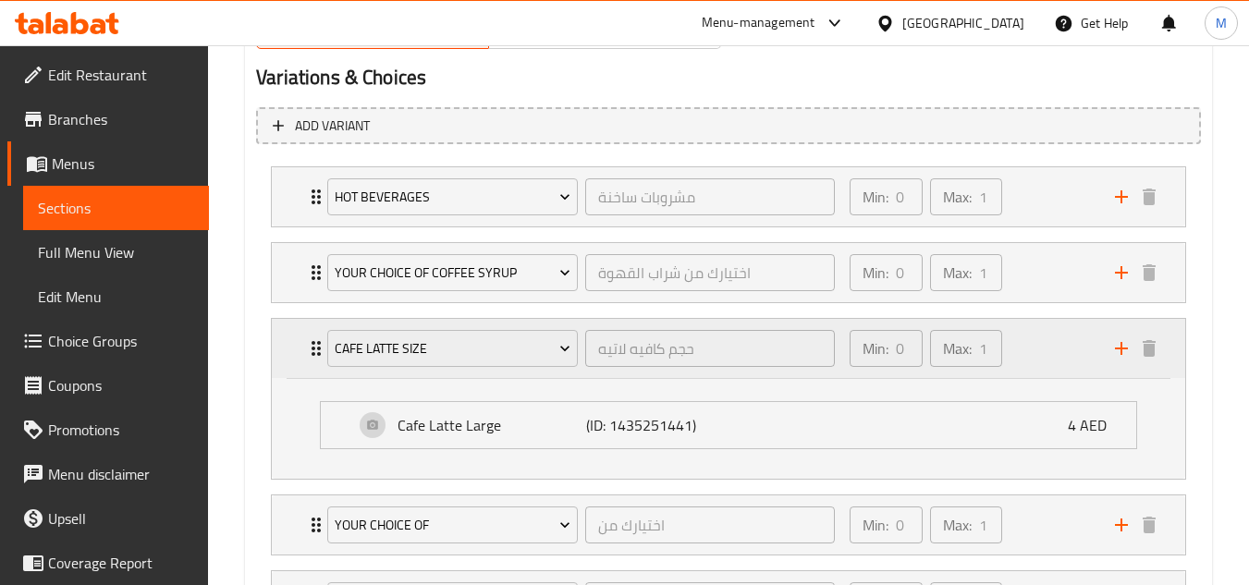
click at [1034, 333] on div "Min: 0 ​ Max: 1 ​" at bounding box center [970, 348] width 265 height 59
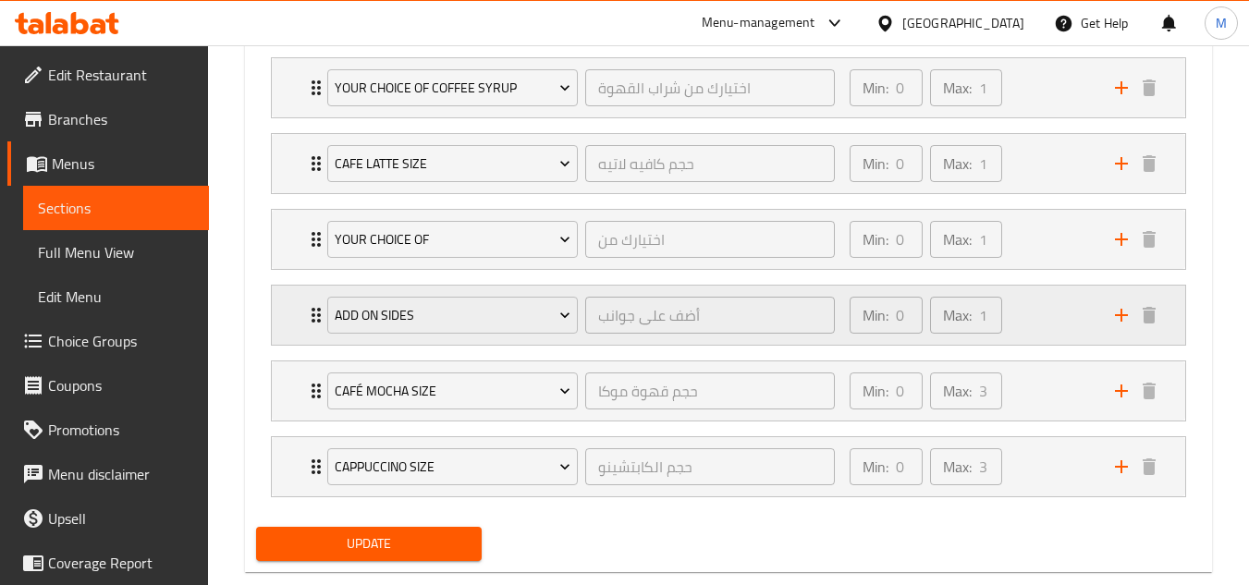
scroll to position [1233, 0]
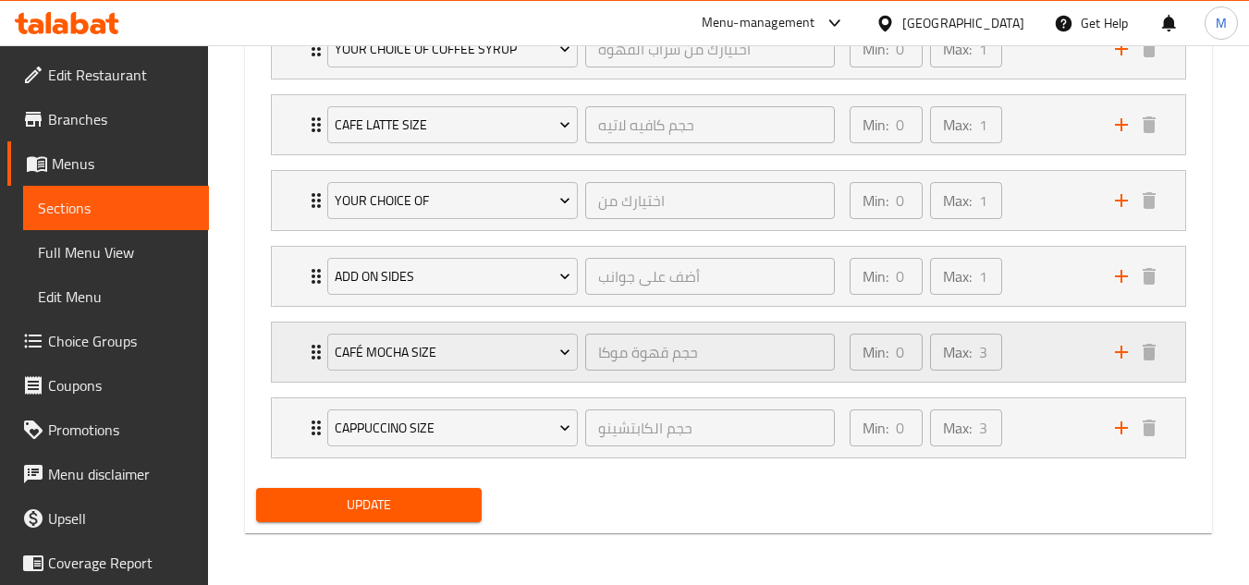
click at [1019, 351] on div "Min: 0 ​ Max: 3 ​" at bounding box center [970, 352] width 265 height 59
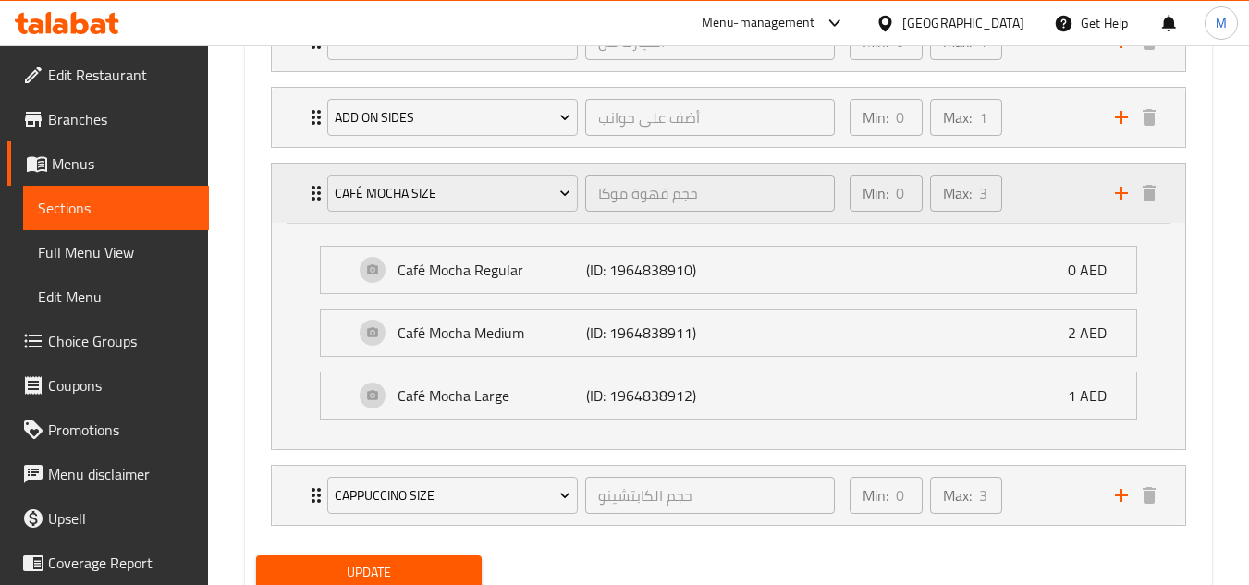
scroll to position [1418, 0]
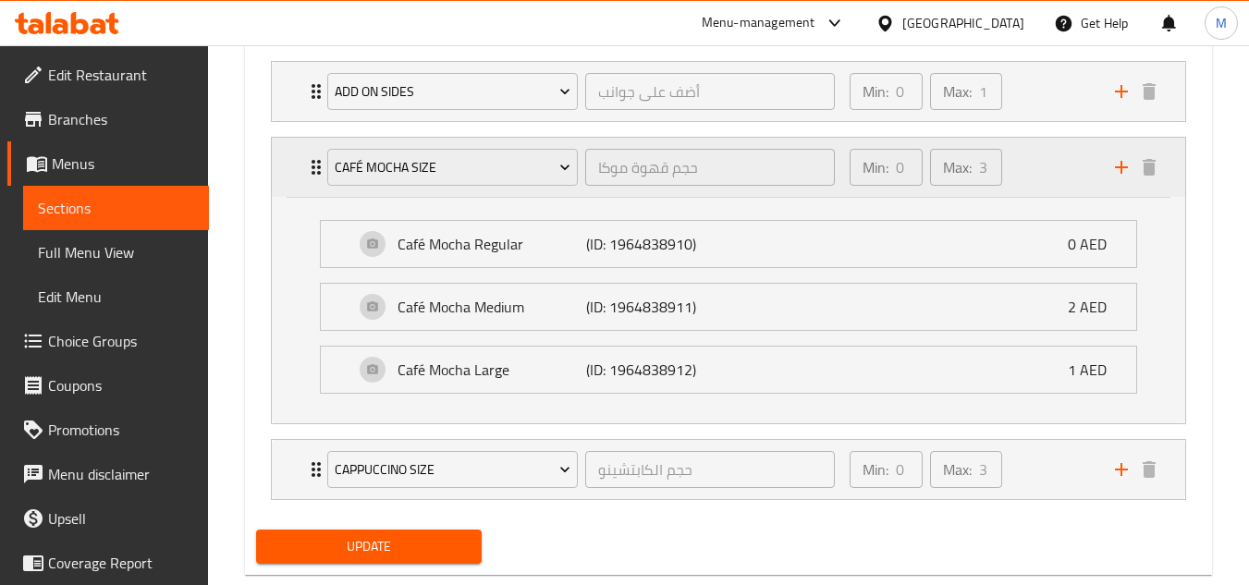
click at [1059, 173] on div "Min: 0 ​ Max: 3 ​" at bounding box center [970, 167] width 265 height 59
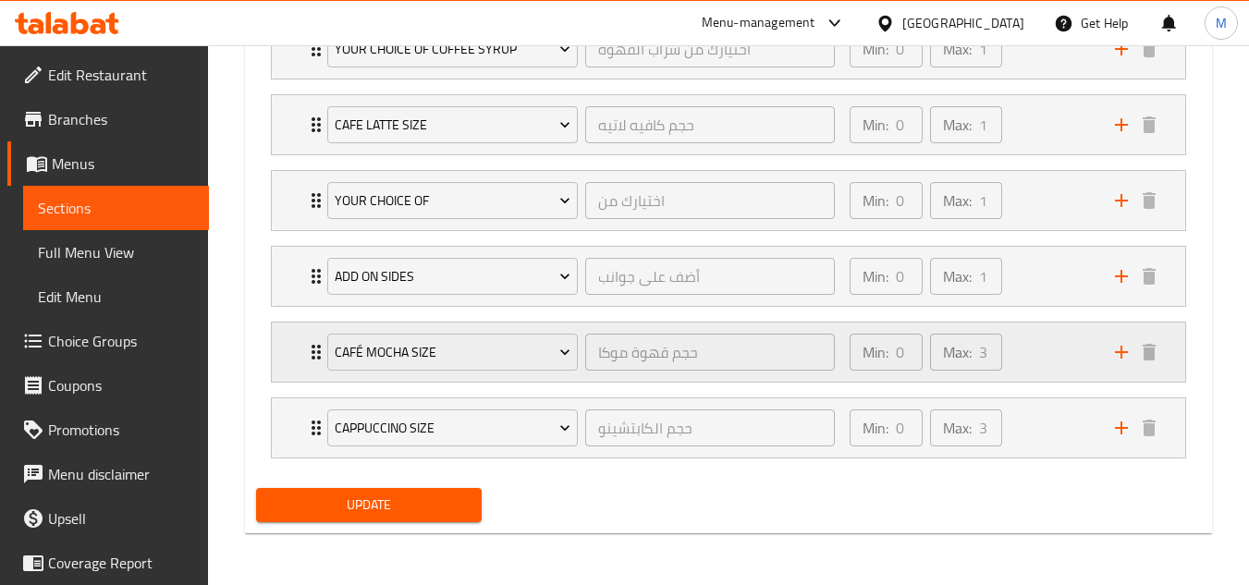
scroll to position [1233, 0]
click at [1041, 346] on div "Min: 0 ​ Max: 3 ​" at bounding box center [970, 352] width 265 height 59
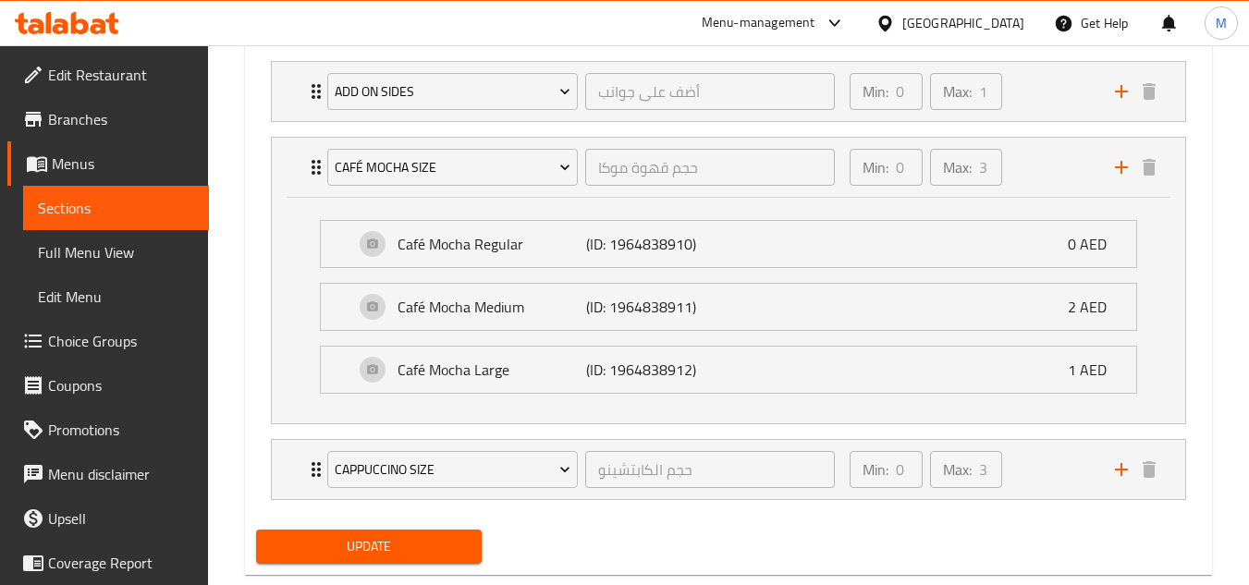
scroll to position [1454, 0]
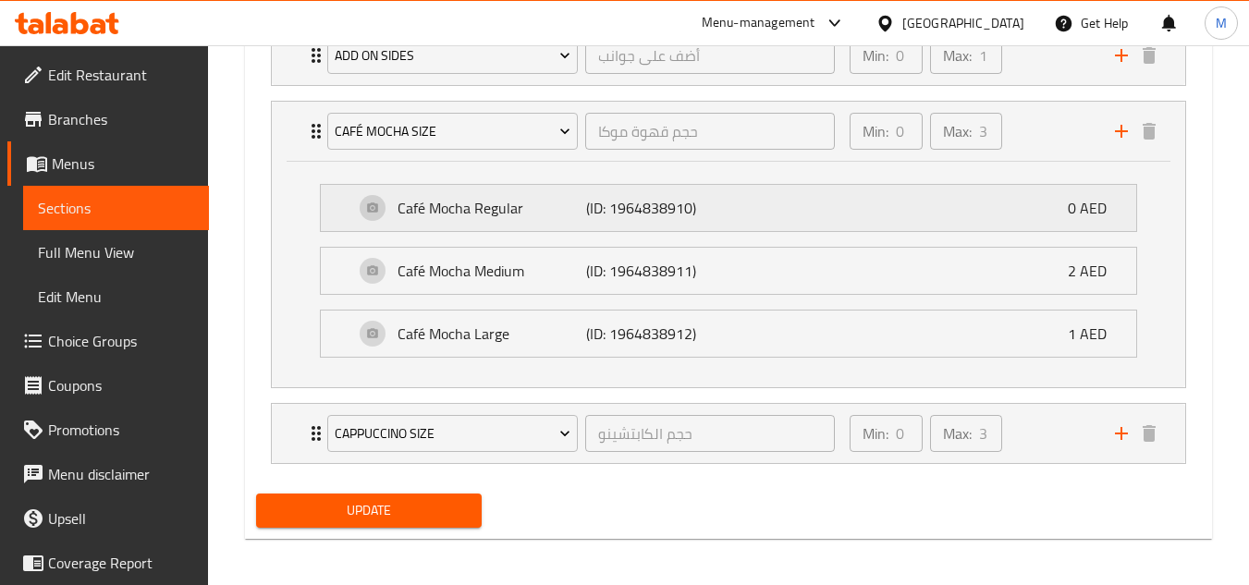
click at [859, 217] on div "Café Mocha Regular (ID: 1964838910) 0 AED" at bounding box center [734, 208] width 760 height 46
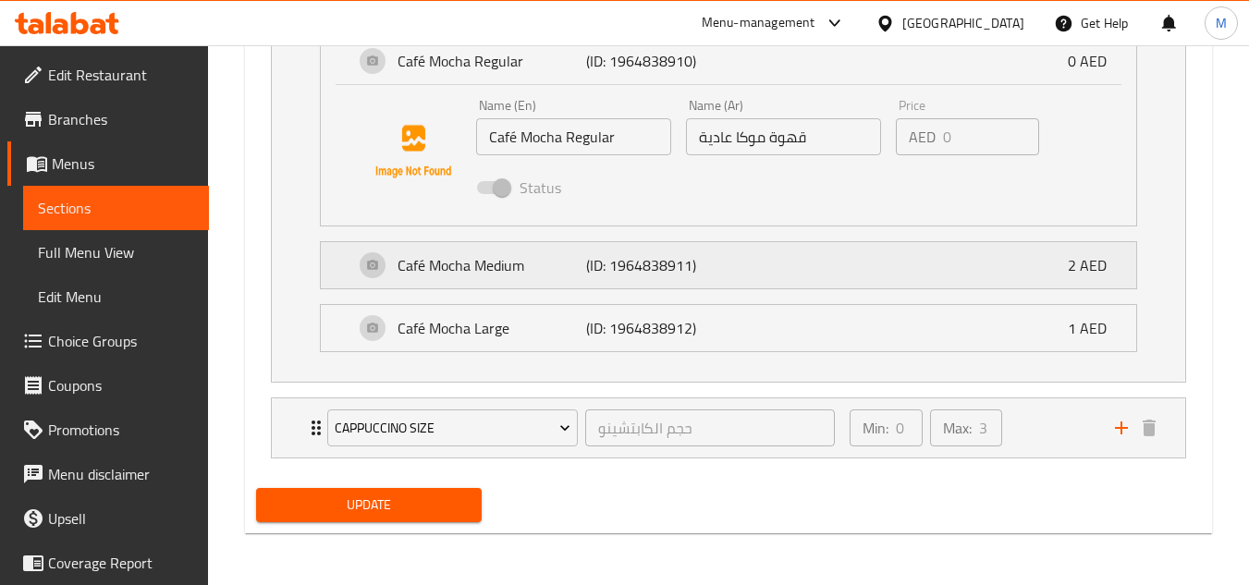
click at [847, 277] on div "Café Mocha Medium (ID: 1964838911) 2 AED" at bounding box center [734, 265] width 760 height 46
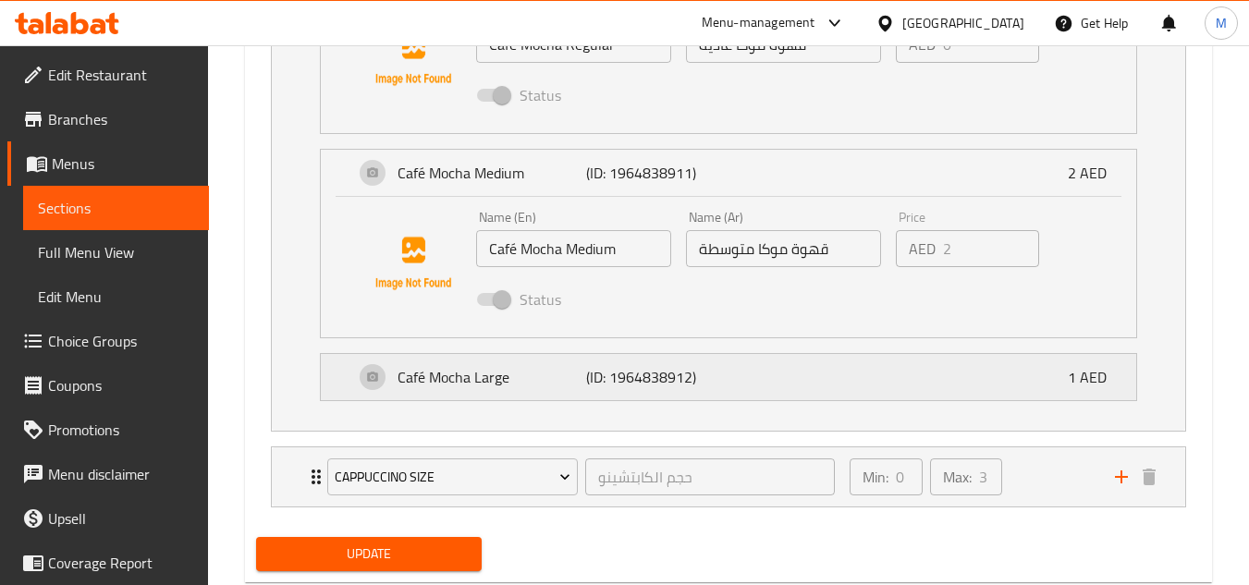
click at [843, 380] on div "Café Mocha Large (ID: 1964838912) 1 AED" at bounding box center [734, 377] width 760 height 46
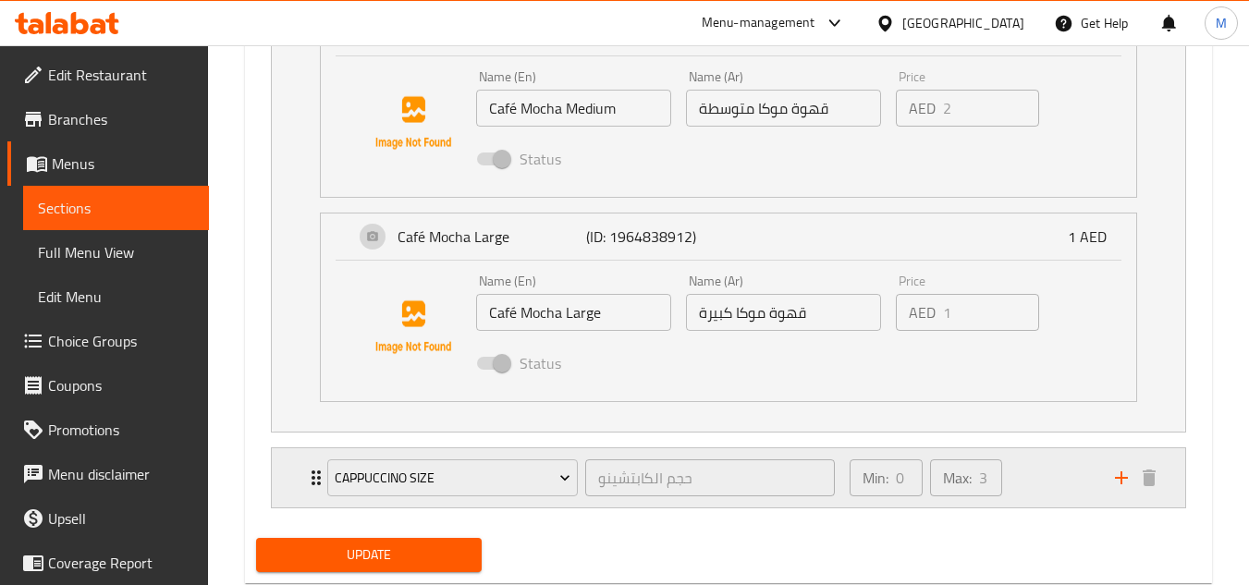
scroll to position [1879, 0]
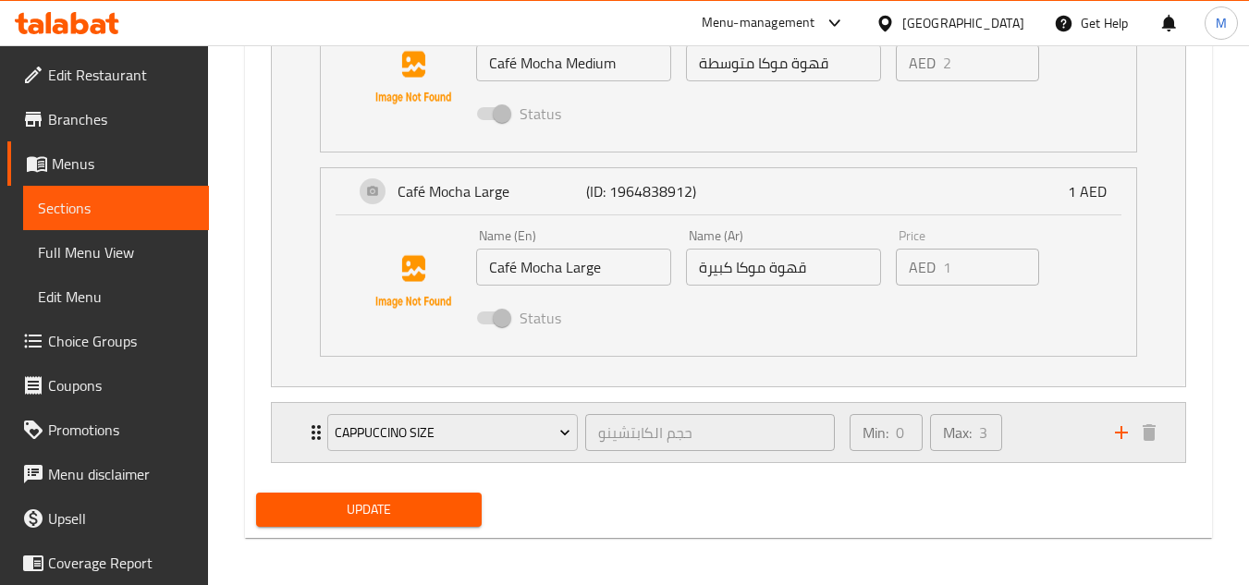
click at [1015, 434] on div "Min: 0 ​ Max: 3 ​" at bounding box center [970, 432] width 265 height 59
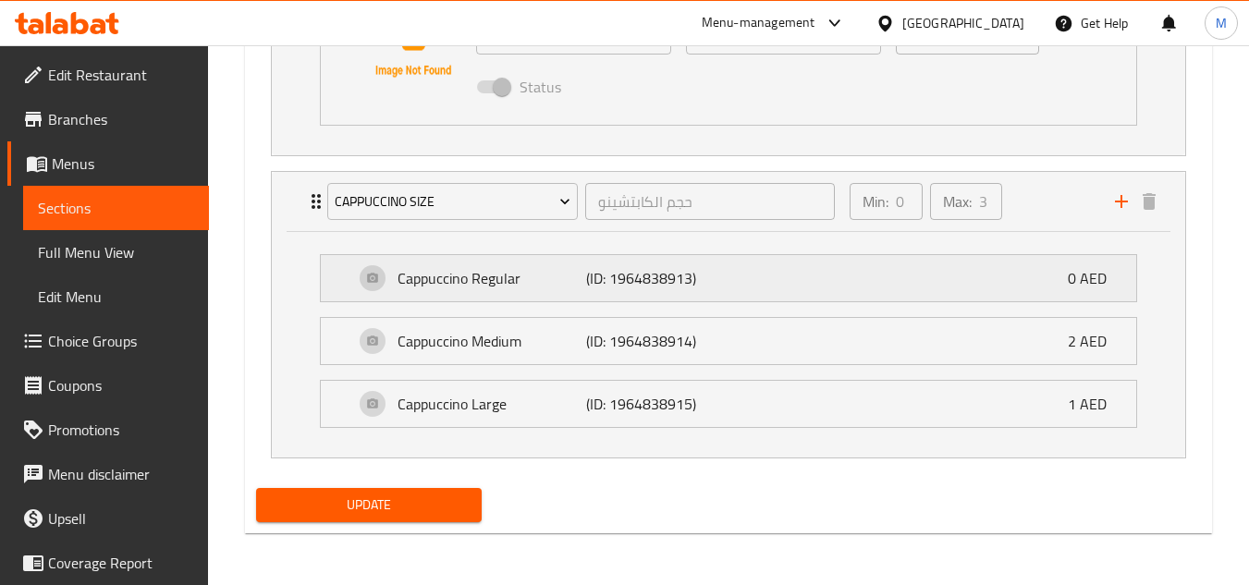
click at [798, 283] on div "Cappuccino Regular (ID: 1964838913) 0 AED" at bounding box center [734, 278] width 760 height 46
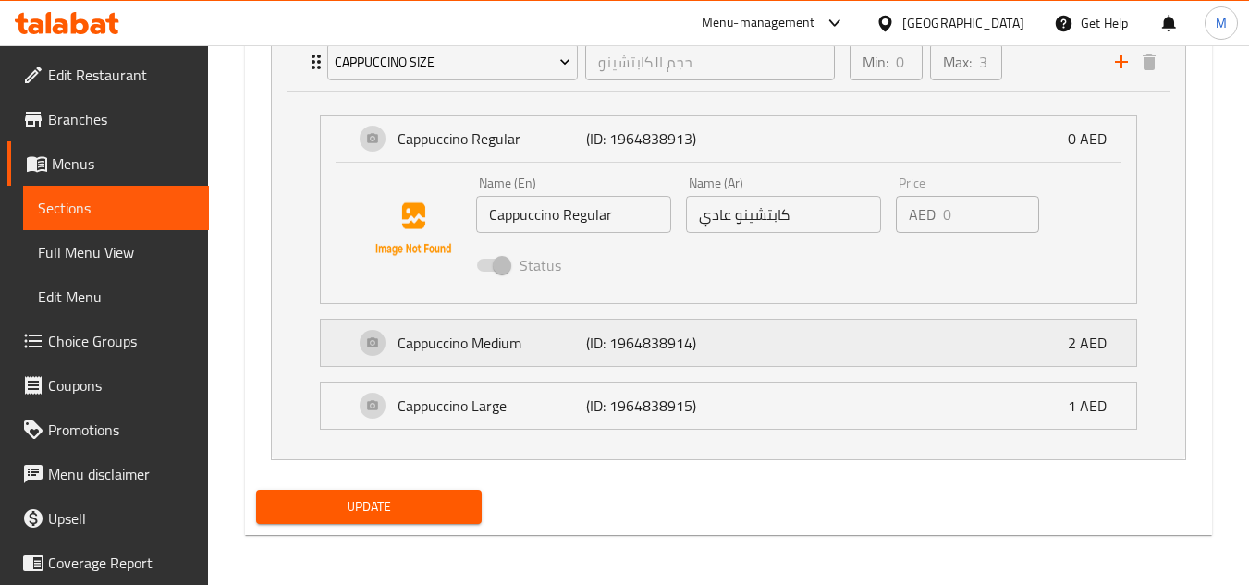
click at [793, 342] on div "Cappuccino Medium (ID: 1964838914) 2 AED" at bounding box center [734, 343] width 760 height 46
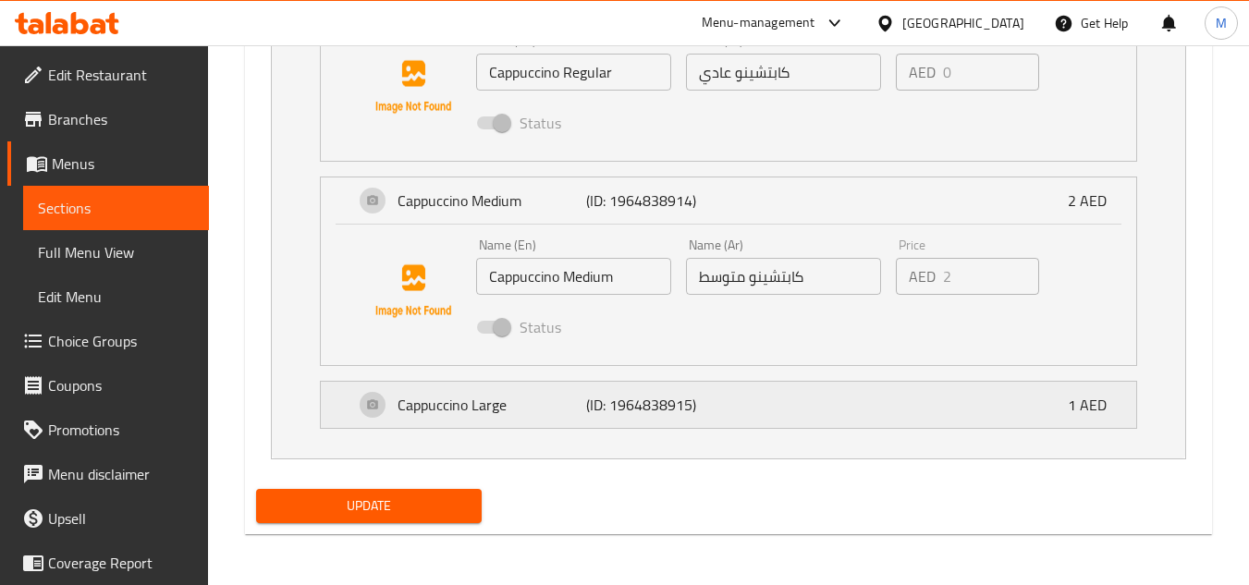
click at [792, 407] on div "Cappuccino Large (ID: 1964838915) 1 AED" at bounding box center [734, 405] width 760 height 46
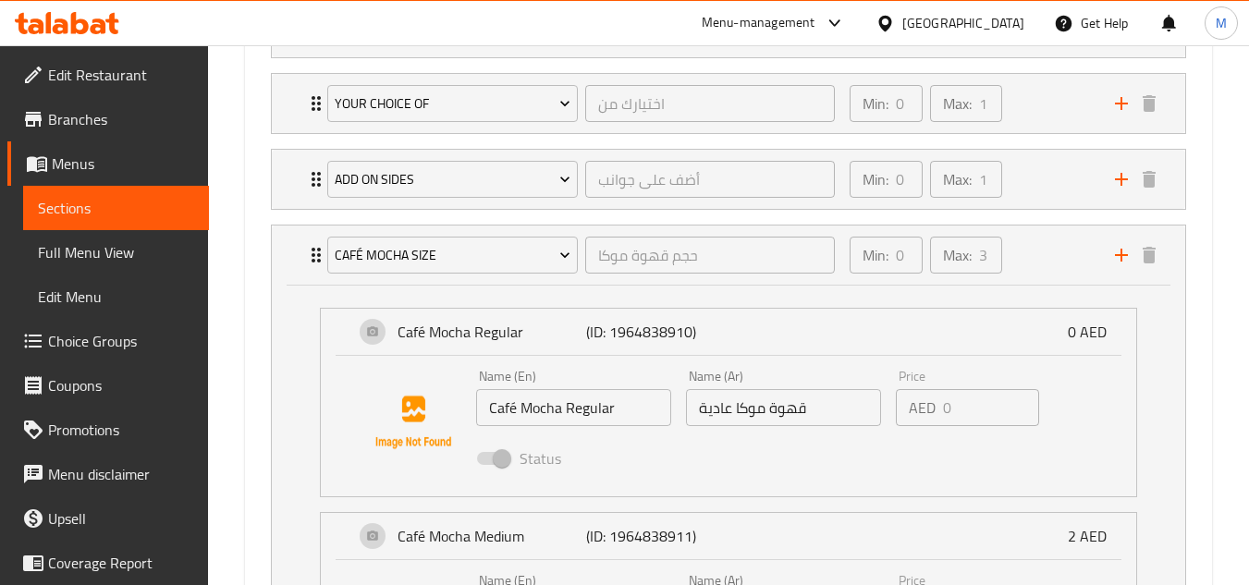
scroll to position [1241, 0]
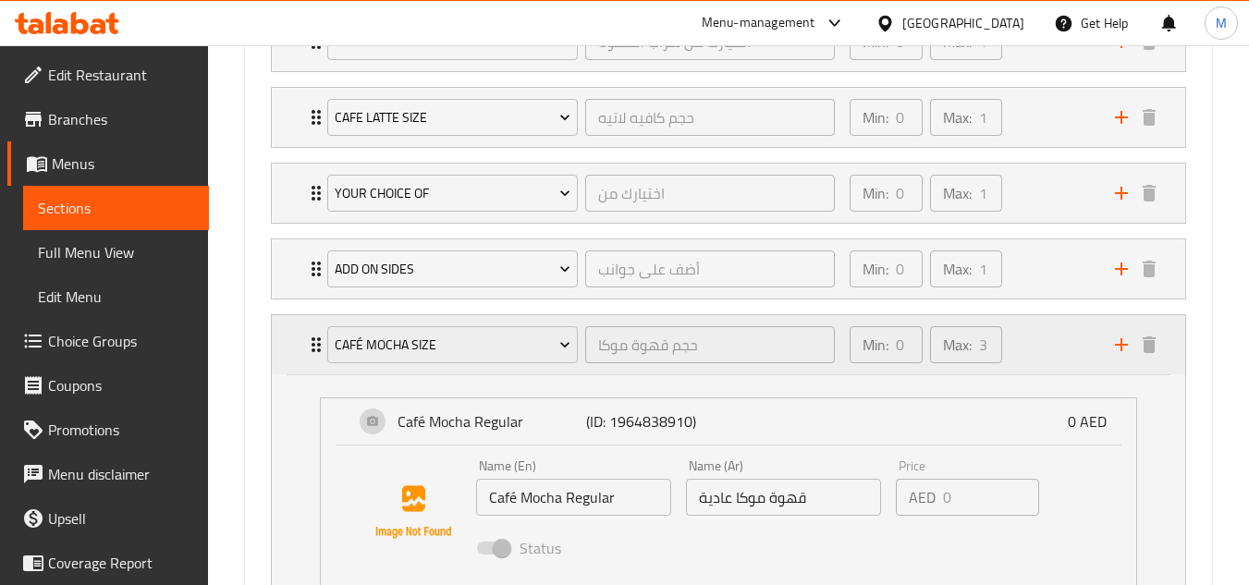
click at [1059, 352] on div "Min: 0 ​ Max: 3 ​" at bounding box center [970, 344] width 265 height 59
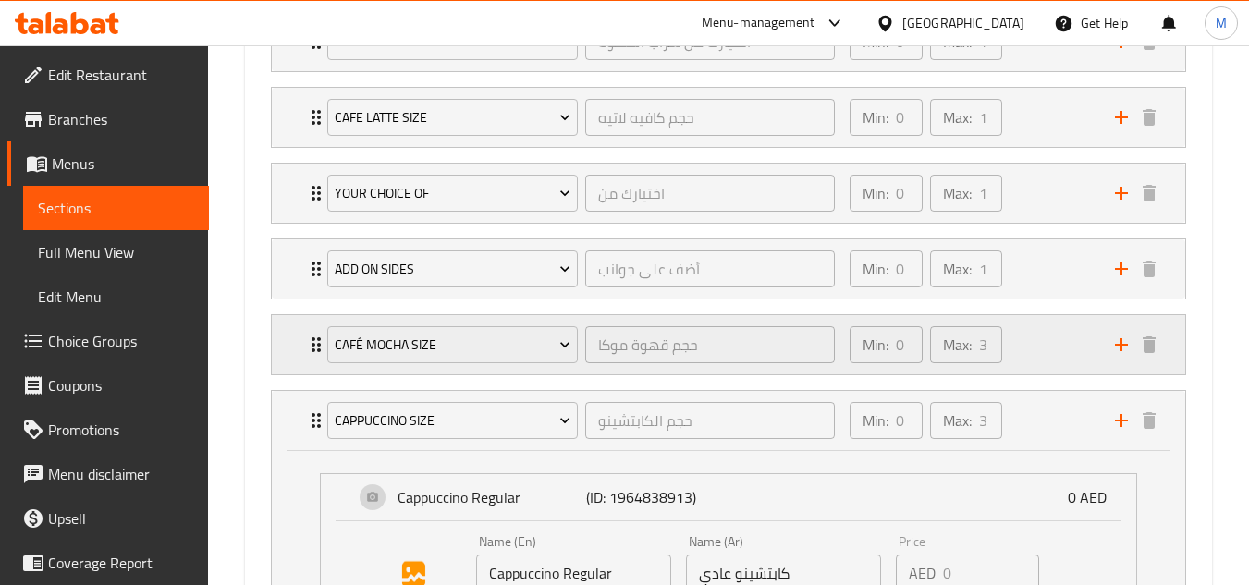
click at [1024, 356] on div "Min: 0 ​ Max: 3 ​" at bounding box center [970, 344] width 265 height 59
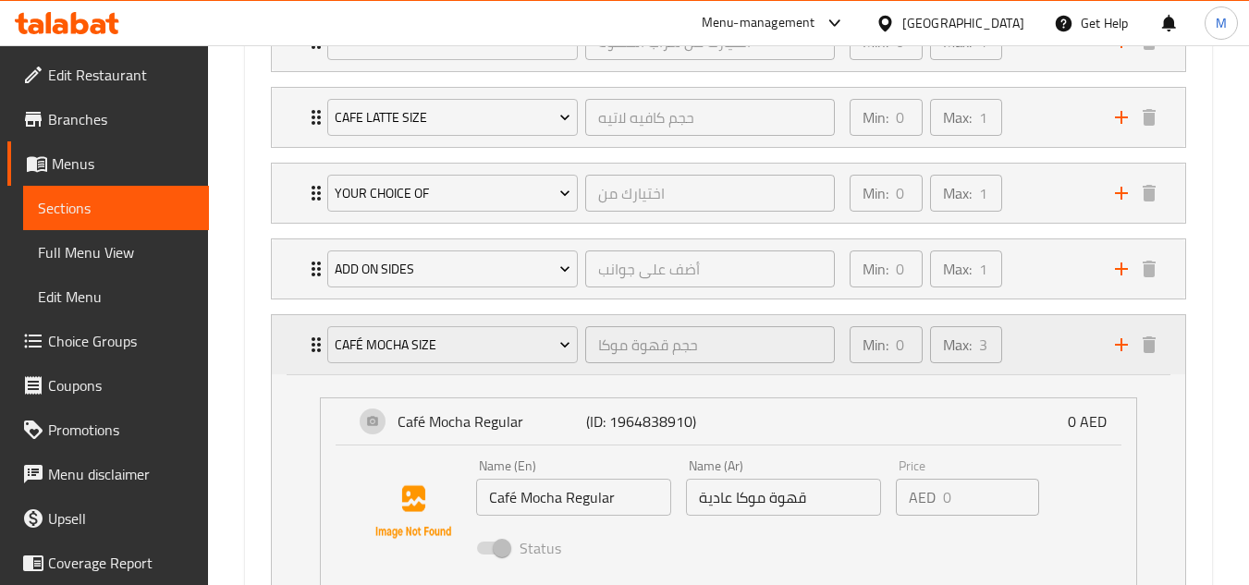
click at [1054, 331] on div "Min: 0 ​ Max: 3 ​" at bounding box center [970, 344] width 265 height 59
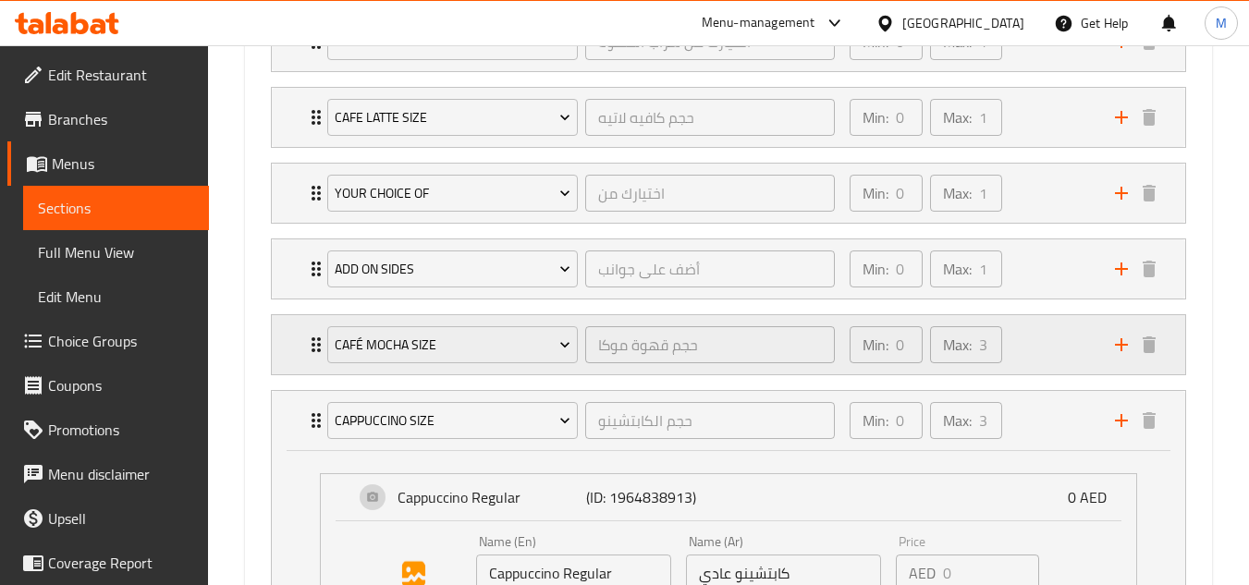
click at [1054, 331] on div "Min: 0 ​ Max: 3 ​" at bounding box center [970, 344] width 265 height 59
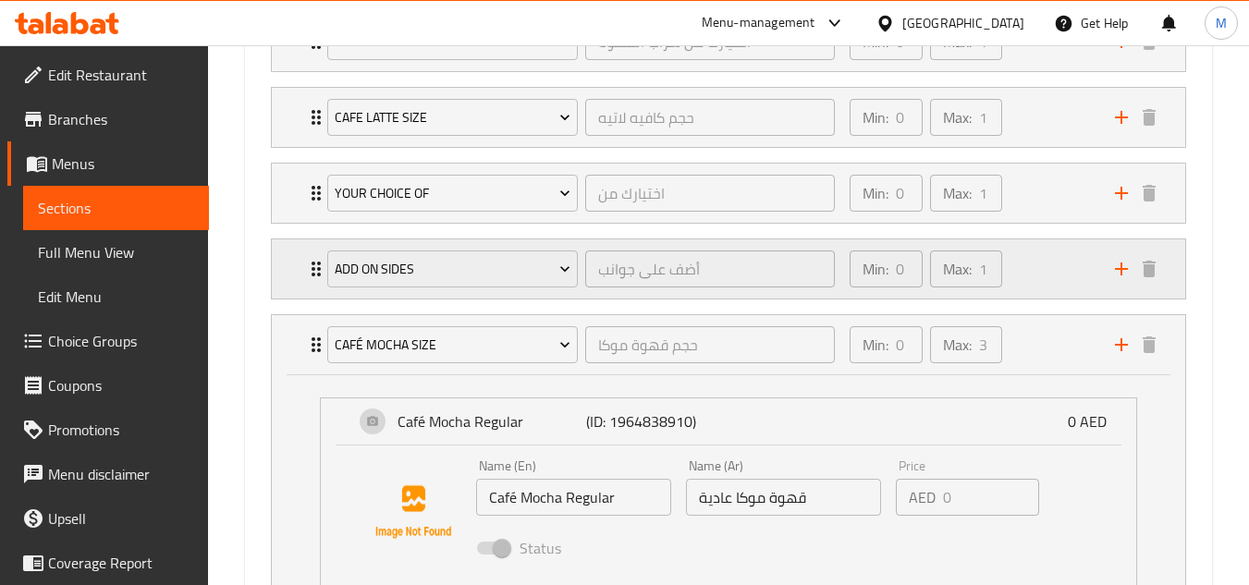
click at [1033, 275] on div "Min: 0 ​ Max: 1 ​" at bounding box center [970, 268] width 265 height 59
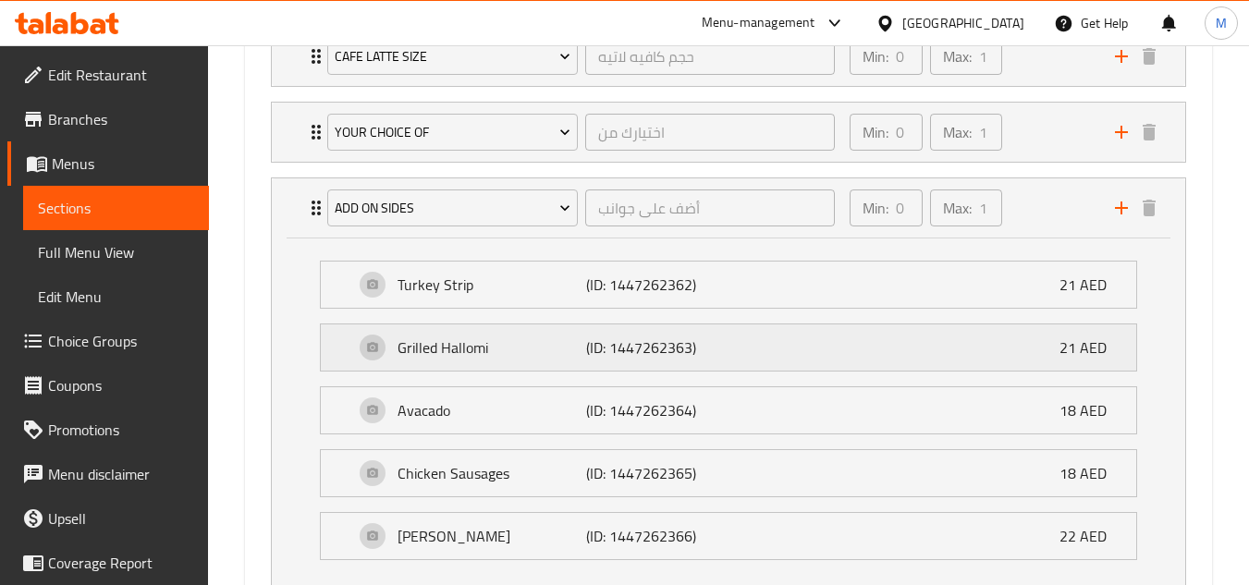
scroll to position [1333, 0]
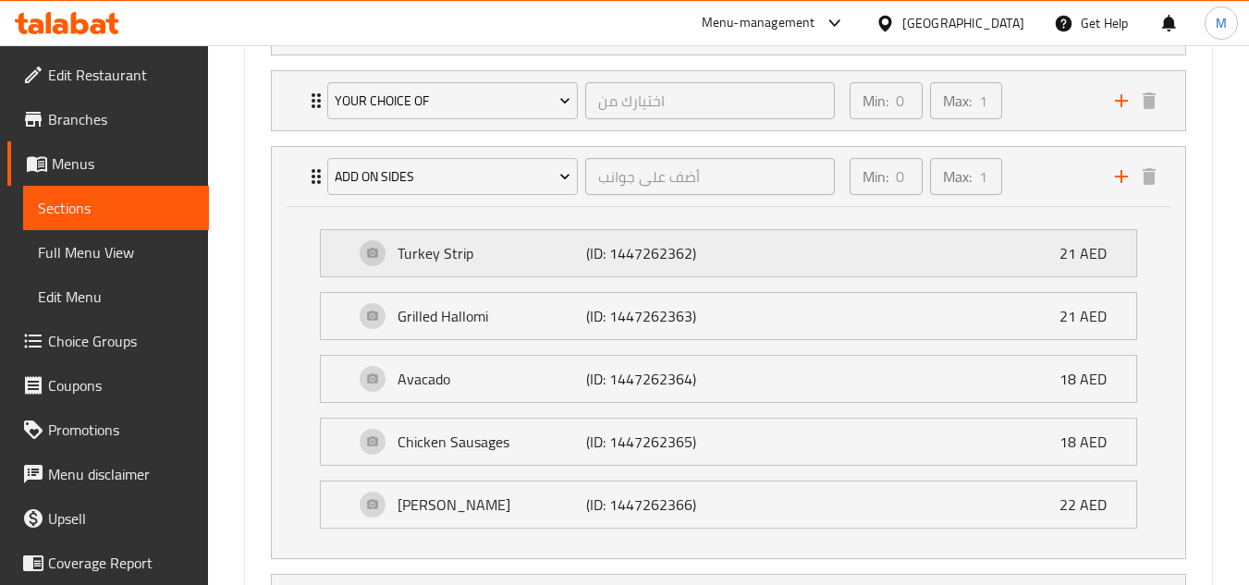
click at [826, 264] on div "Turkey Strip (ID: 1447262362) 21 AED" at bounding box center [734, 253] width 760 height 46
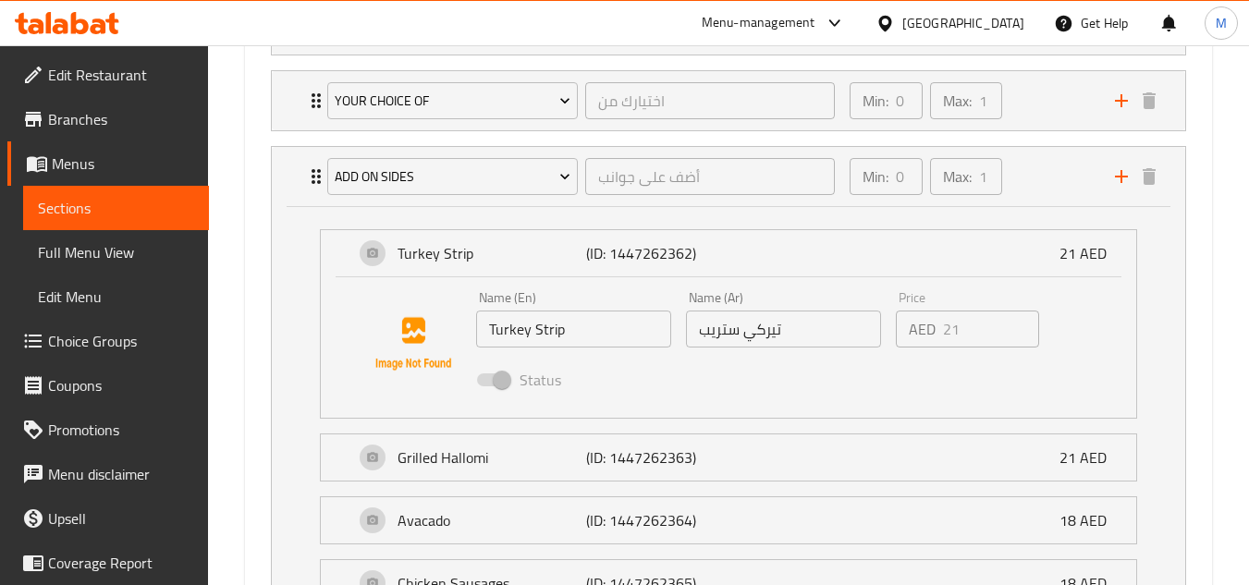
click at [808, 427] on li "Grilled Hallomi (ID: 1447262363) 21 AED Name (En) Grilled Hallomi Name (En) Nam…" at bounding box center [728, 457] width 847 height 63
click at [802, 443] on div "Grilled Hallomi (ID: 1447262363) 21 AED" at bounding box center [734, 457] width 760 height 46
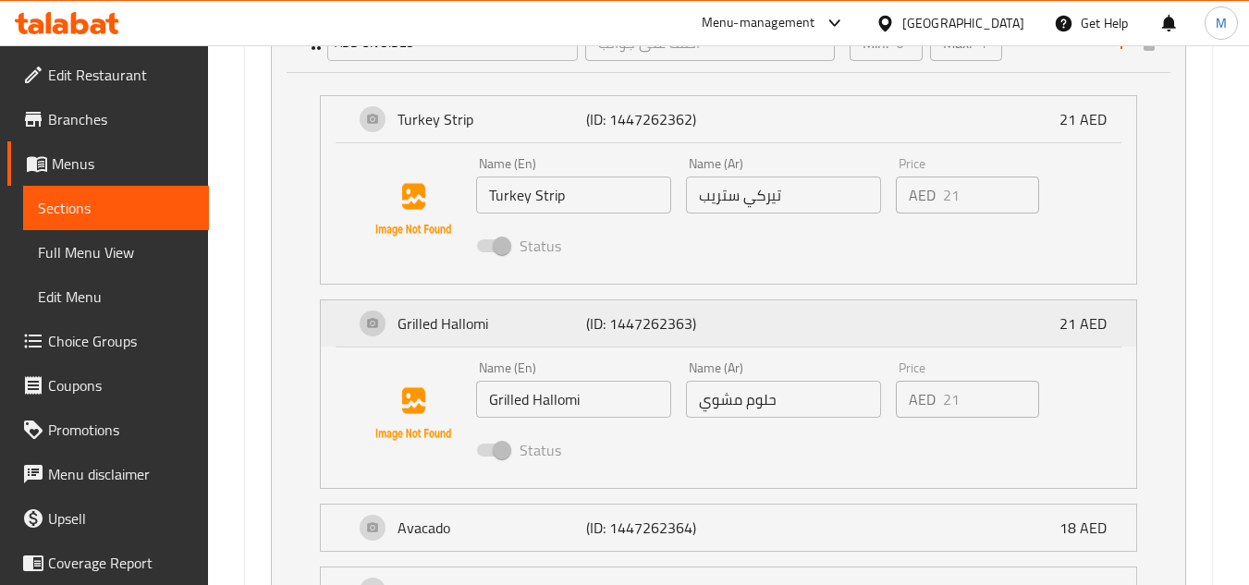
scroll to position [1610, 0]
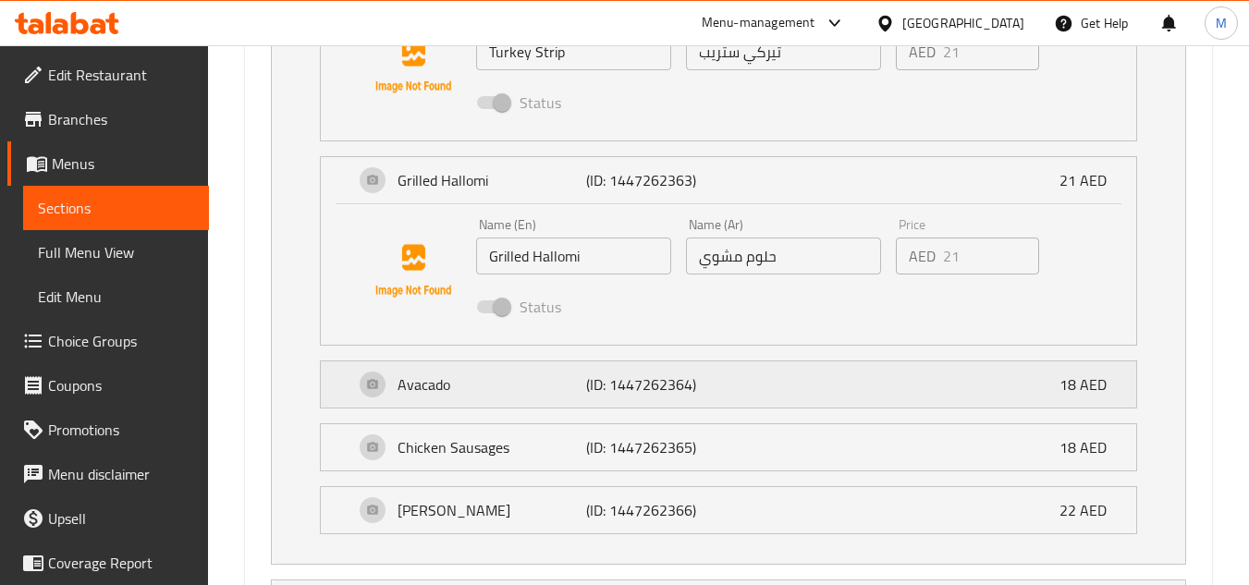
click at [791, 381] on div "Avacado (ID: 1447262364) 18 AED" at bounding box center [734, 384] width 760 height 46
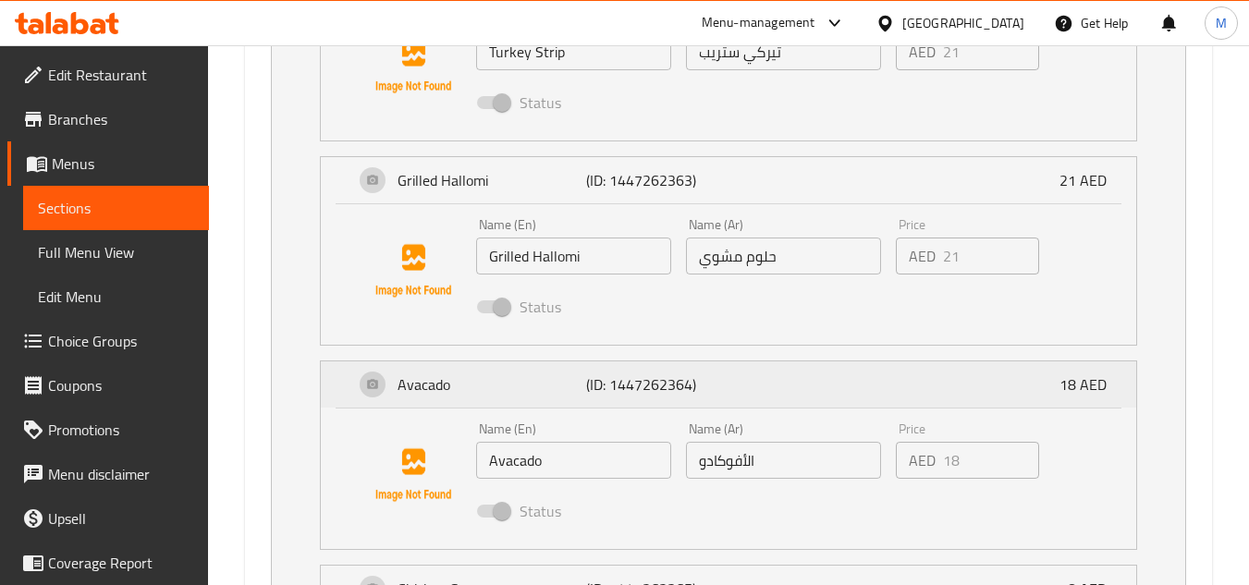
scroll to position [1795, 0]
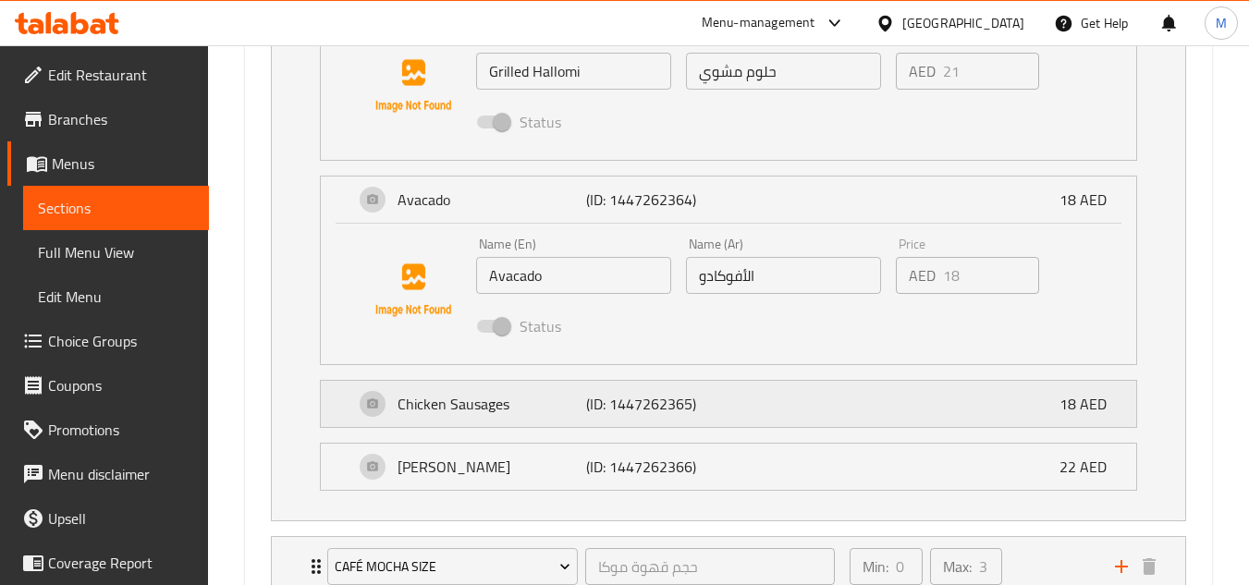
click at [792, 413] on div "Chicken Sausages (ID: 1447262365) 18 AED" at bounding box center [734, 404] width 760 height 46
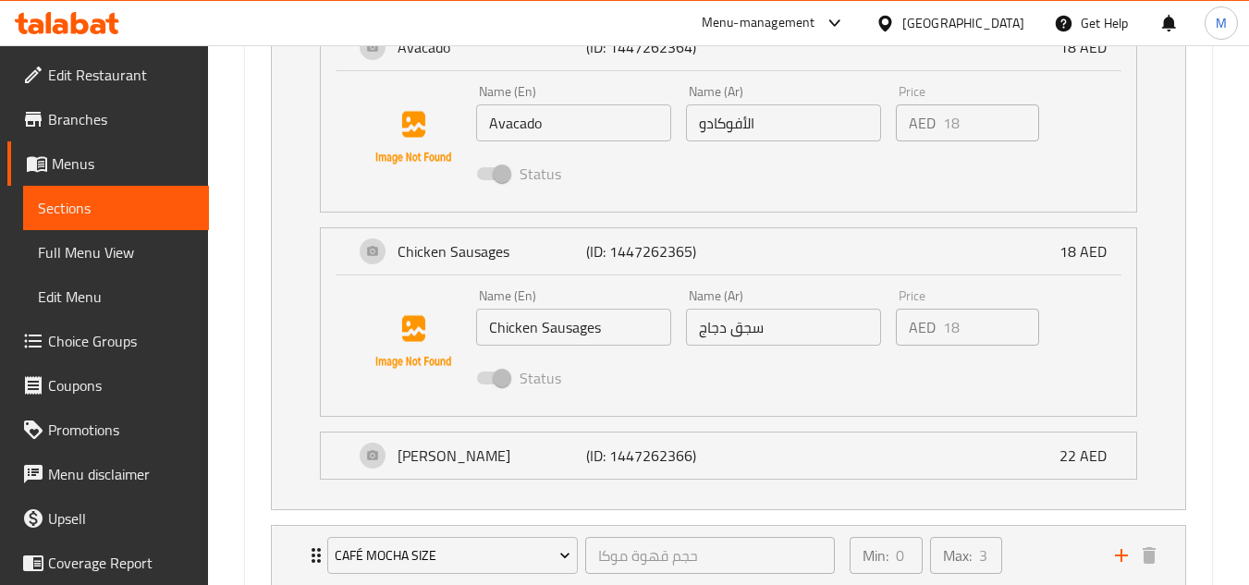
scroll to position [1980, 0]
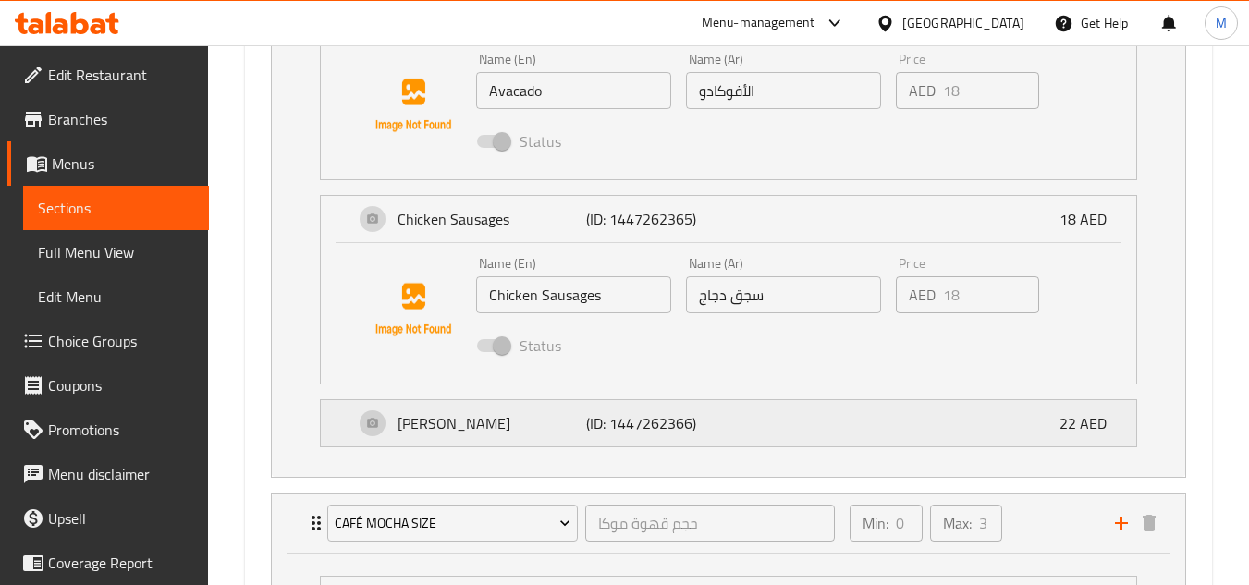
click at [794, 424] on div "Hash Brown (ID: 1447262366) 22 AED" at bounding box center [734, 423] width 760 height 46
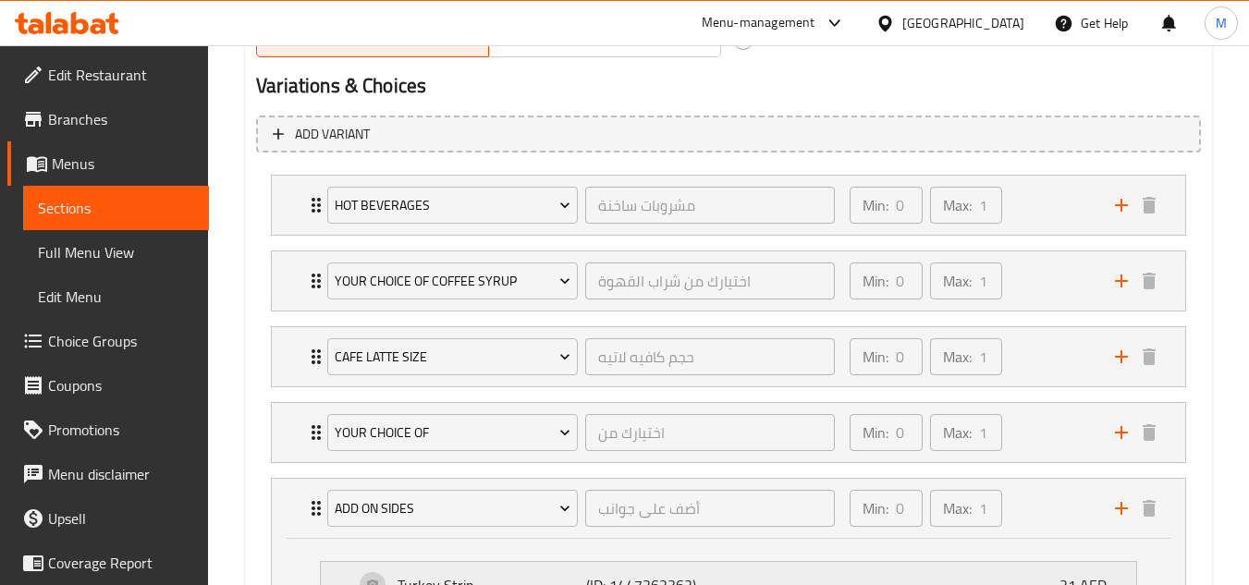
scroll to position [1098, 0]
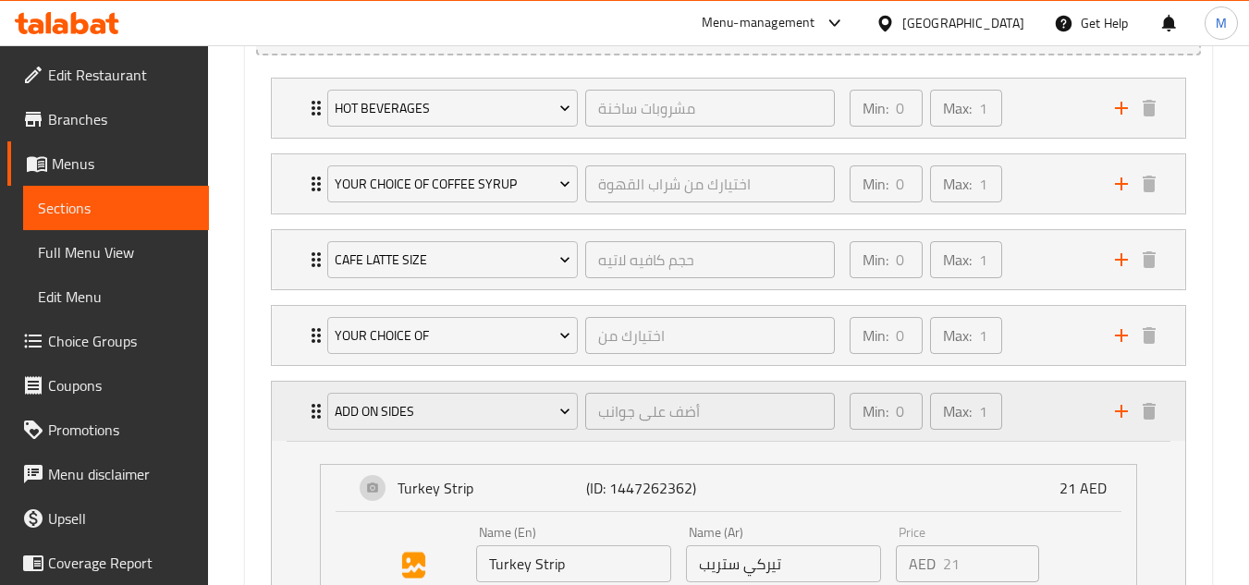
click at [1055, 427] on div "Min: 0 ​ Max: 1 ​" at bounding box center [970, 411] width 265 height 59
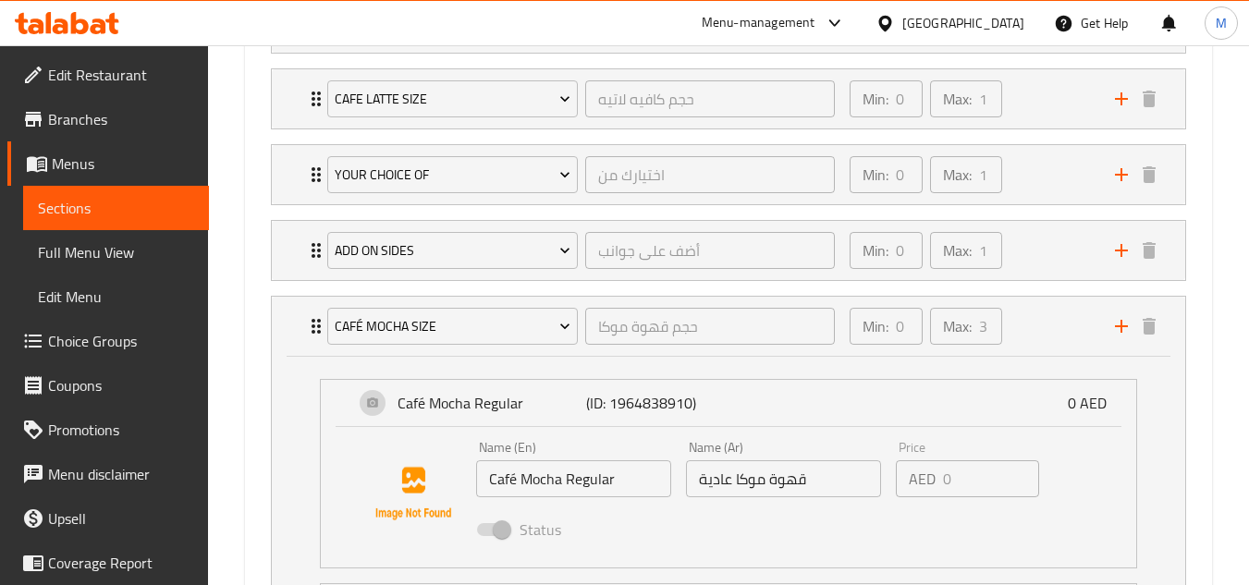
scroll to position [1283, 0]
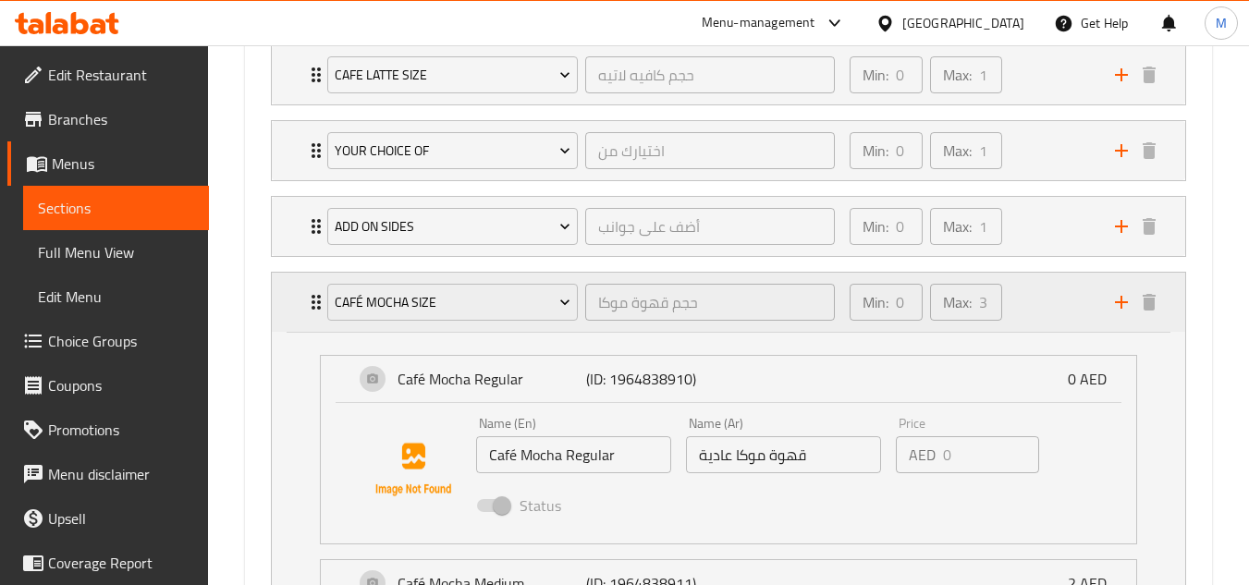
click at [1047, 327] on div "Min: 0 ​ Max: 3 ​" at bounding box center [970, 302] width 265 height 59
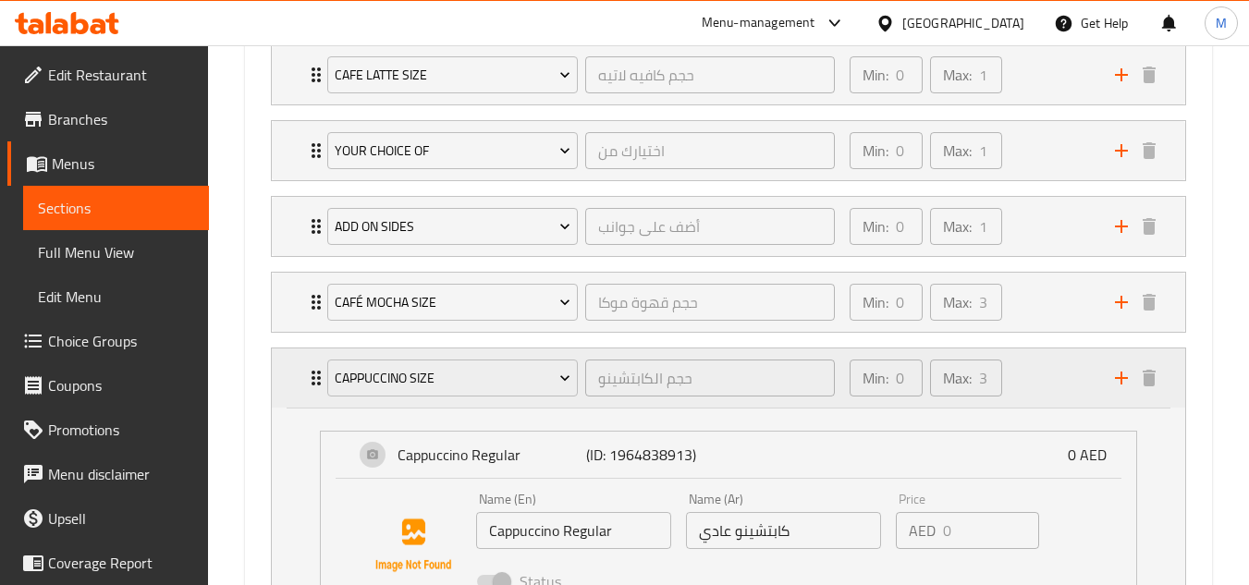
click at [1039, 383] on div "Min: 0 ​ Max: 3 ​" at bounding box center [970, 378] width 265 height 59
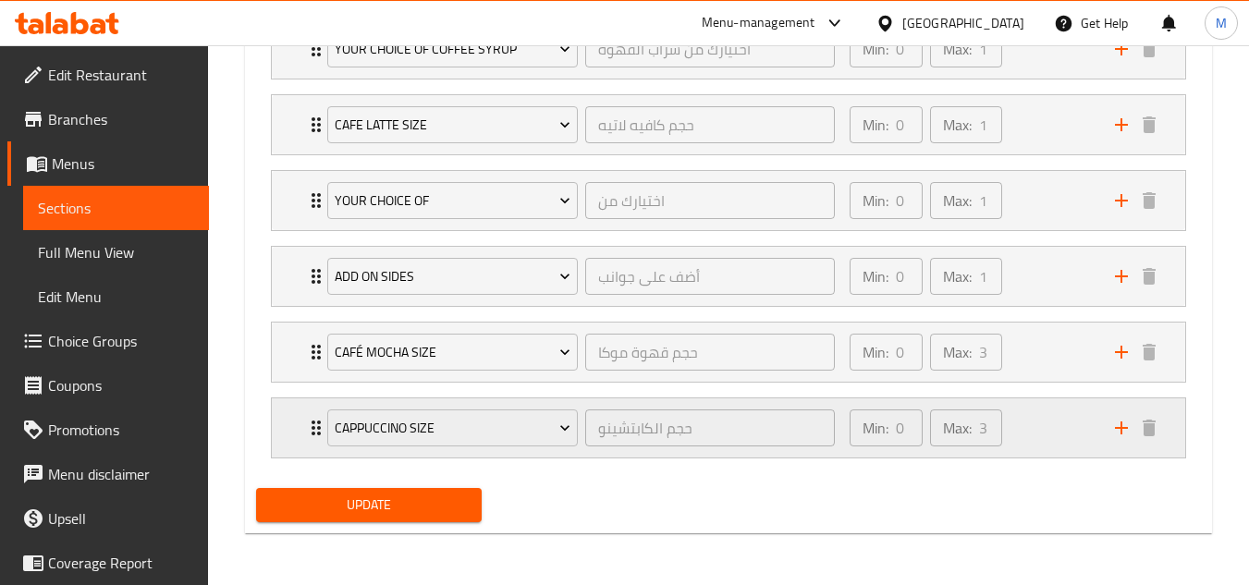
scroll to position [1233, 0]
click at [1020, 354] on div "Min: 0 ​ Max: 3 ​" at bounding box center [970, 352] width 265 height 59
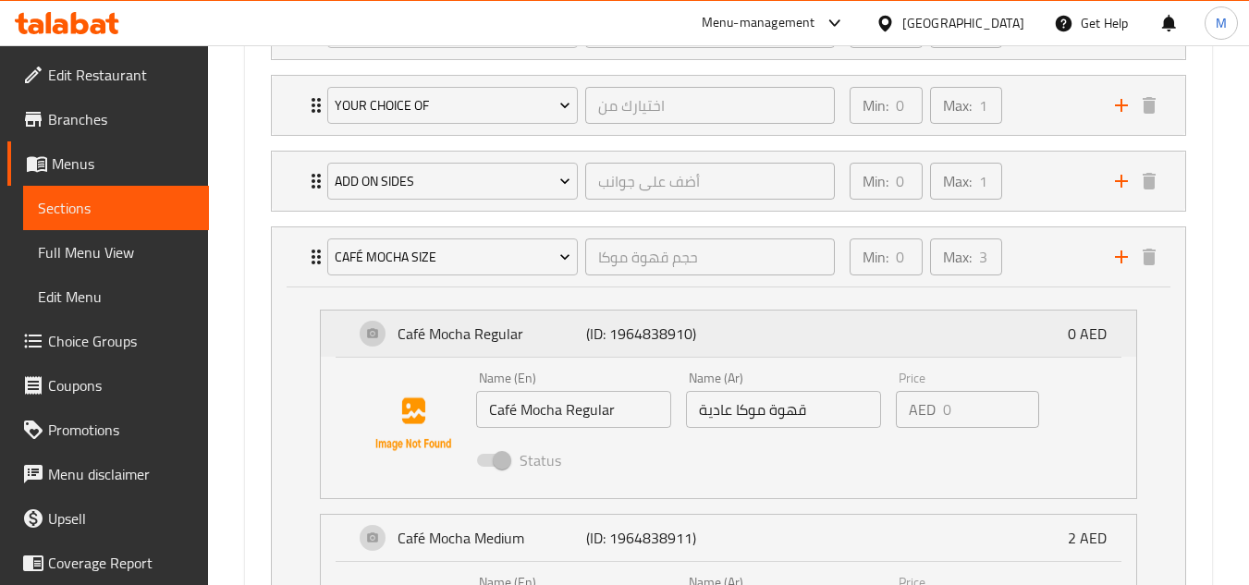
scroll to position [1329, 0]
click at [994, 342] on div "Café Mocha Regular (ID: 1964838910) 0 AED" at bounding box center [734, 333] width 760 height 46
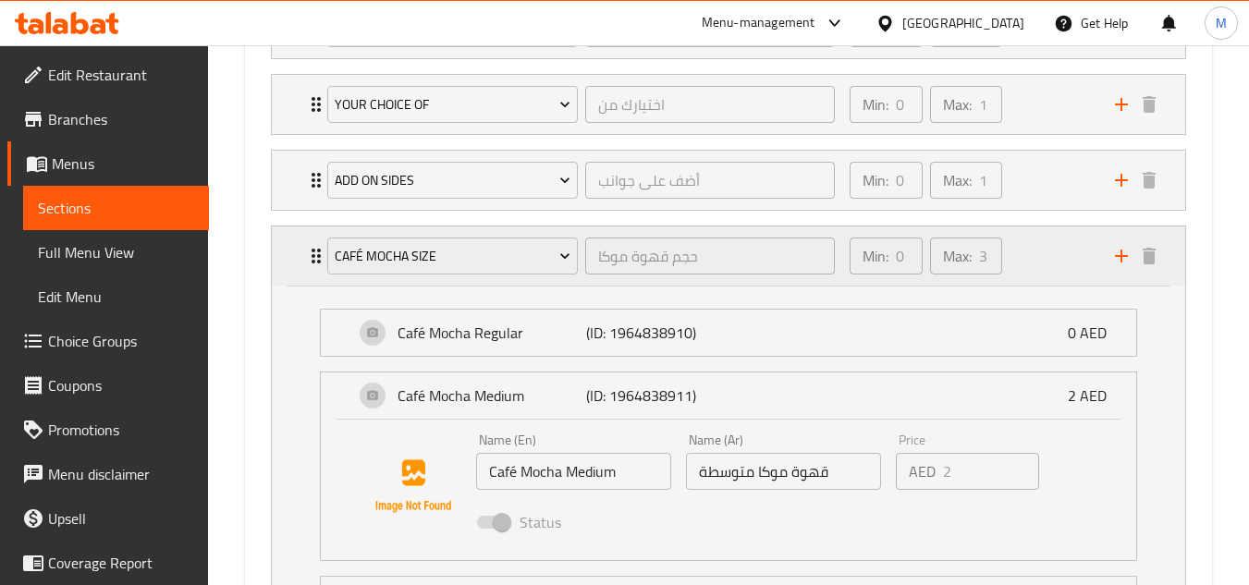
click at [1039, 257] on div "Min: 0 ​ Max: 3 ​" at bounding box center [970, 255] width 265 height 59
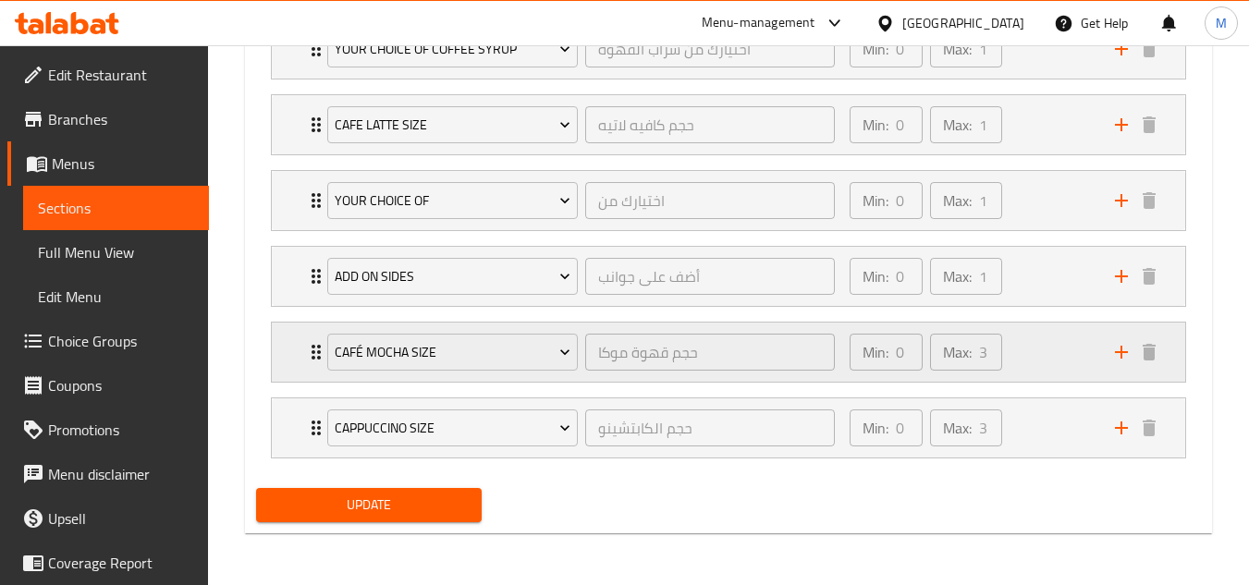
scroll to position [1233, 0]
click at [1058, 426] on div "Min: 0 ​ Max: 3 ​" at bounding box center [970, 427] width 265 height 59
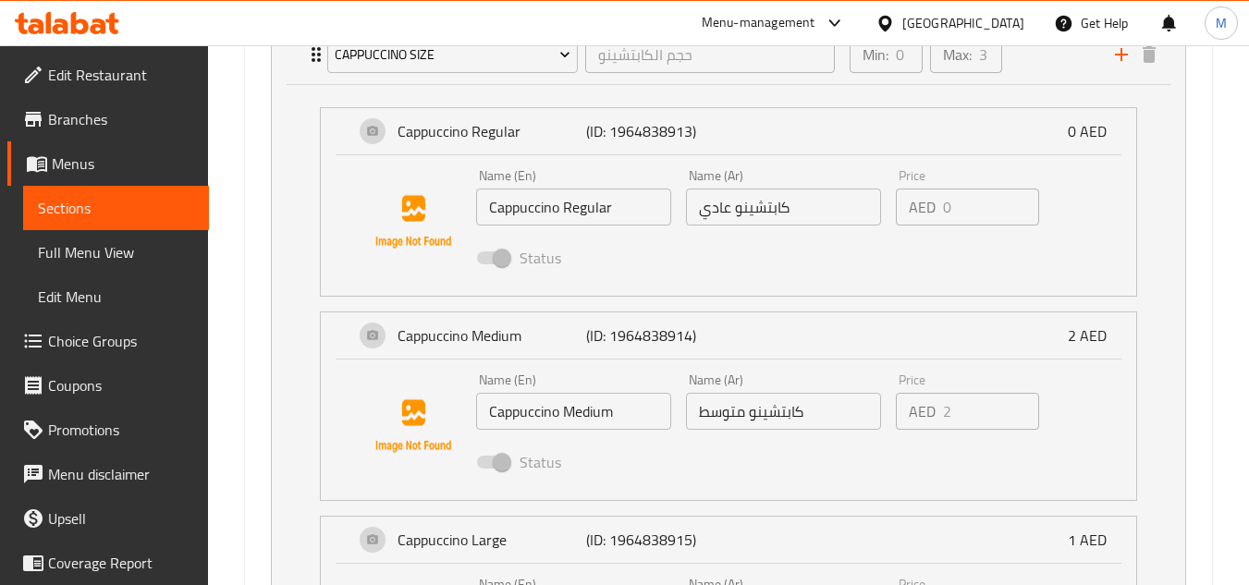
scroll to position [1514, 0]
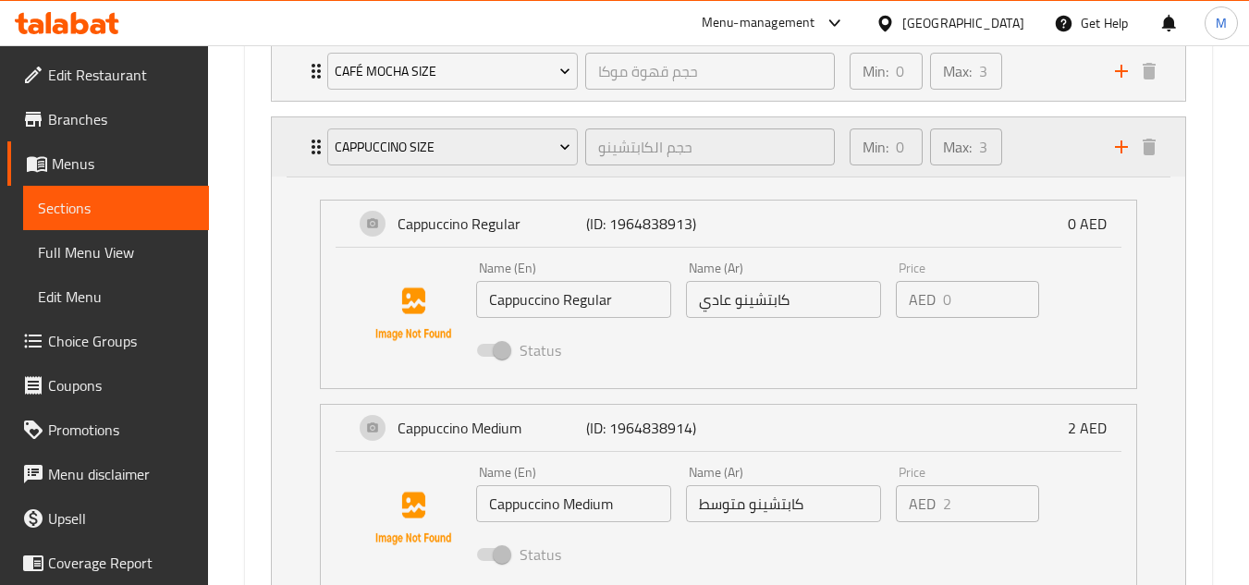
click at [1022, 169] on div "Min: 0 ​ Max: 3 ​" at bounding box center [970, 146] width 265 height 59
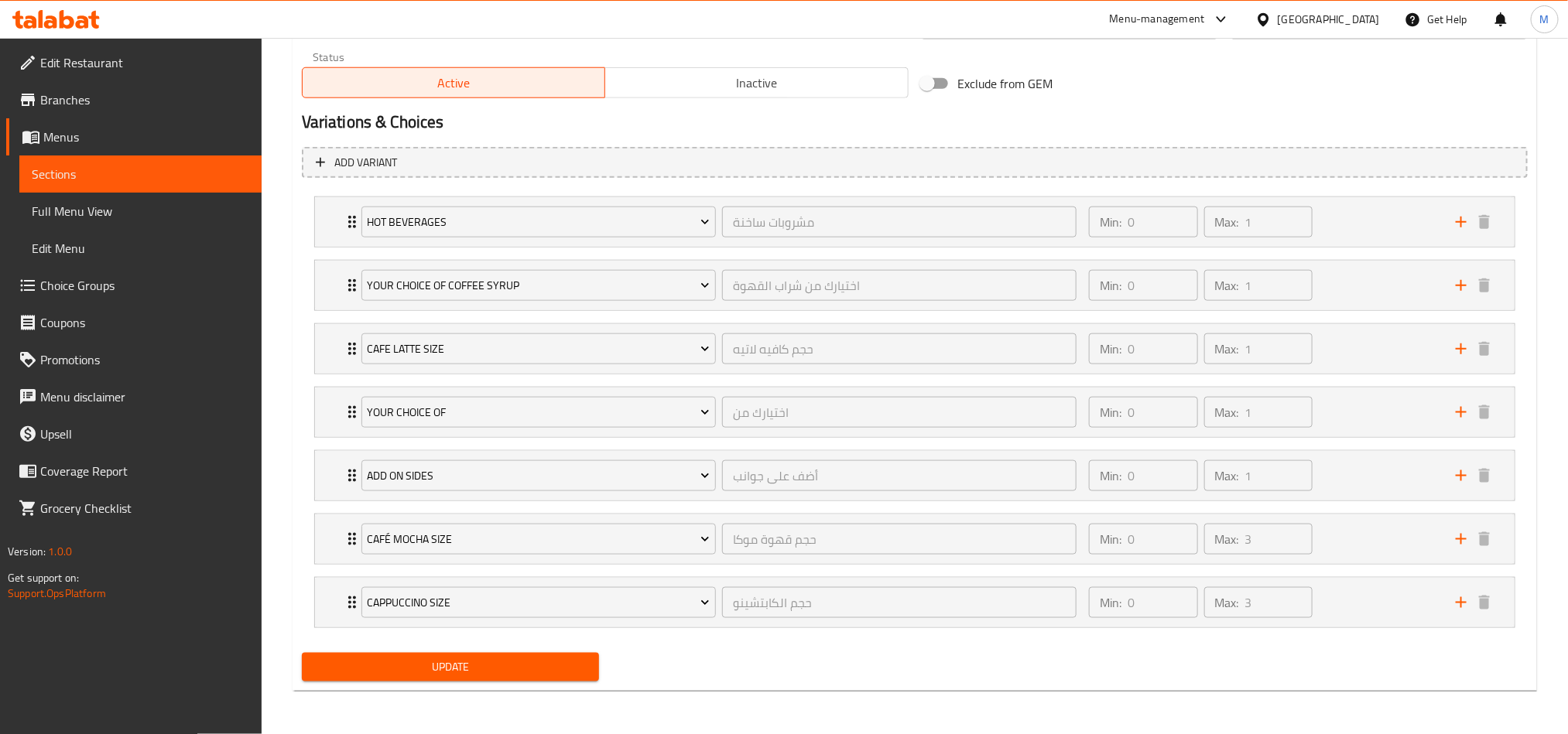
scroll to position [216, 0]
